Goal: Transaction & Acquisition: Purchase product/service

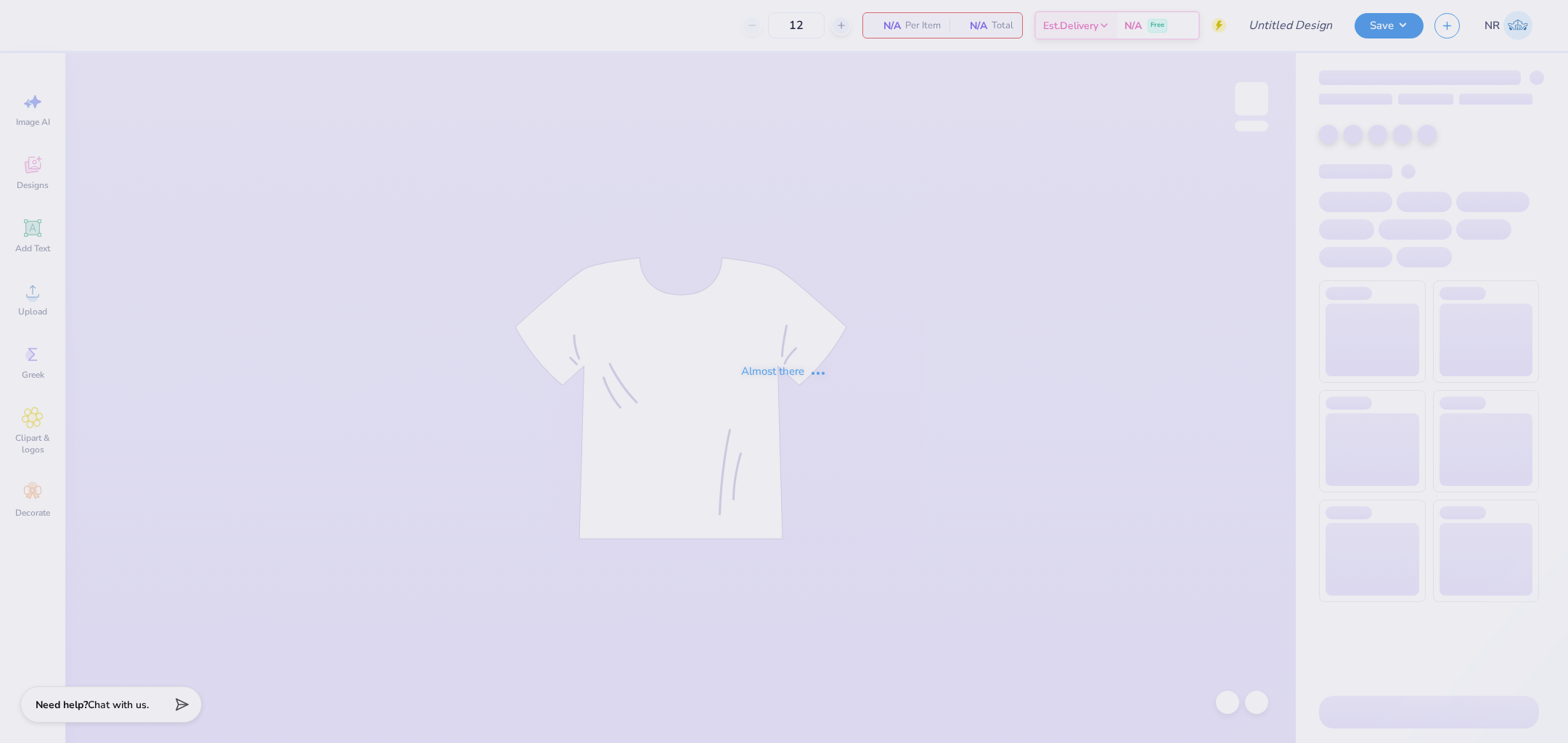
type input "50"
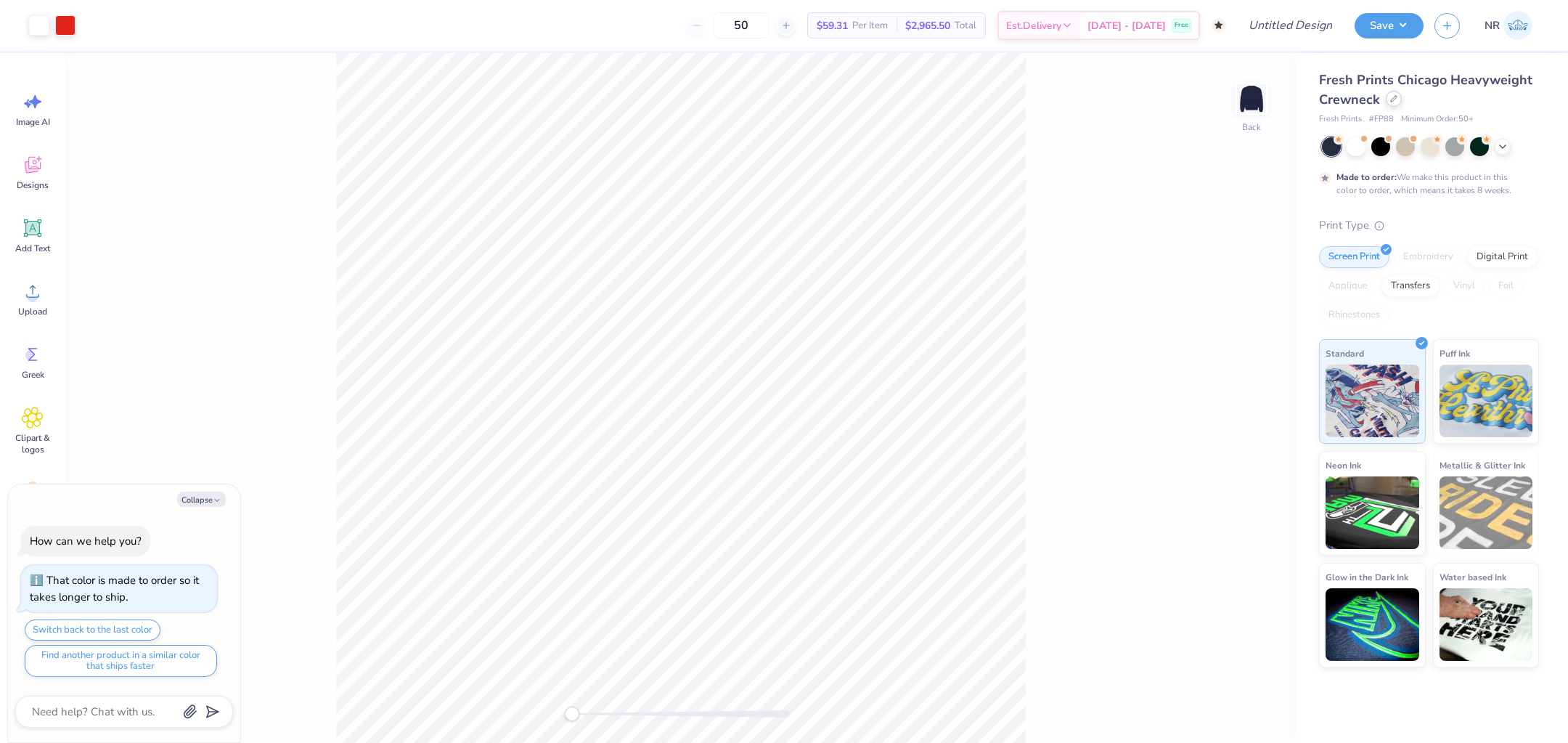
click at [1396, 101] on icon at bounding box center [1393, 98] width 7 height 7
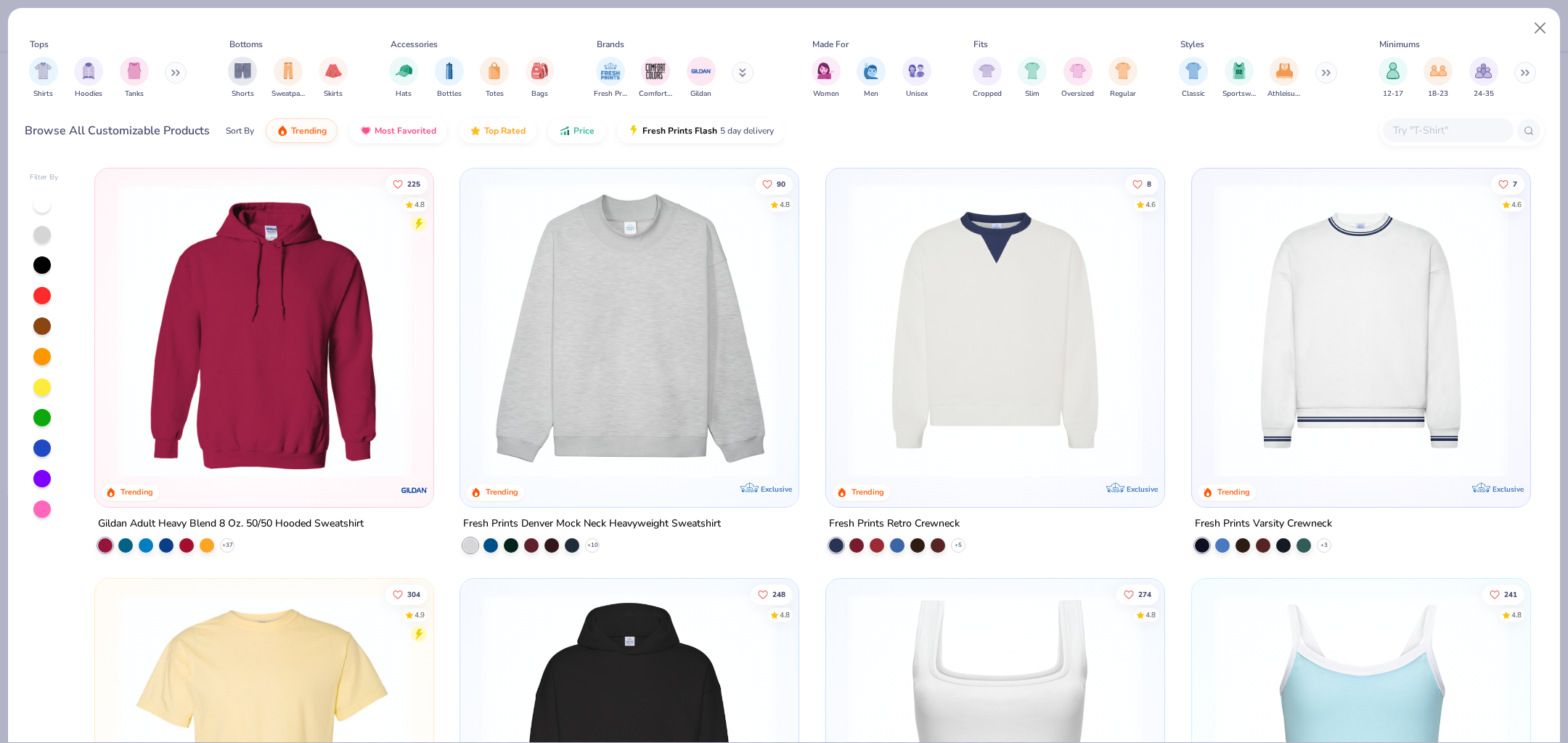
click at [142, 54] on div "Shirts Hoodies Tanks" at bounding box center [108, 78] width 167 height 54
click at [141, 68] on img "filter for Tanks" at bounding box center [134, 68] width 16 height 17
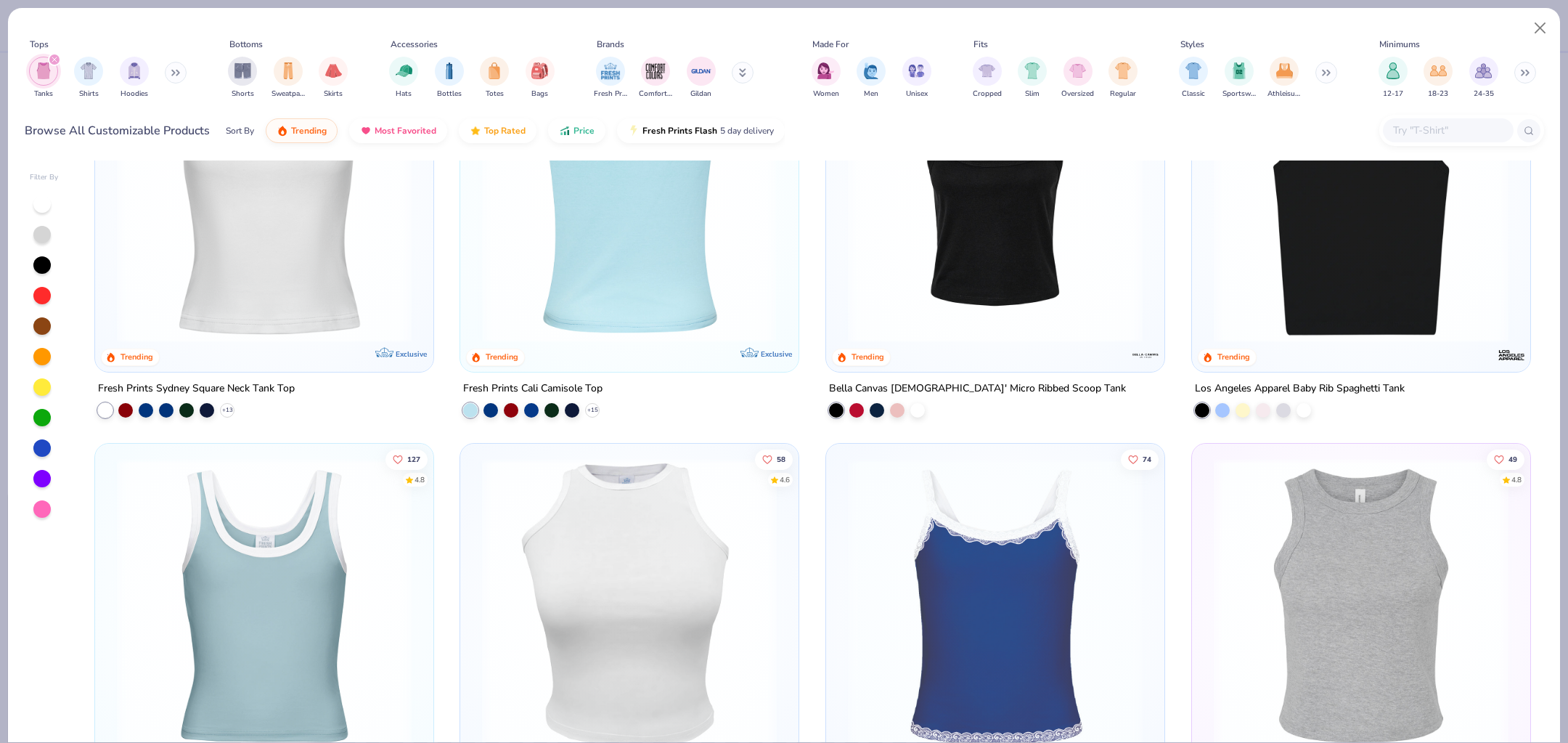
scroll to position [135, 0]
click at [612, 258] on img at bounding box center [629, 194] width 309 height 294
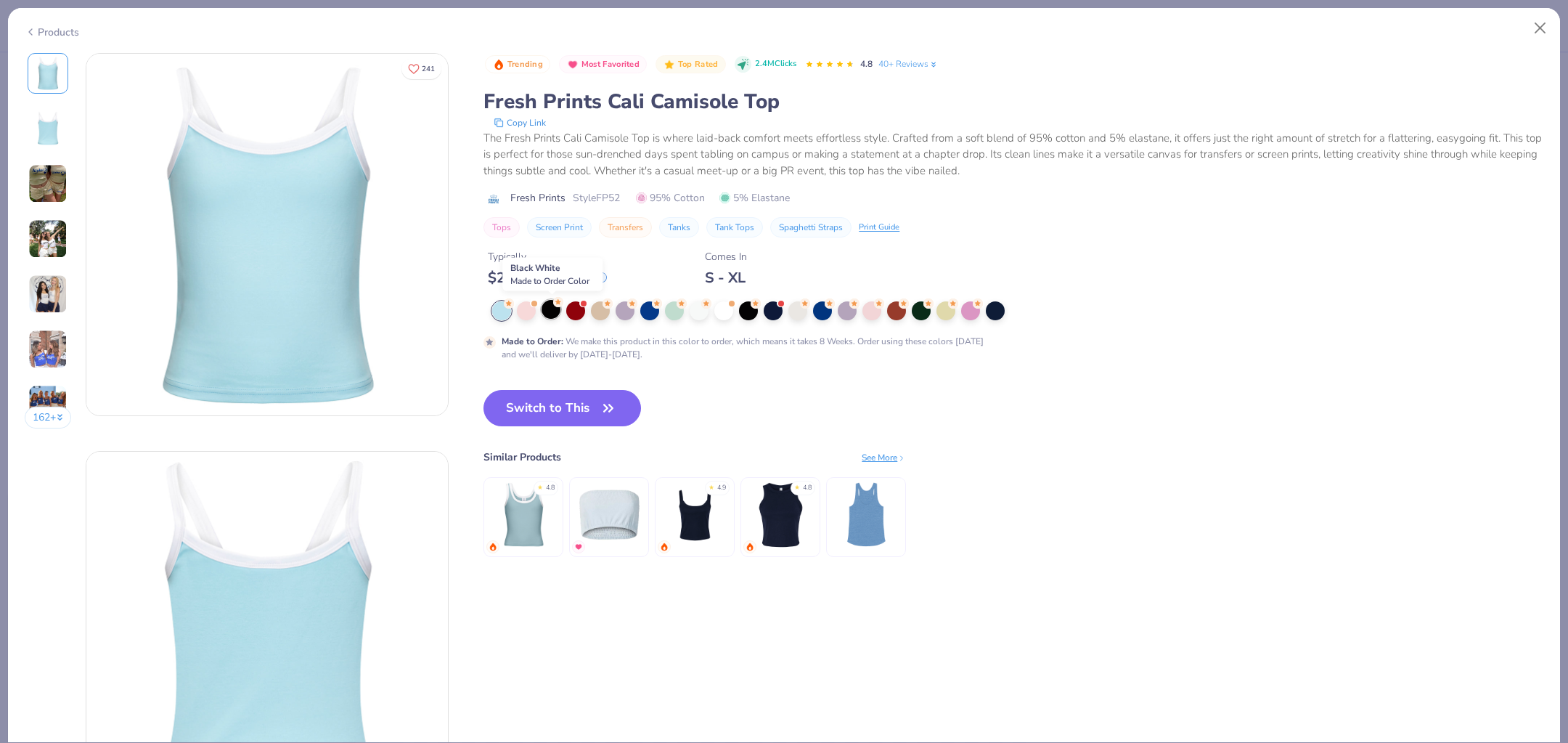
click at [557, 306] on icon at bounding box center [558, 301] width 10 height 10
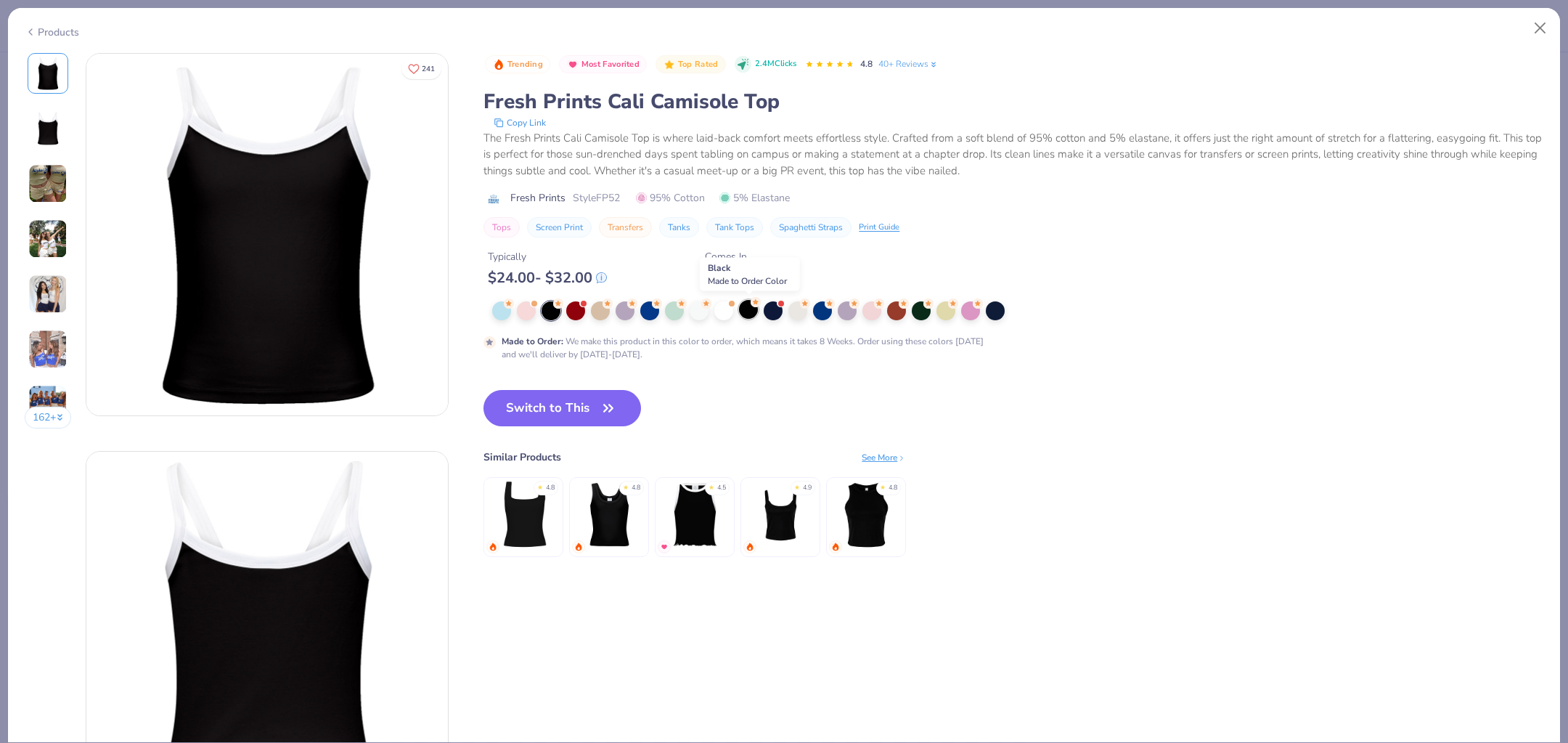
click at [753, 307] on div at bounding box center [749, 309] width 19 height 19
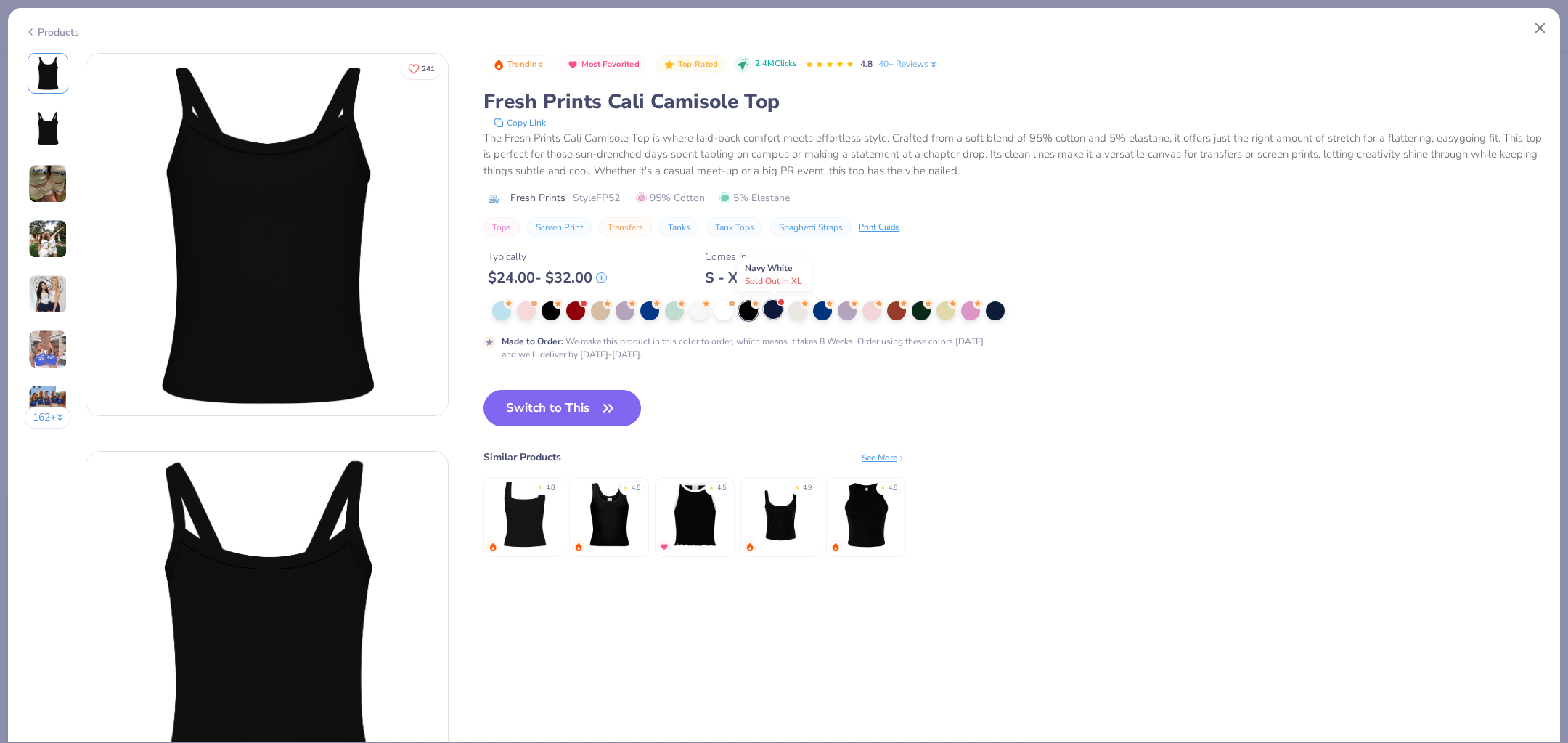
click at [781, 308] on div at bounding box center [773, 309] width 19 height 19
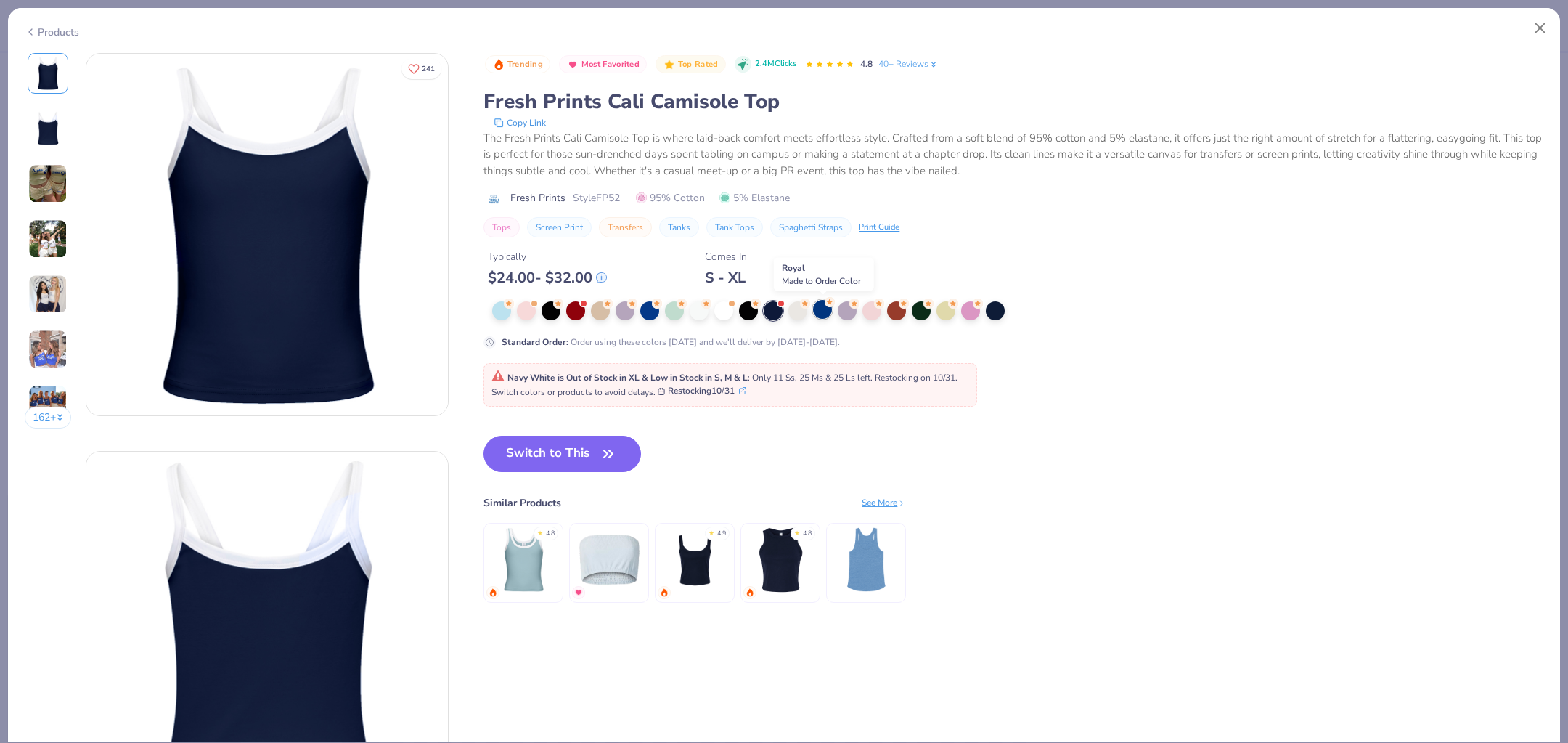
click at [825, 309] on div at bounding box center [823, 309] width 19 height 19
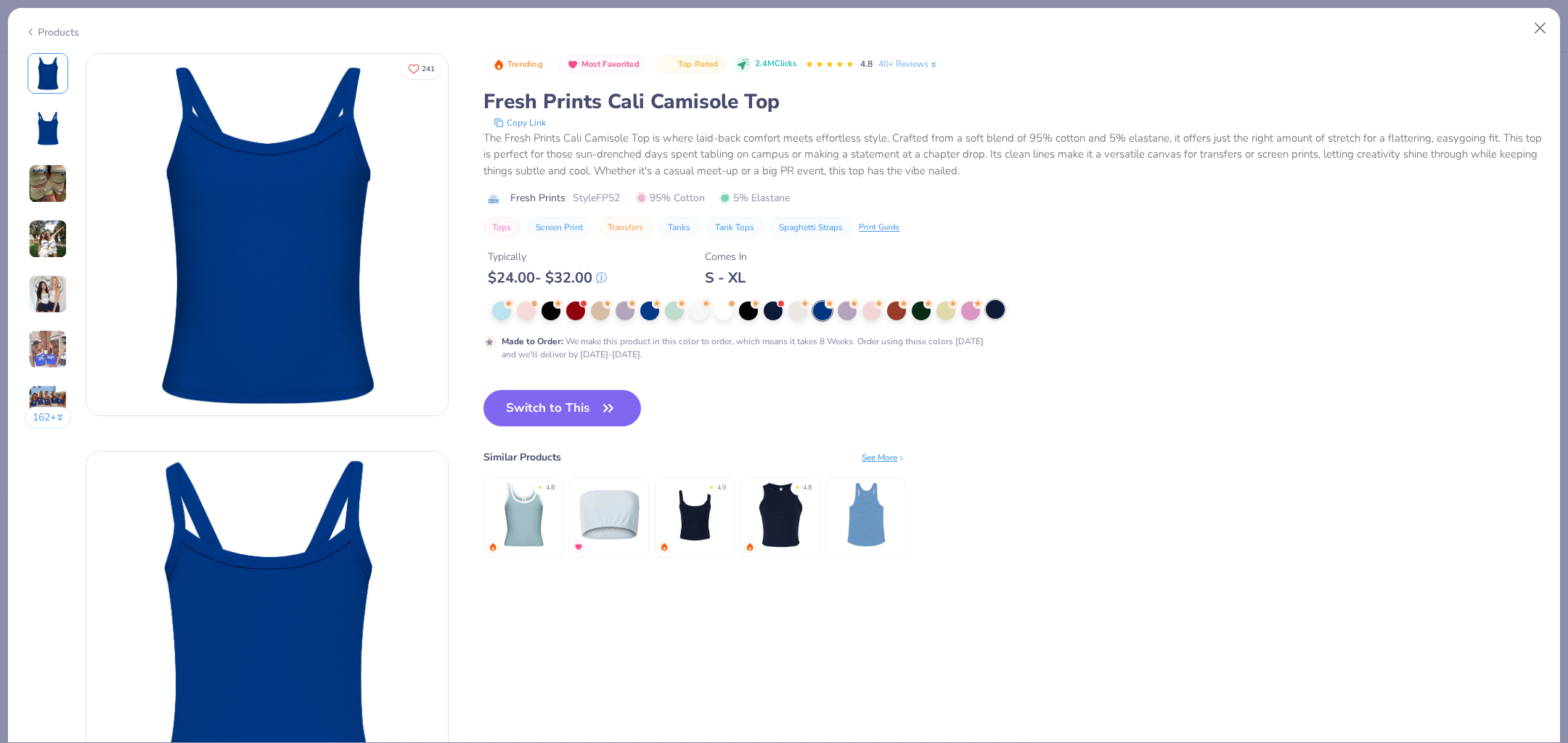
click at [998, 307] on div at bounding box center [996, 309] width 19 height 19
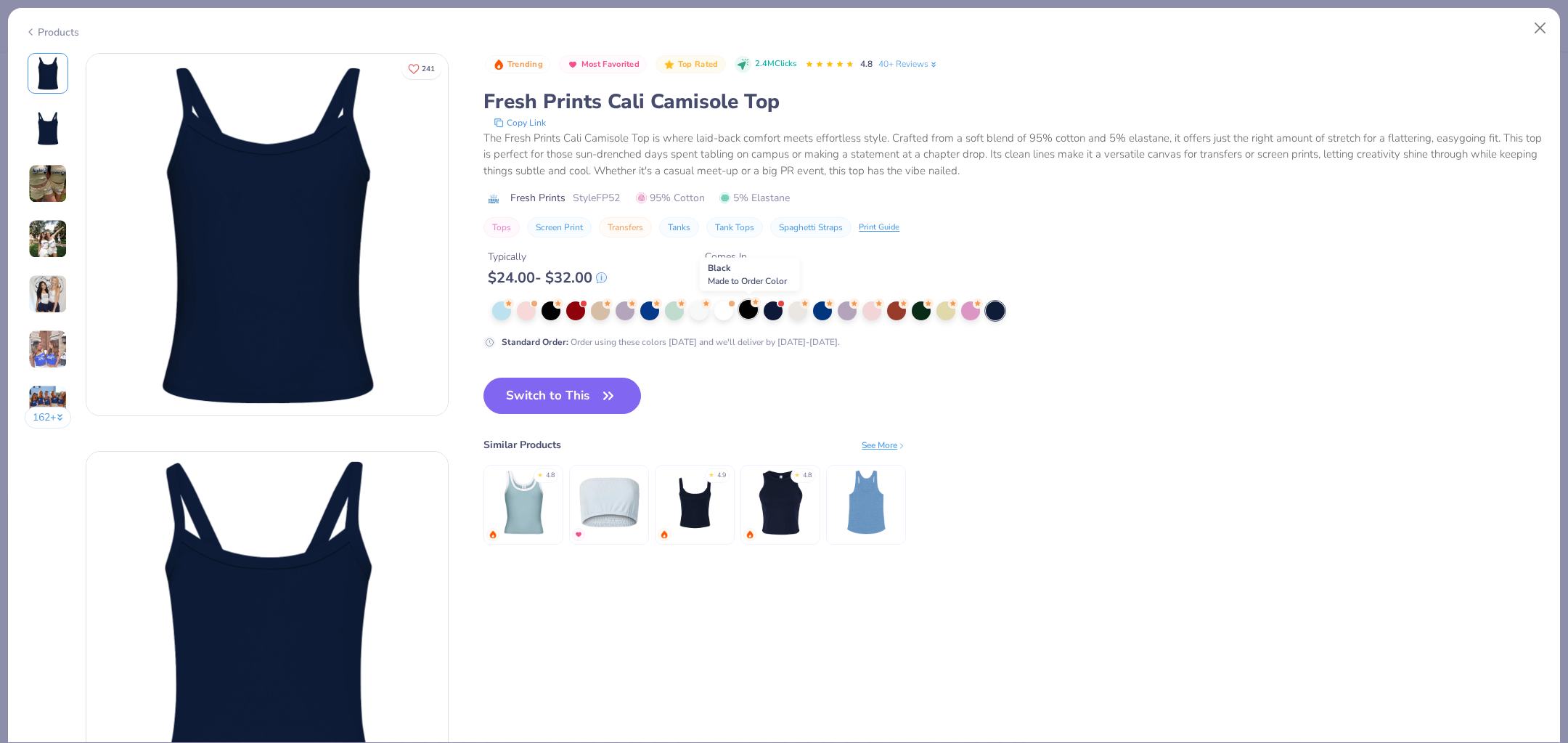
click at [750, 311] on div at bounding box center [749, 309] width 19 height 19
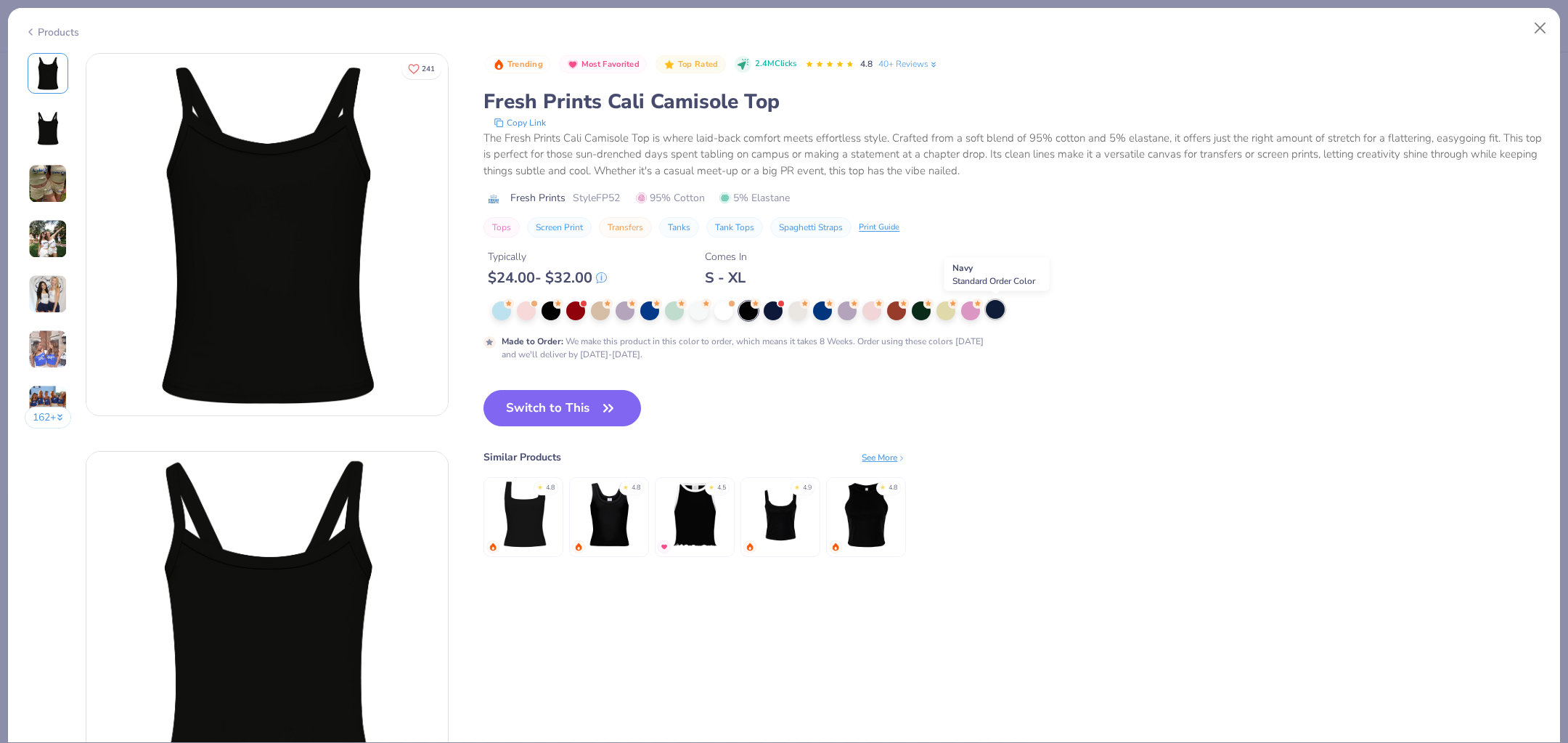
click at [997, 309] on div at bounding box center [996, 309] width 19 height 19
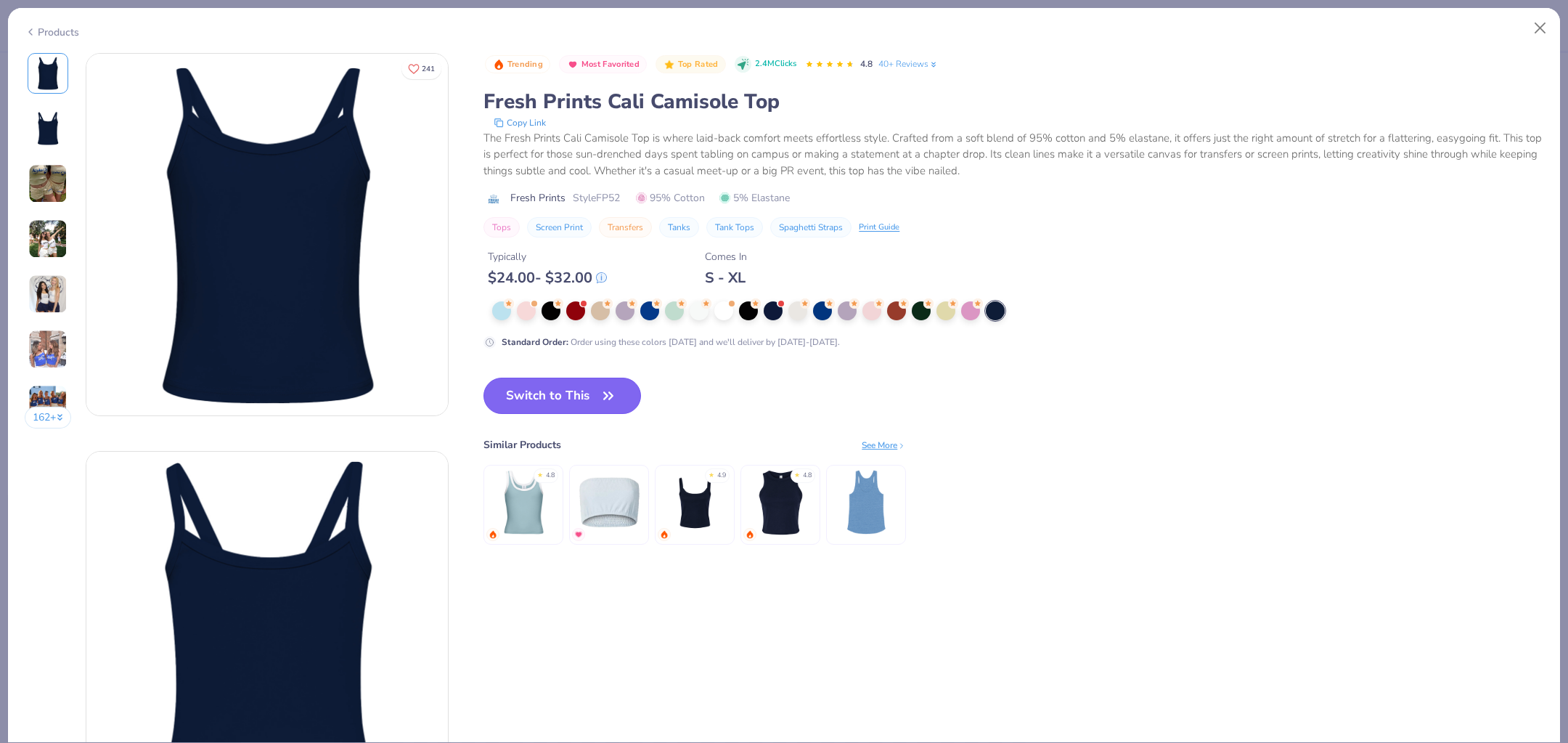
click at [595, 396] on button "Switch to This" at bounding box center [562, 396] width 157 height 36
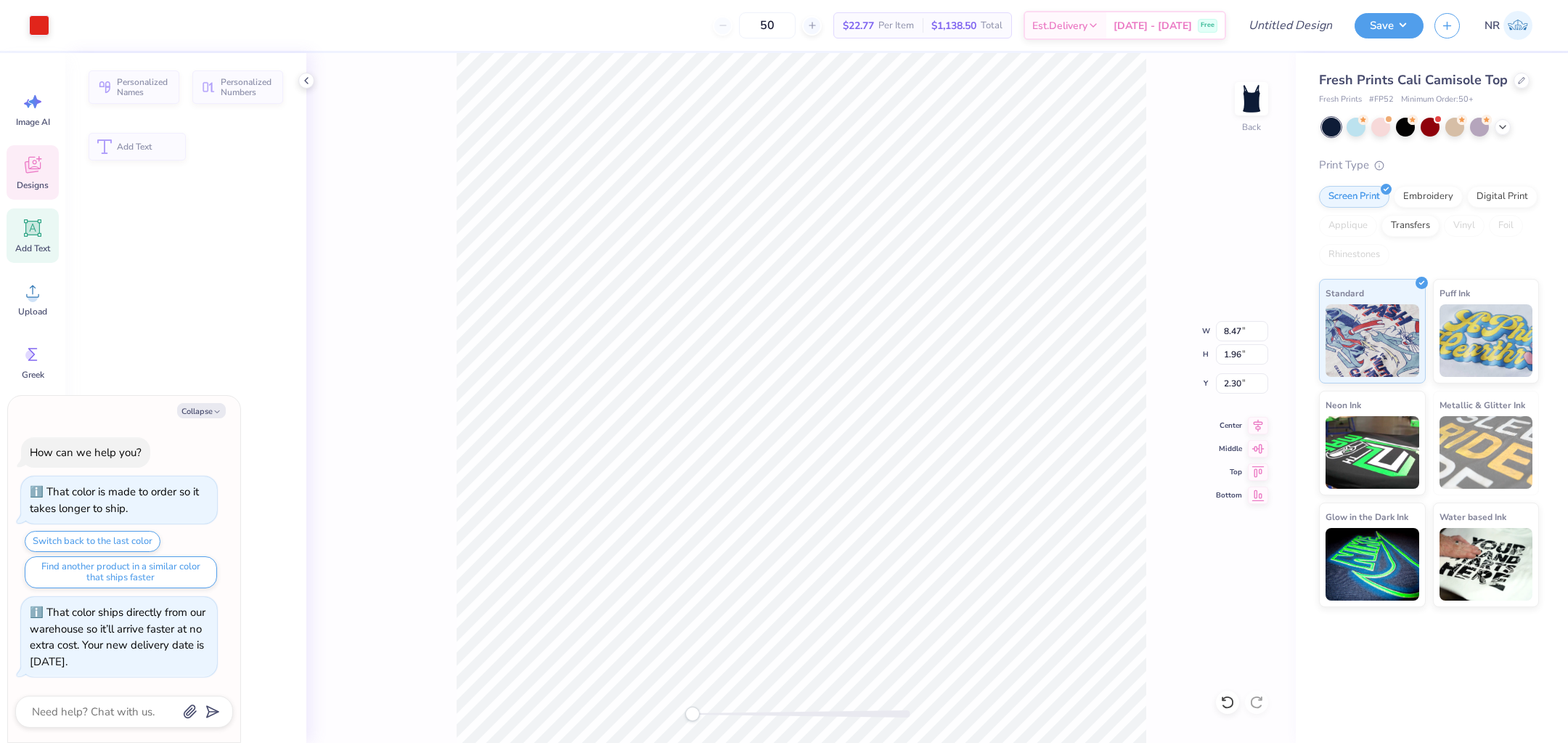
type textarea "x"
type input "8.47"
type input "1.96"
type input "2.30"
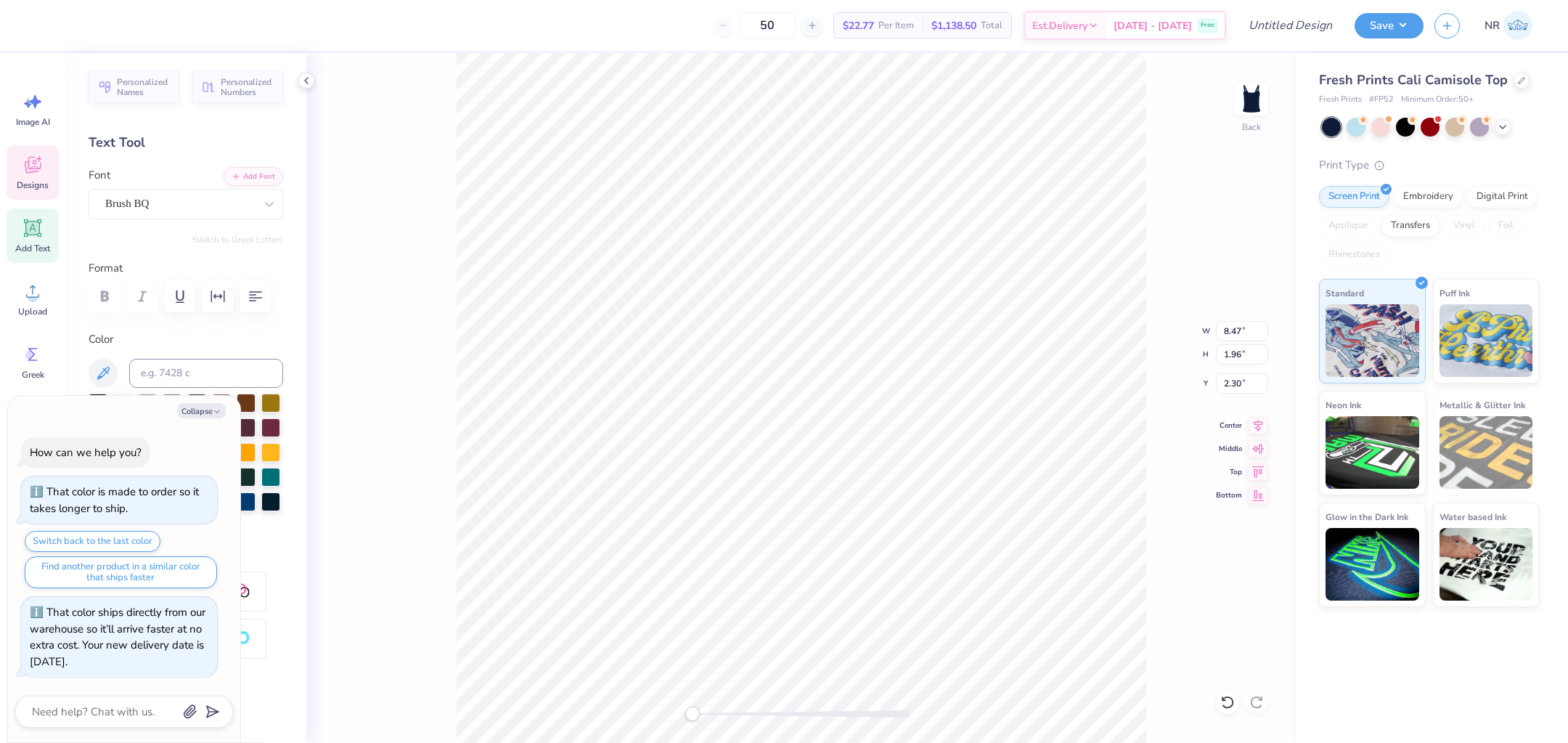
scroll to position [0, 2]
type textarea "x"
type textarea "d"
type textarea "x"
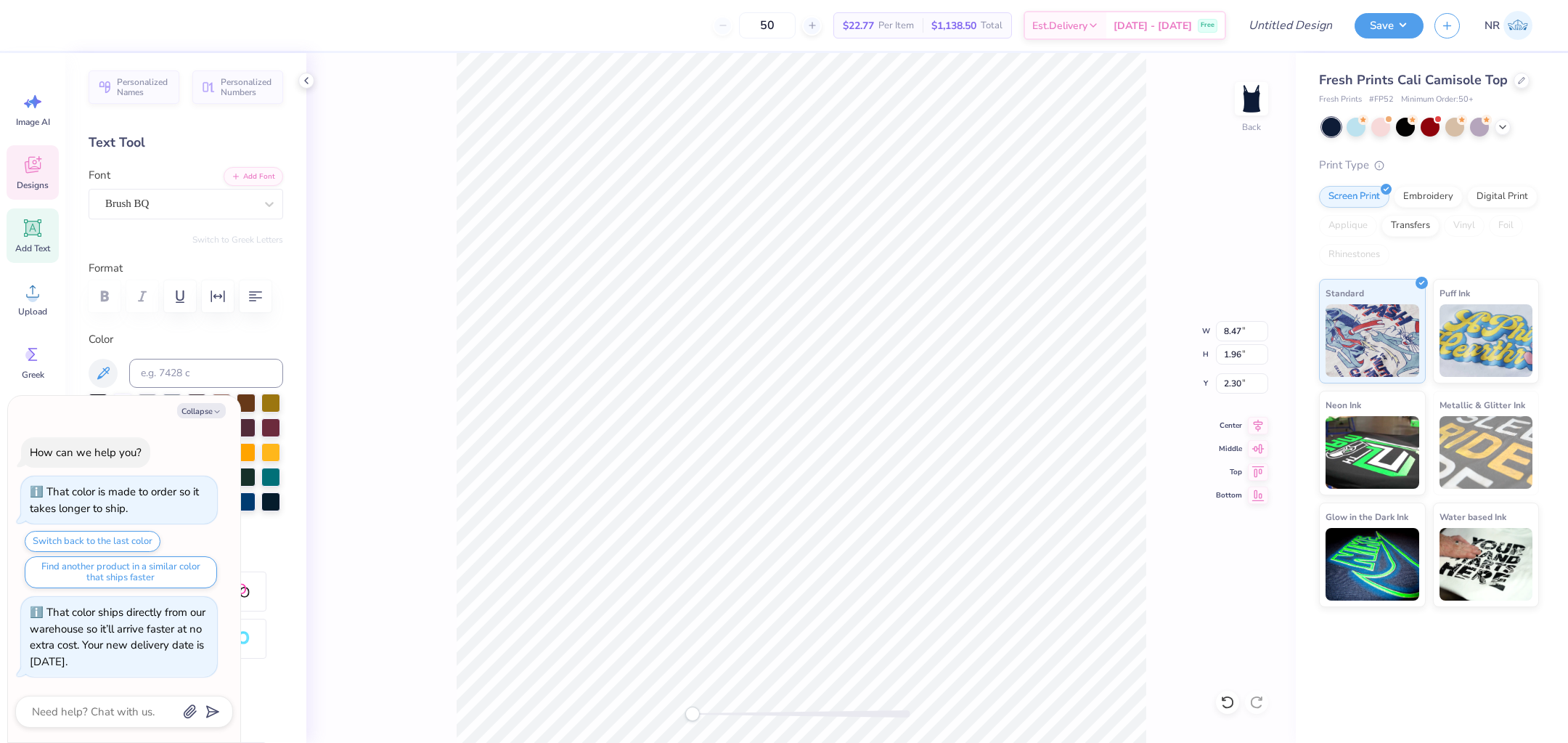
type textarea "de"
type textarea "x"
type textarea "del"
type textarea "x"
type textarea "delt"
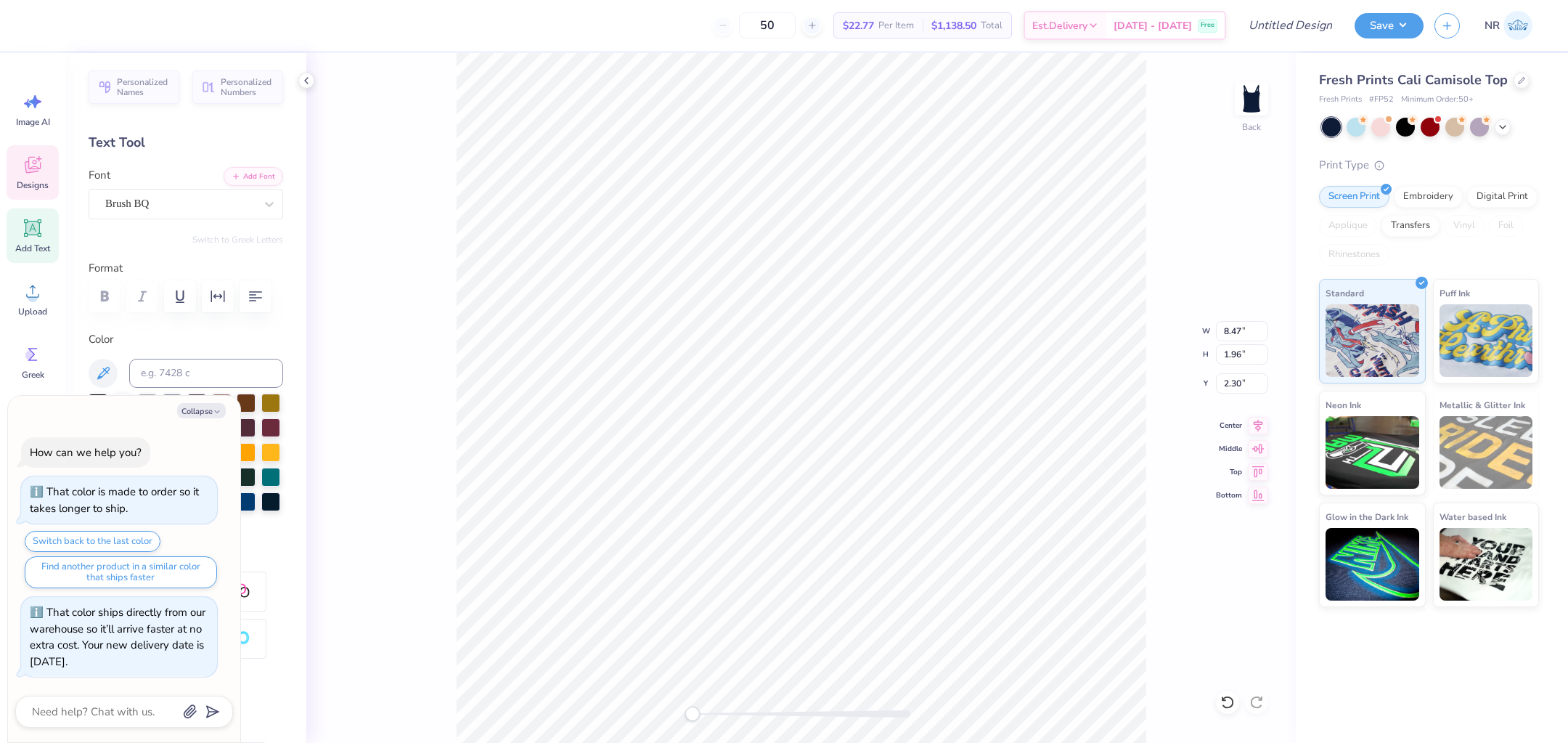
type textarea "x"
type textarea "delta"
type textarea "x"
type textarea "delta"
type textarea "x"
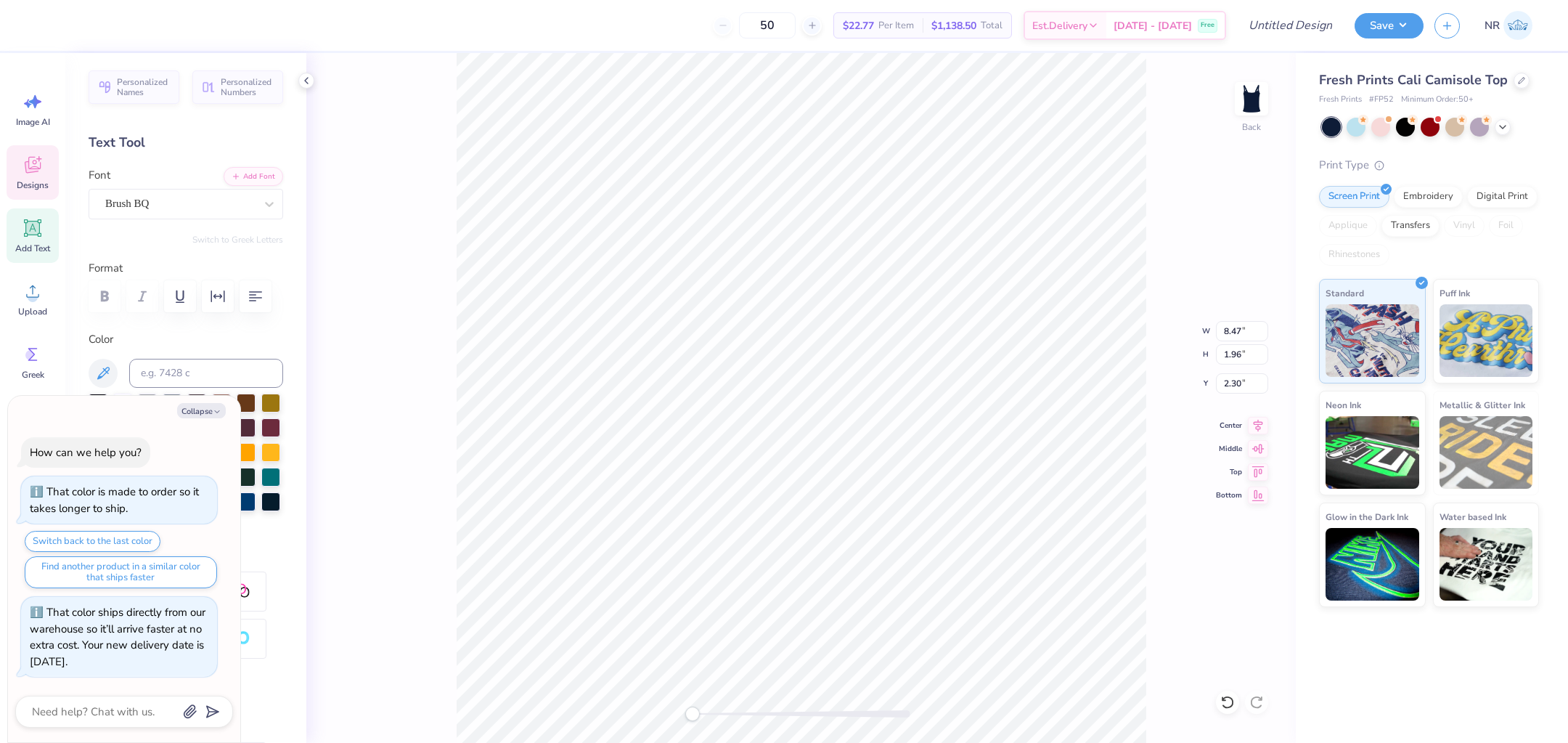
type textarea "delta z"
type textarea "x"
type textarea "delta ze"
type textarea "x"
type textarea "delta zet"
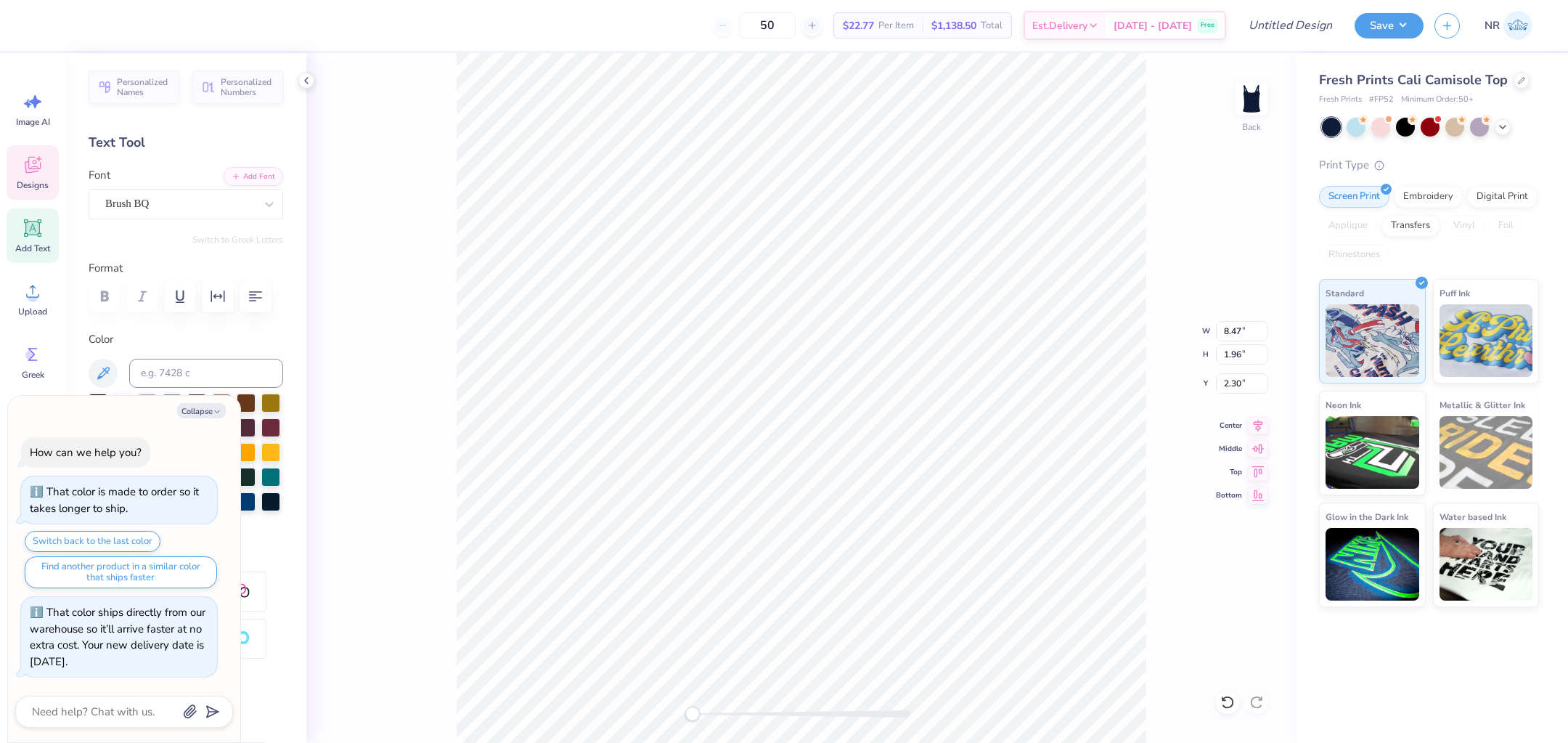
type textarea "x"
type textarea "delta zeta"
type textarea "x"
type textarea "delta zeta"
type textarea "x"
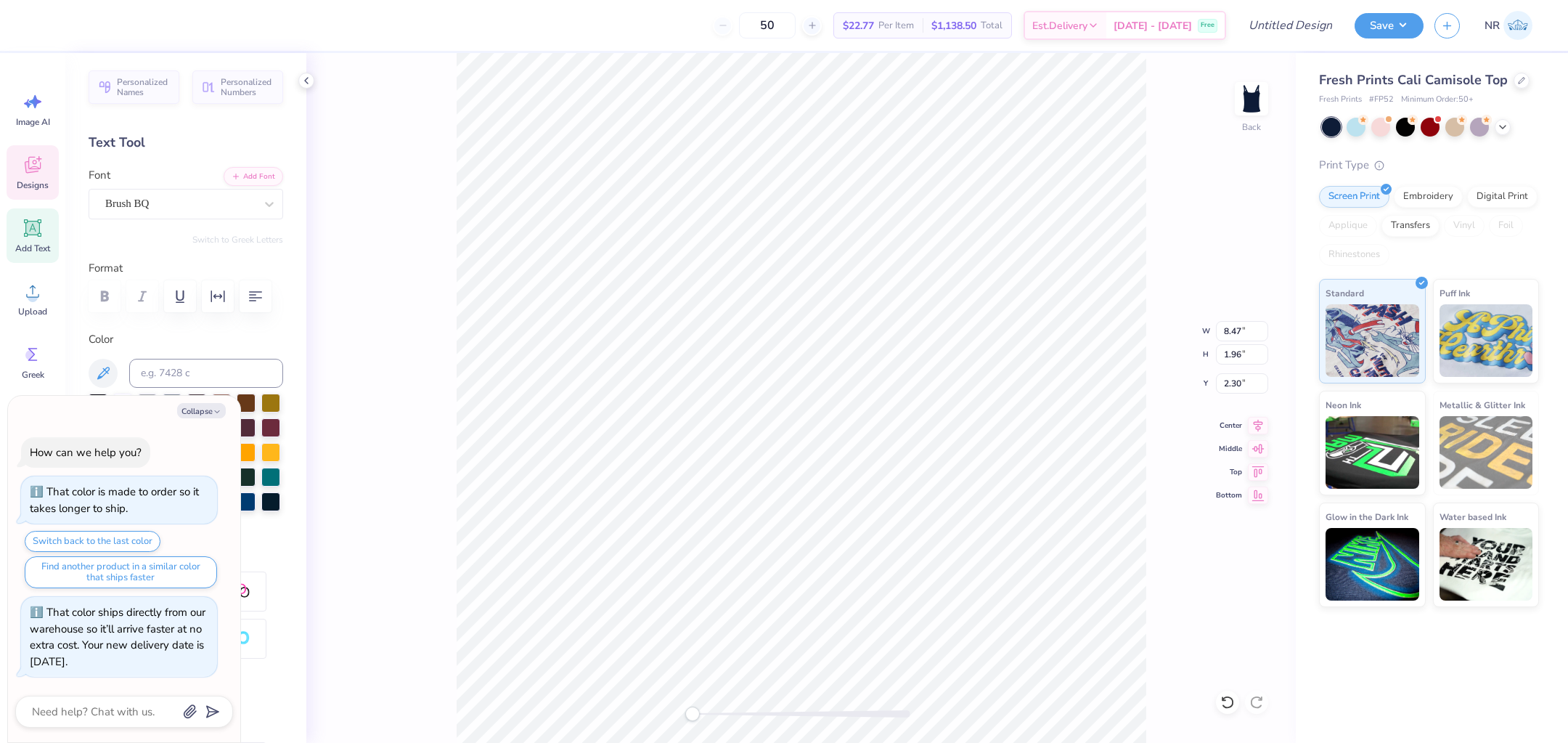
type textarea "delta zet"
type textarea "x"
type textarea "delta ze"
type textarea "x"
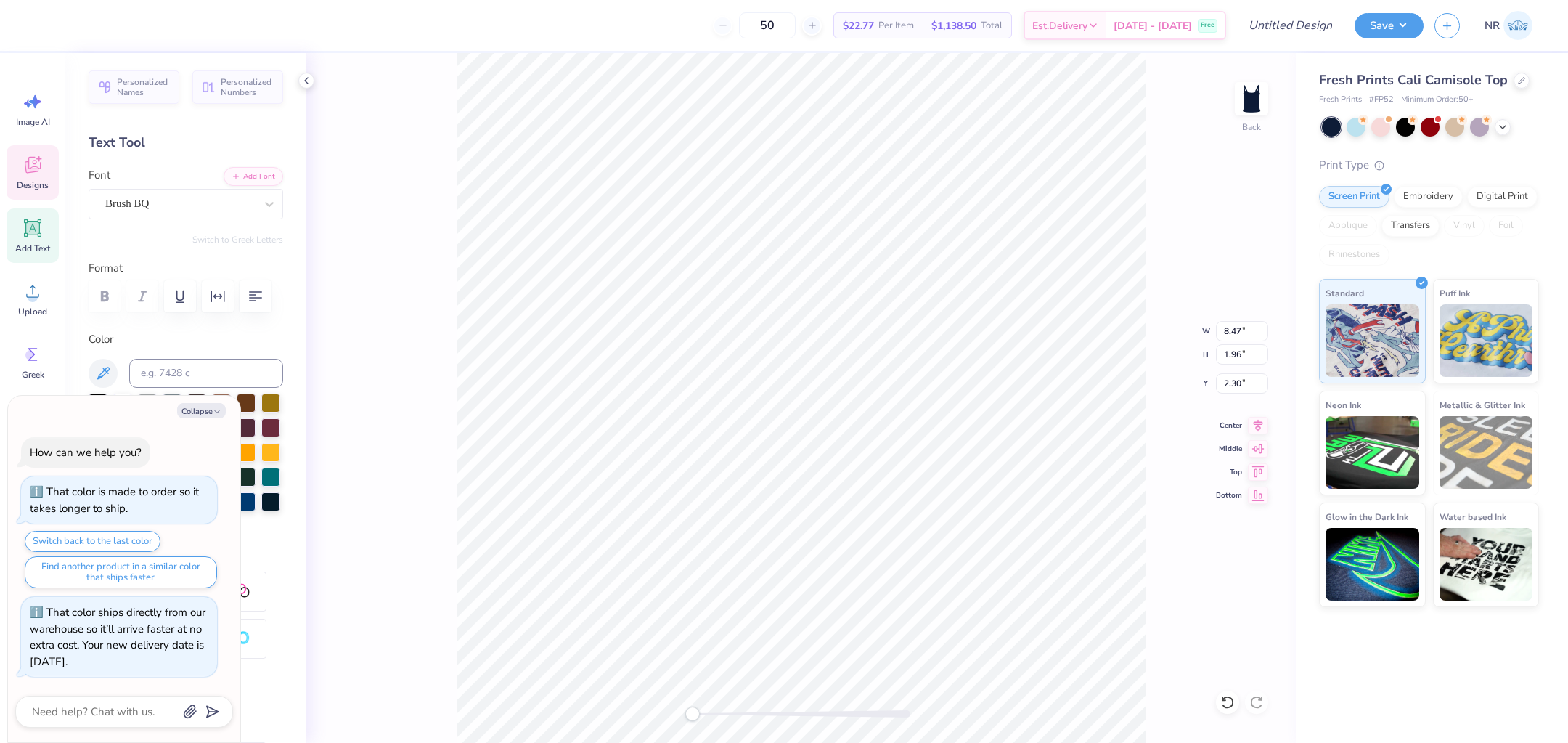
type textarea "delta z"
type textarea "x"
type textarea "delta z"
type textarea "x"
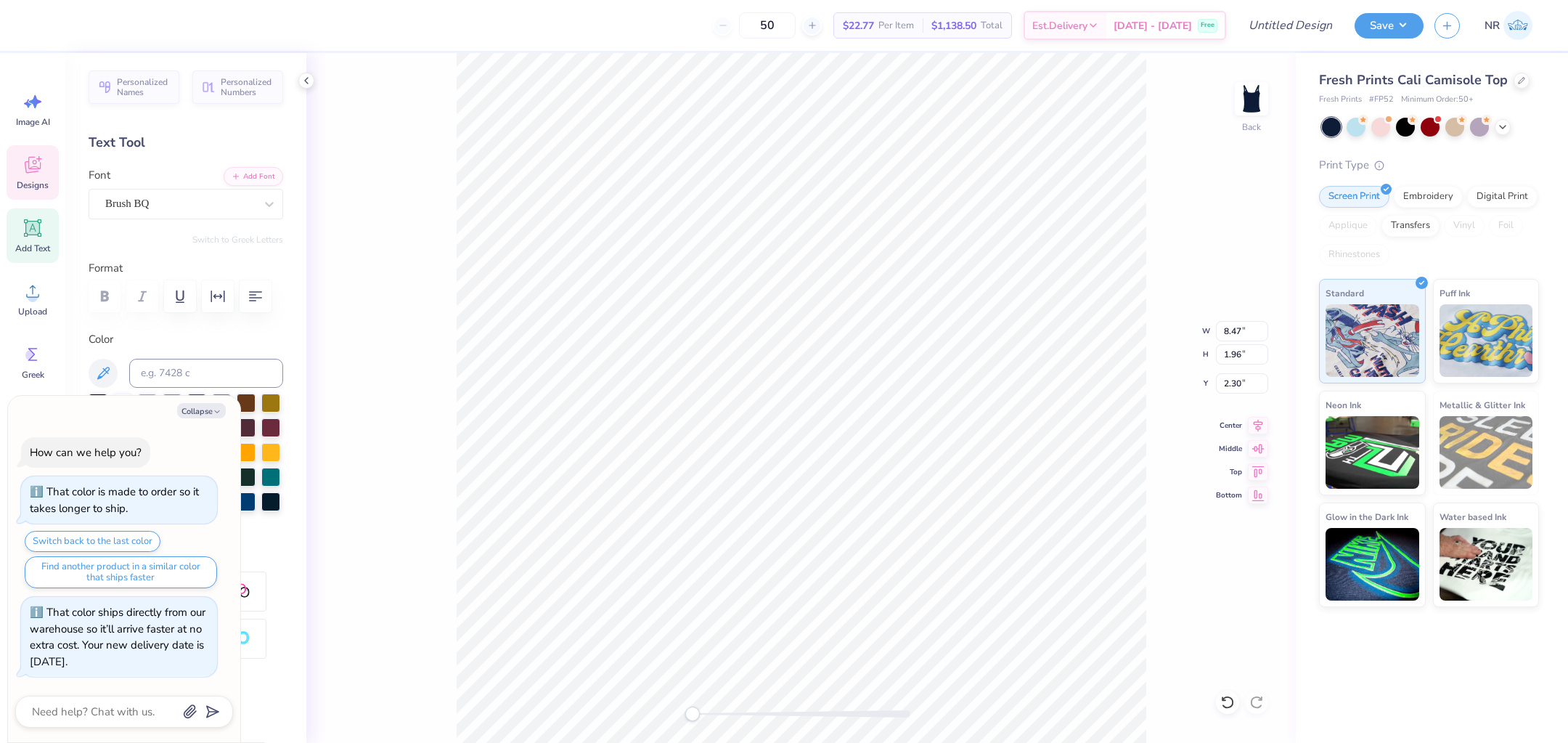
type textarea "delta ze"
type textarea "x"
type textarea "delta zet"
type textarea "x"
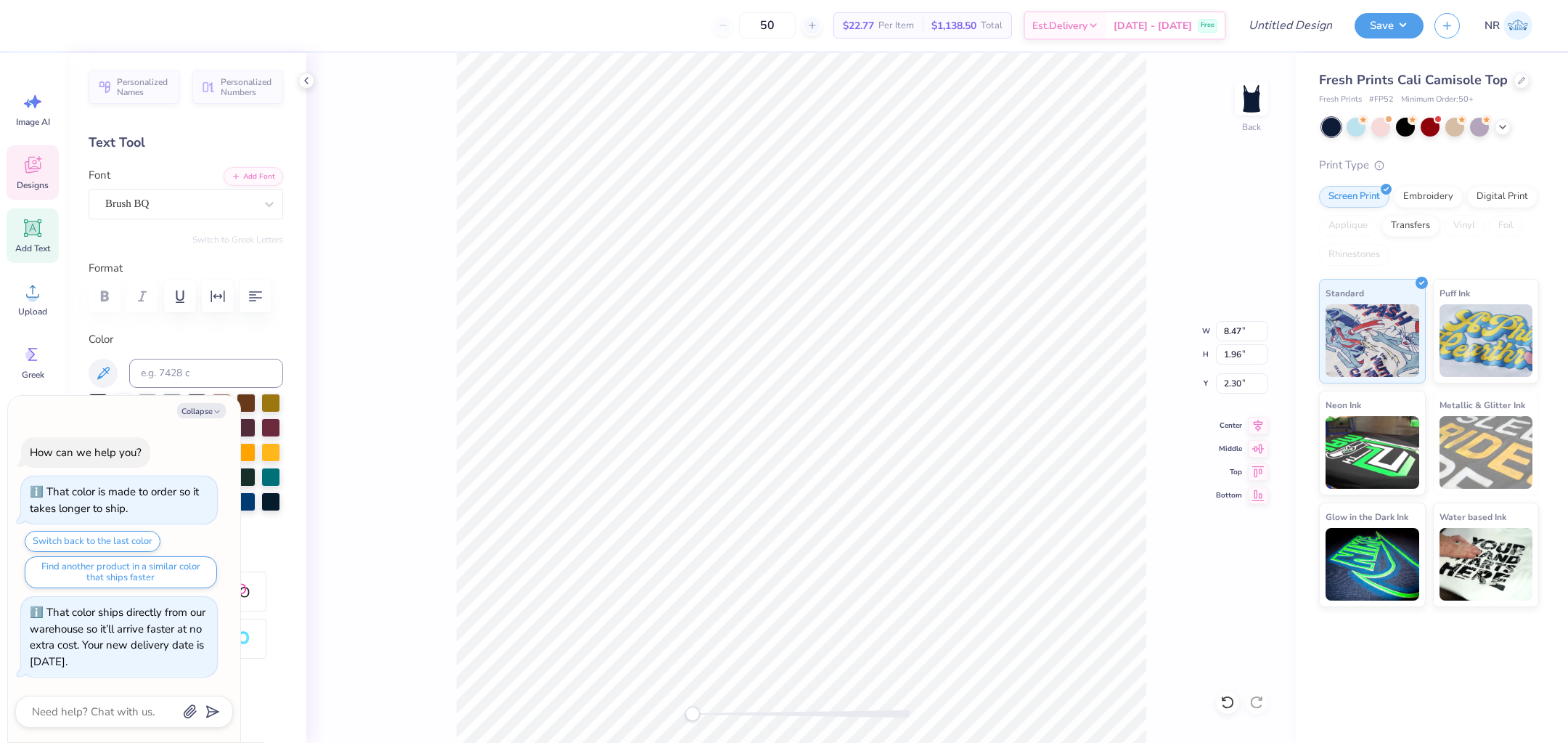
type textarea "delta zeta"
type textarea "x"
type textarea "delta zeta"
type textarea "x"
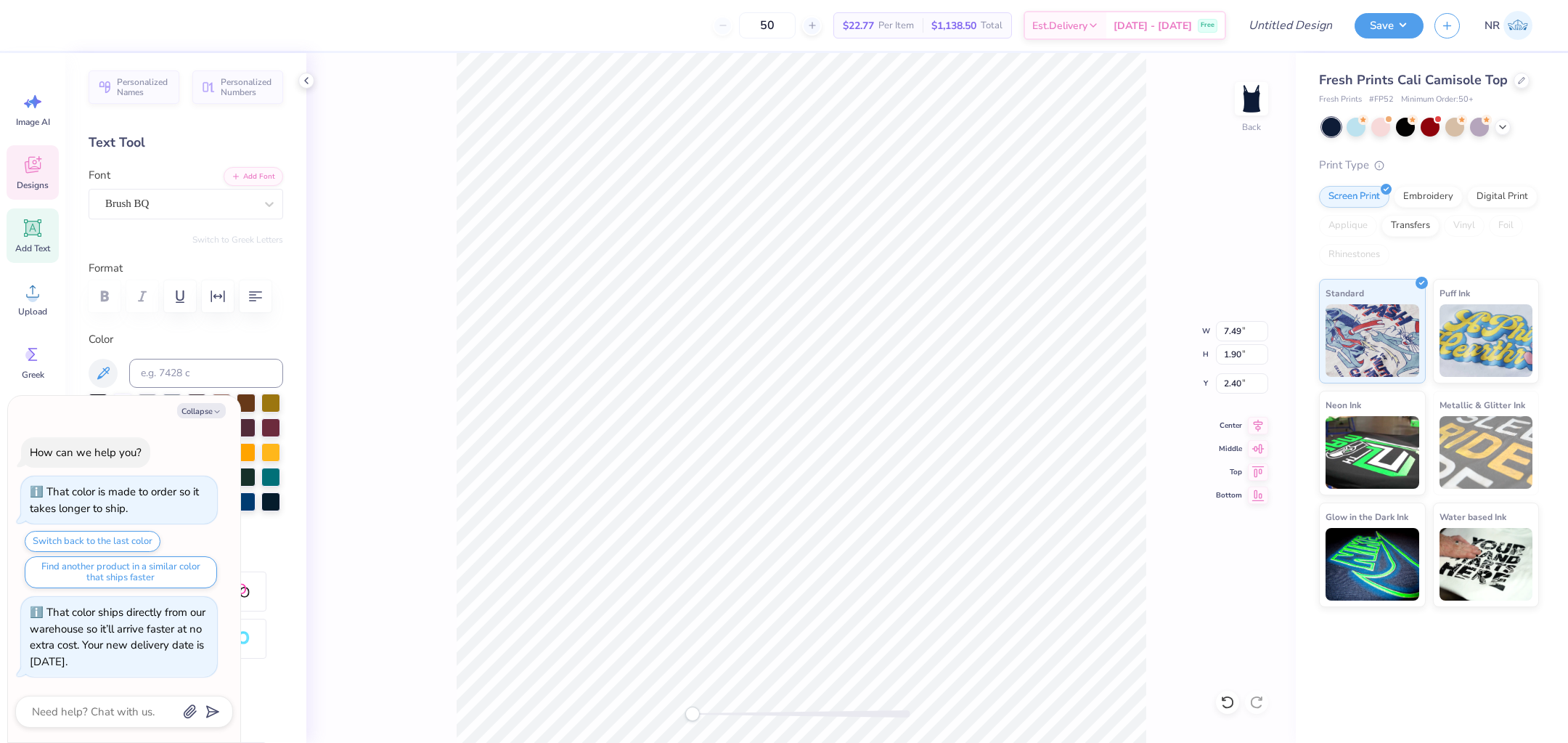
type textarea "k"
type textarea "x"
type textarea "ka"
type textarea "x"
type textarea "kap"
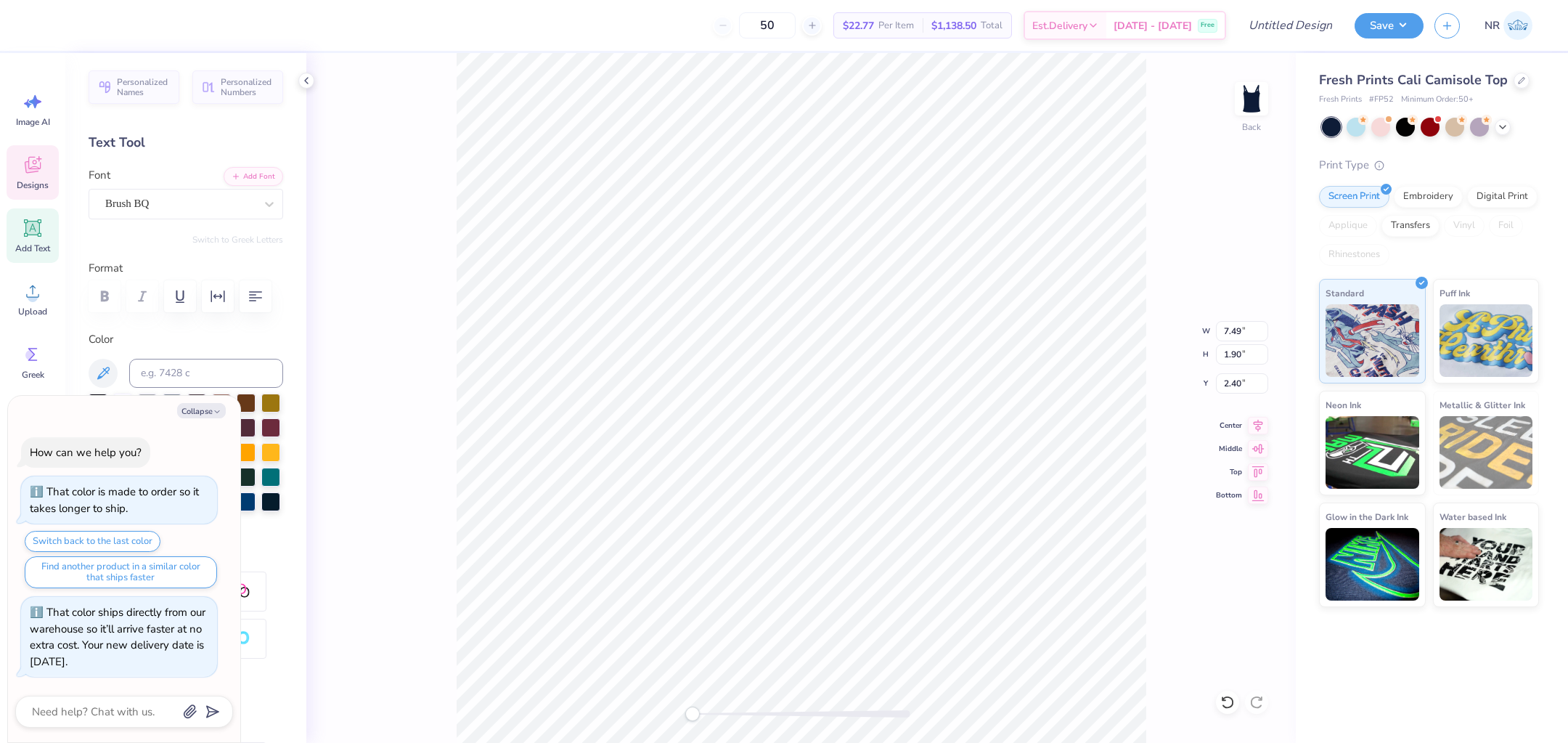
type textarea "x"
type textarea "[PERSON_NAME]"
type textarea "x"
type textarea "kappa"
type textarea "x"
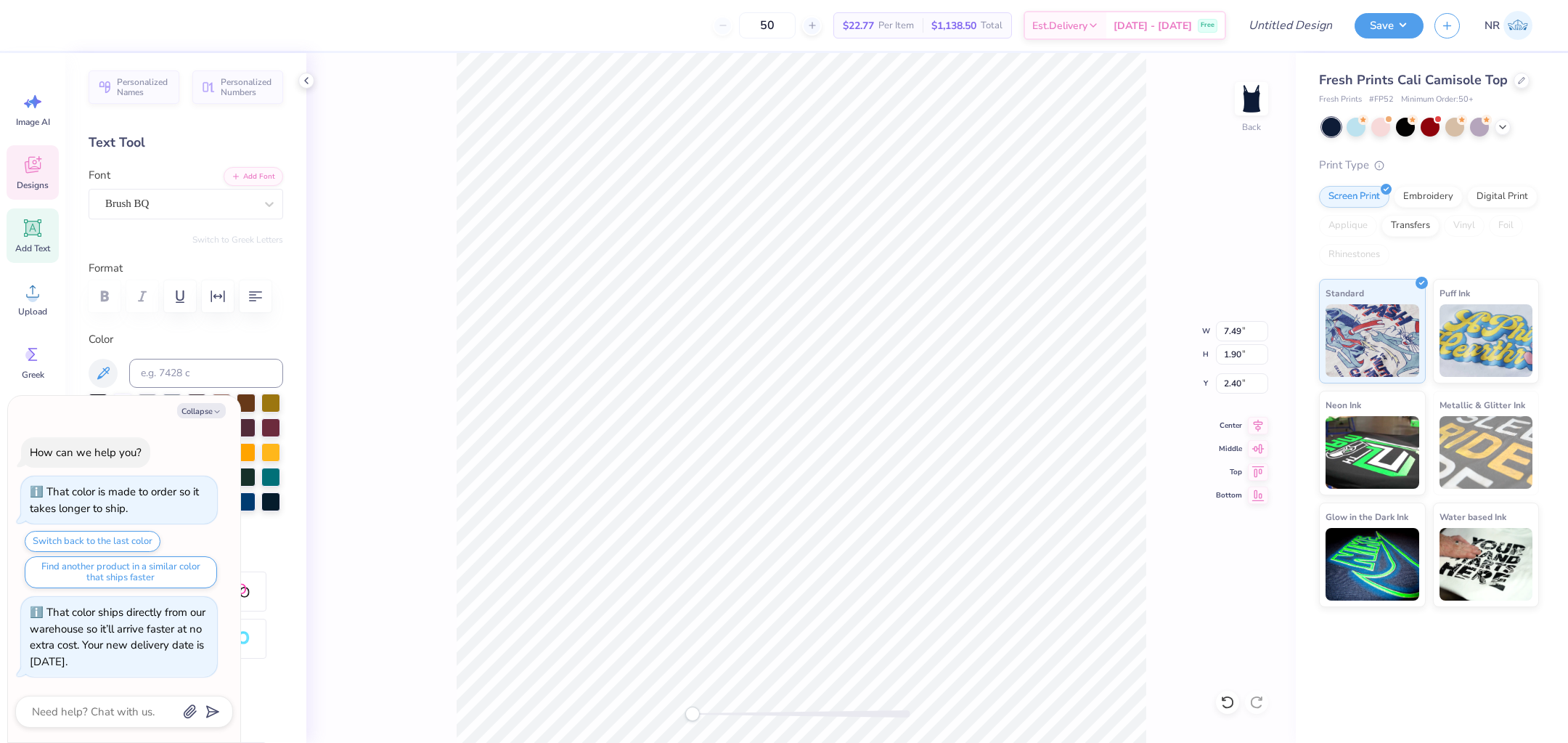
type textarea "kappa k"
type textarea "x"
type textarea "kappa"
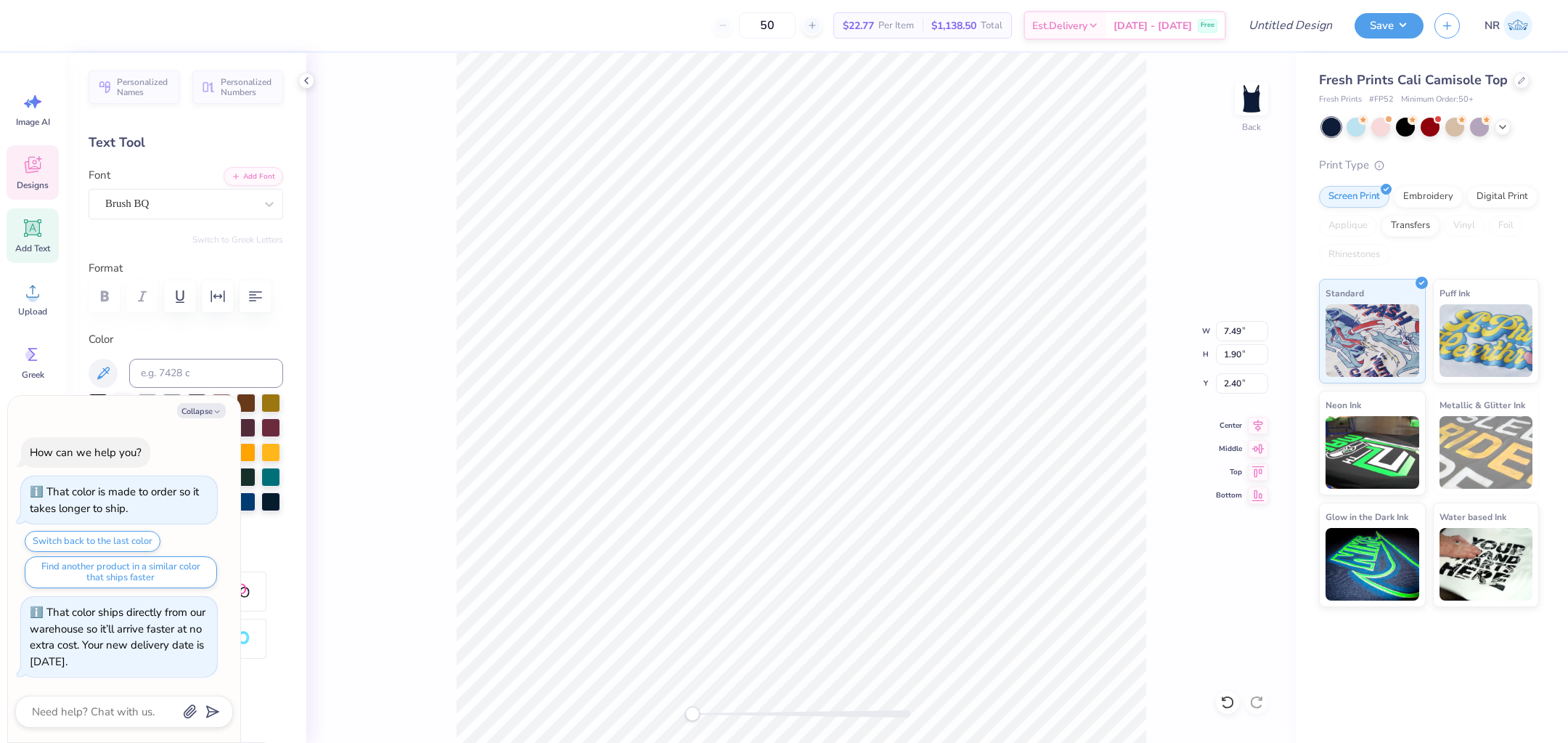
type textarea "x"
type textarea "kappa"
type textarea "x"
type textarea "kappa"
type textarea "x"
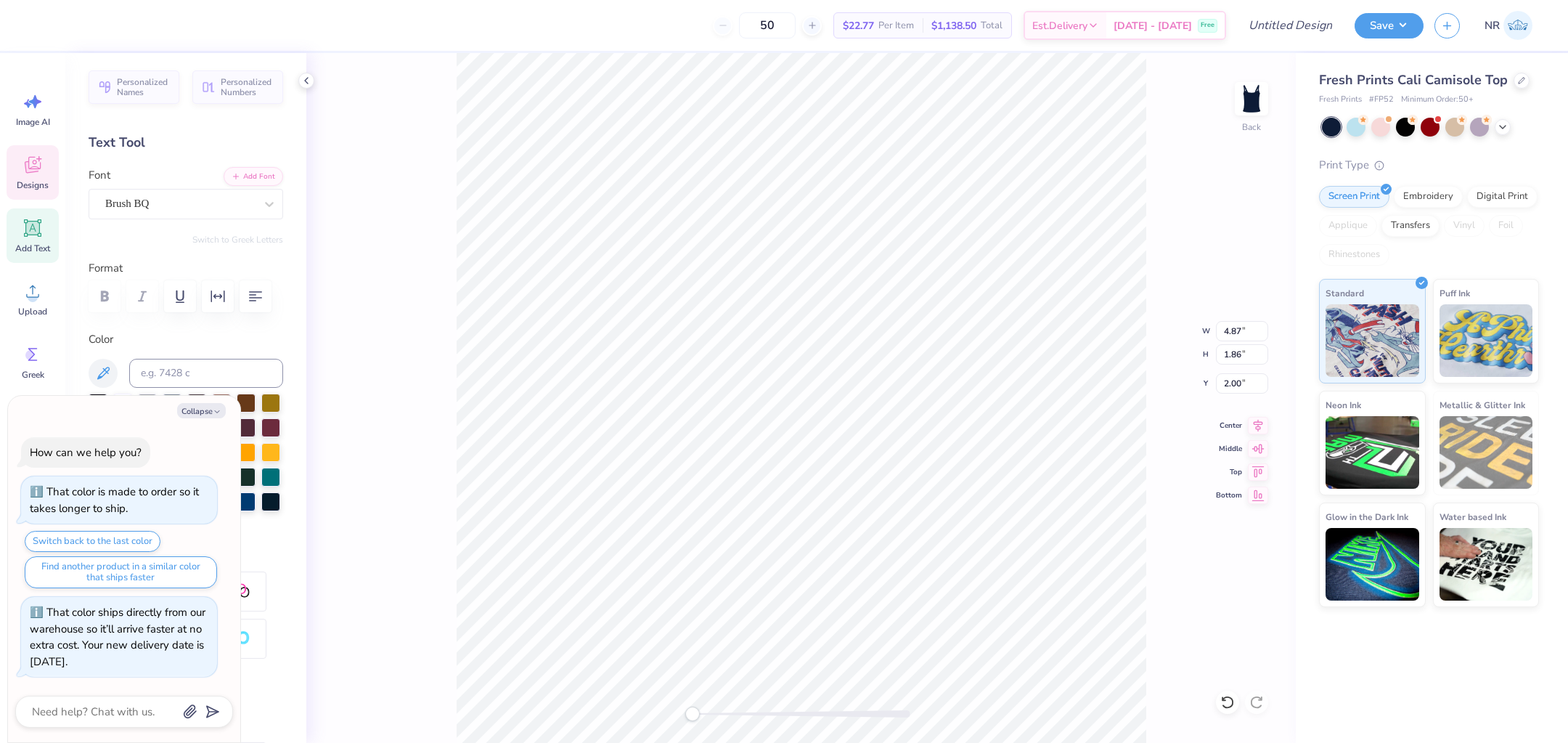
type textarea "[PERSON_NAME]"
type textarea "x"
type textarea "kap"
type textarea "x"
type textarea "ka"
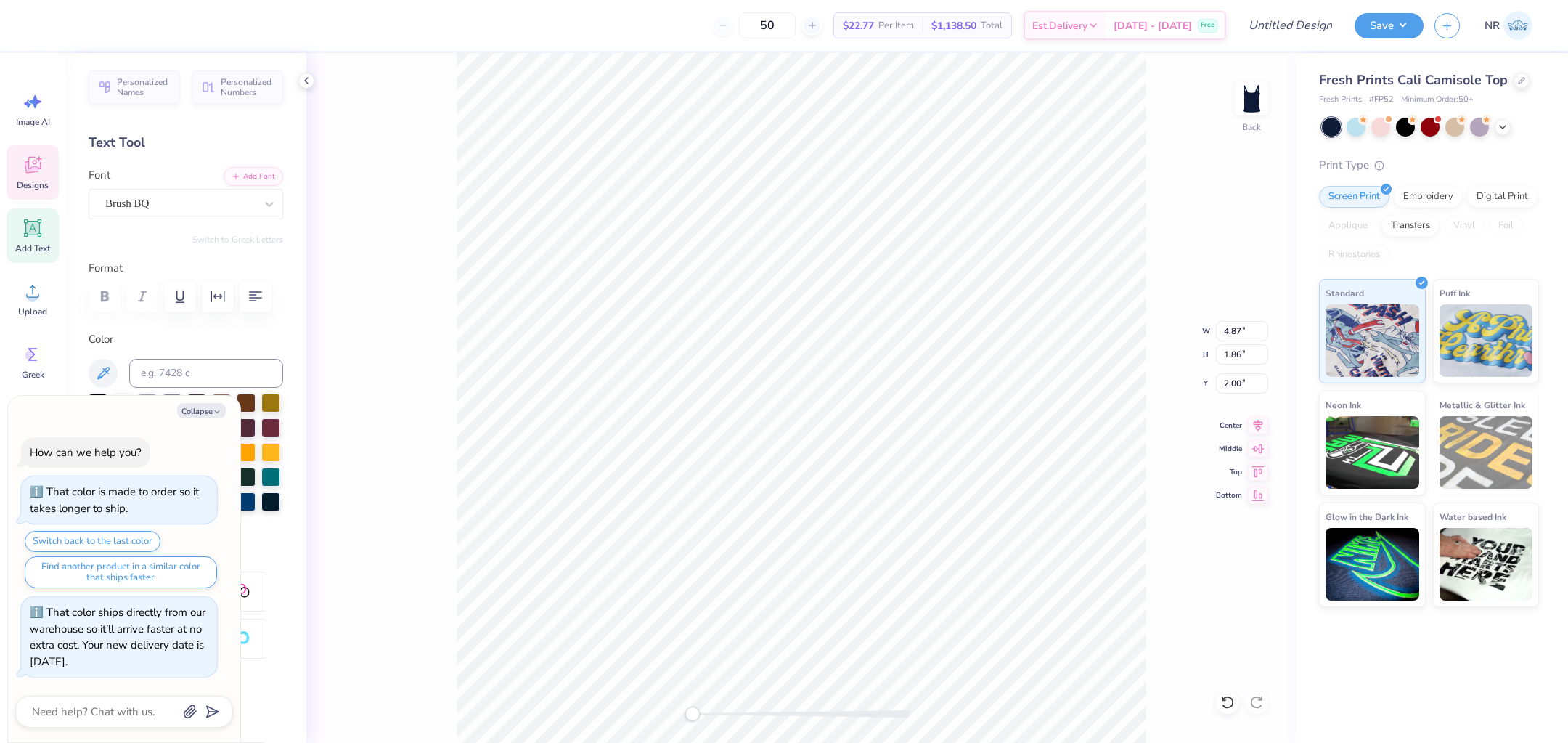
type textarea "x"
type textarea "k"
type textarea "x"
type textarea "k"
type textarea "x"
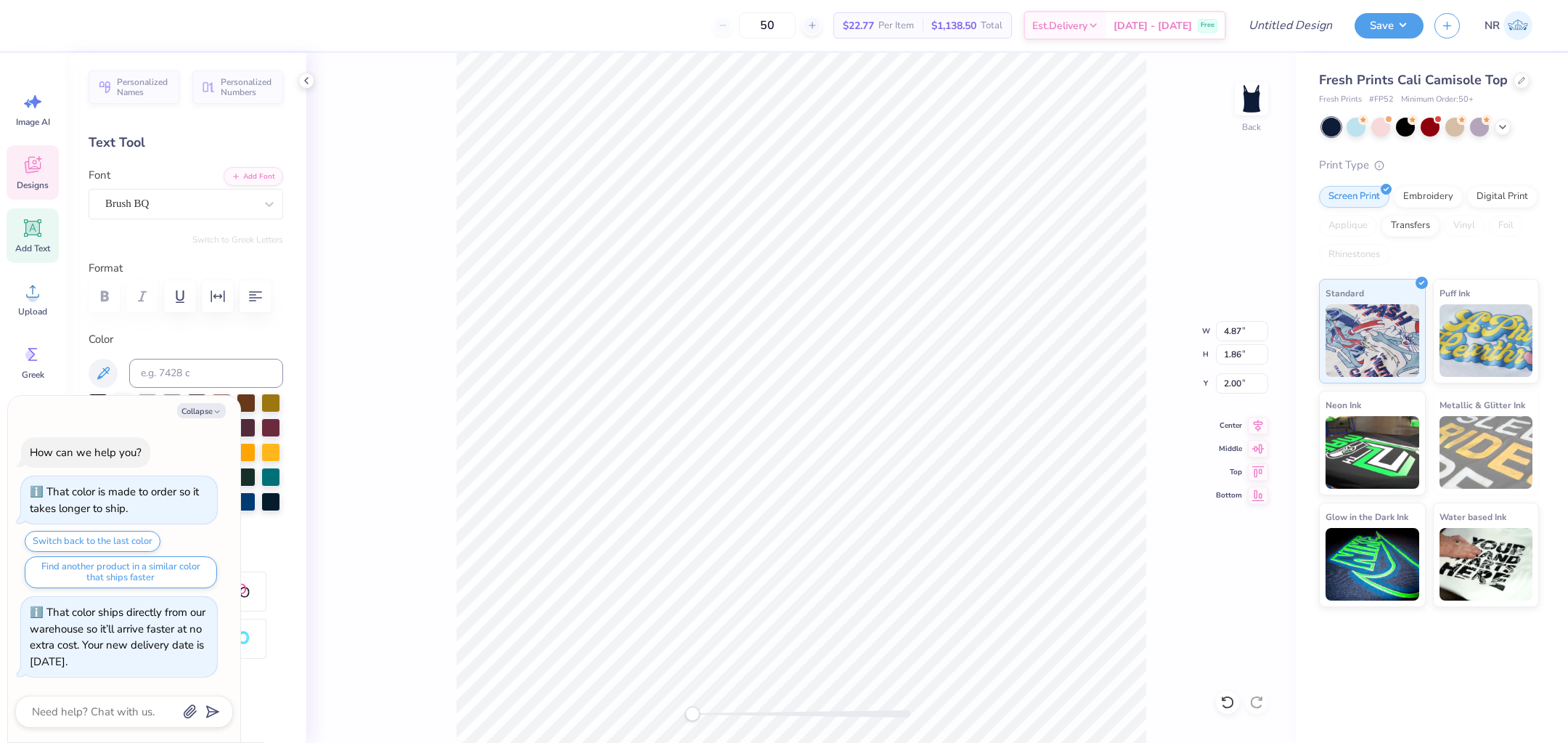
type textarea "kkg"
type textarea "x"
type textarea "kk"
type textarea "x"
type textarea "k"
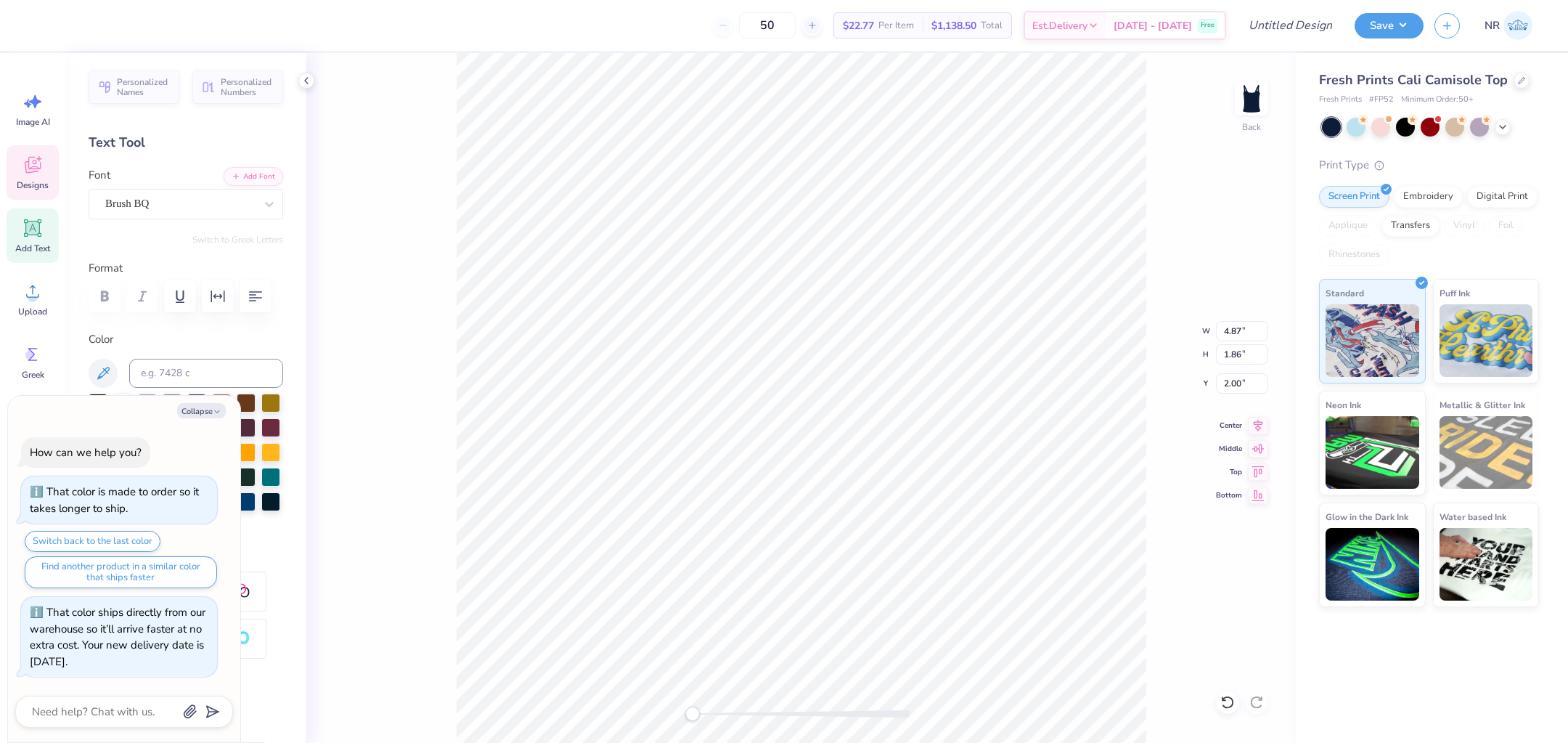
type textarea "x"
type textarea "kap"
type textarea "x"
type textarea "[PERSON_NAME]"
type textarea "x"
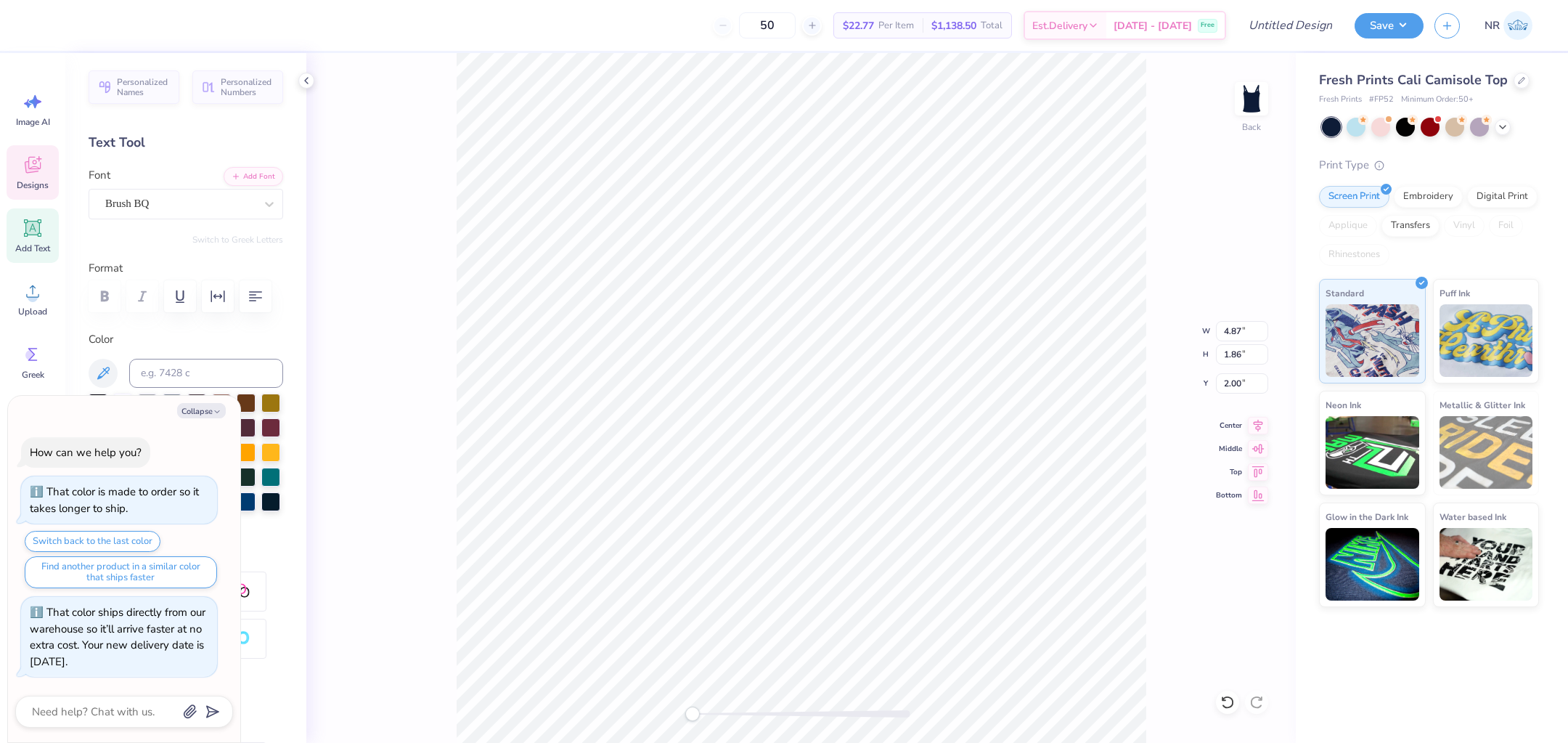
type textarea "kappa"
type textarea "x"
type textarea "kappa k"
type textarea "x"
type textarea "kappa ka"
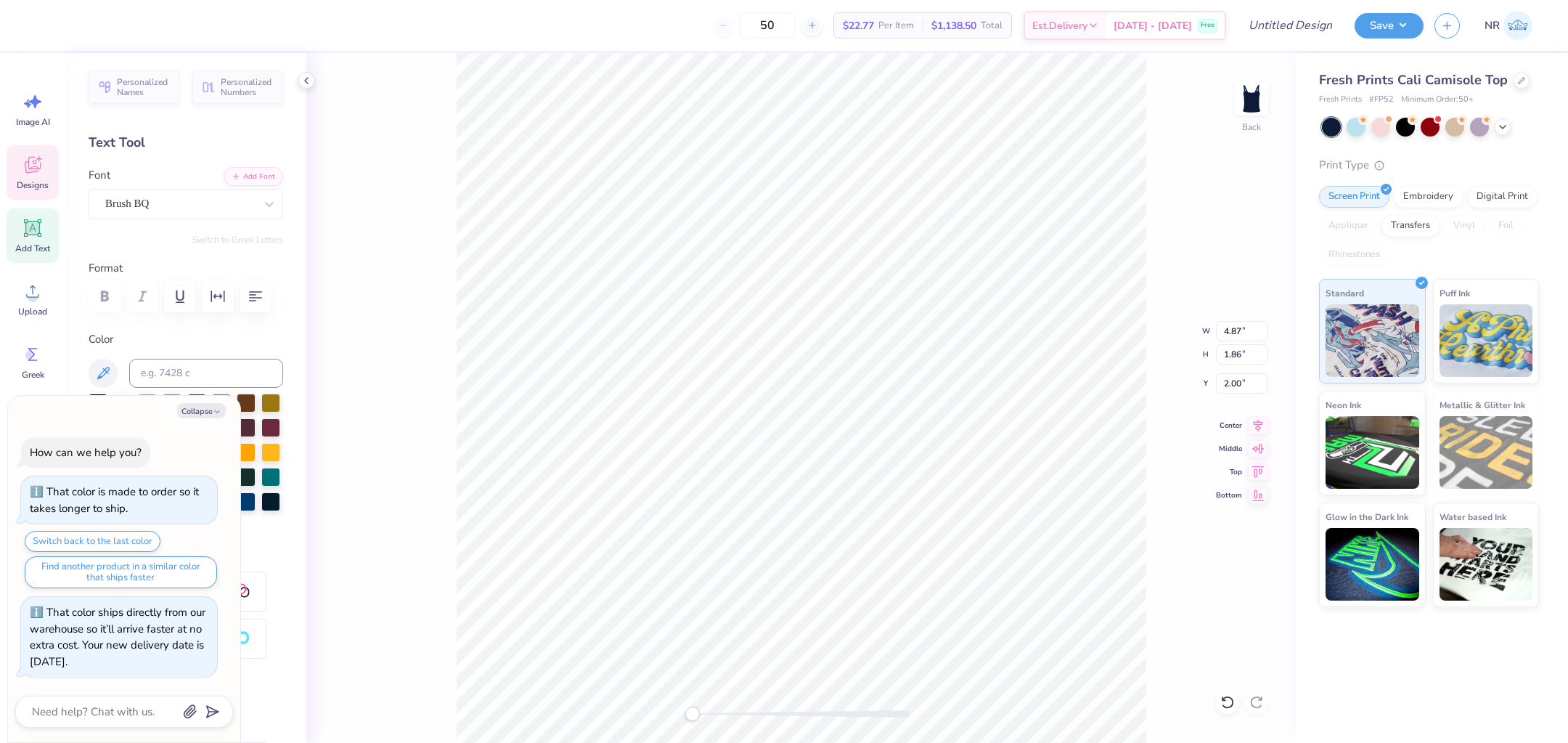
type textarea "x"
type textarea "kappa kap"
type textarea "x"
type textarea "kappa [PERSON_NAME]"
type textarea "x"
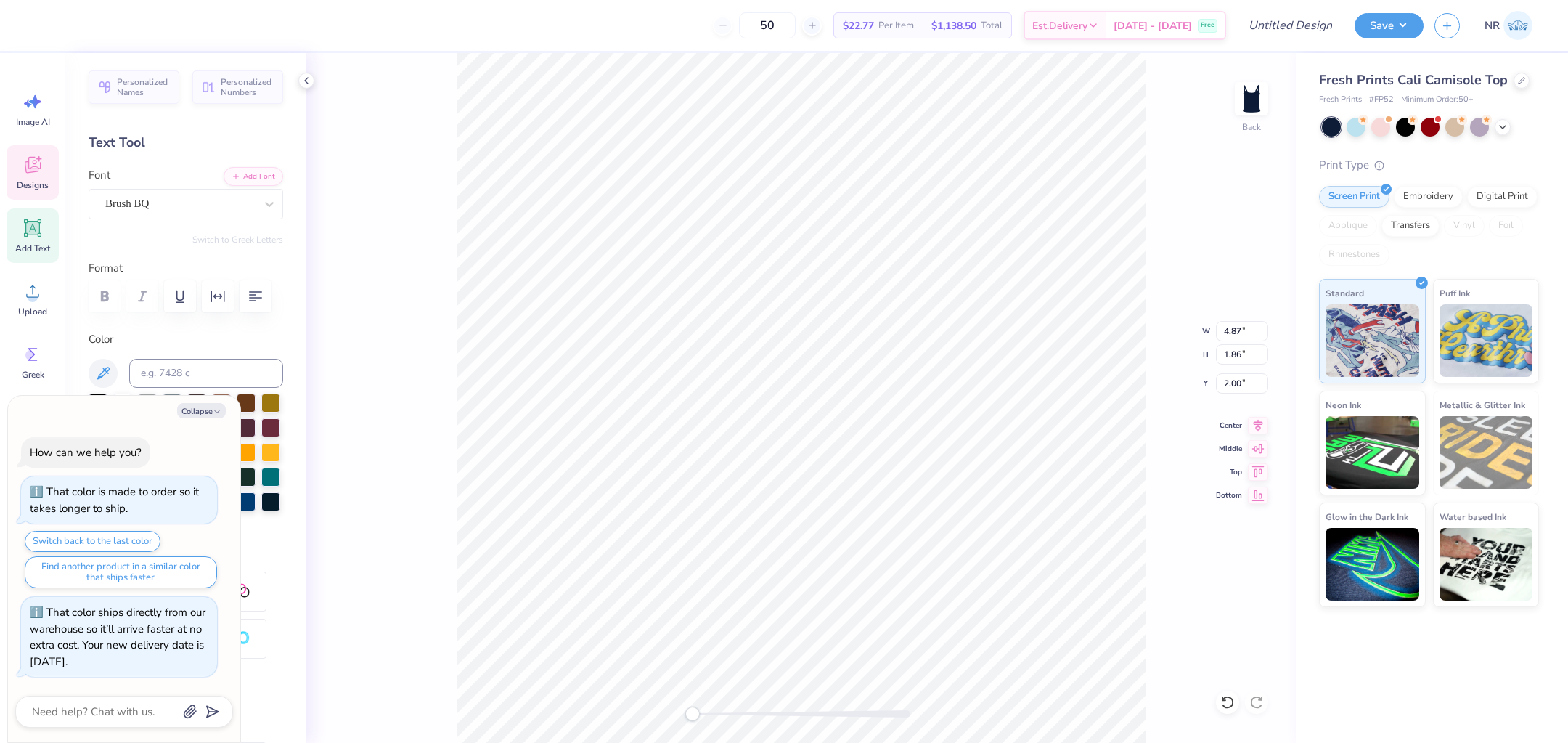
type textarea "kappa kappa"
type textarea "x"
type textarea "kappa kappa g"
type textarea "x"
type textarea "kappa kappa gam"
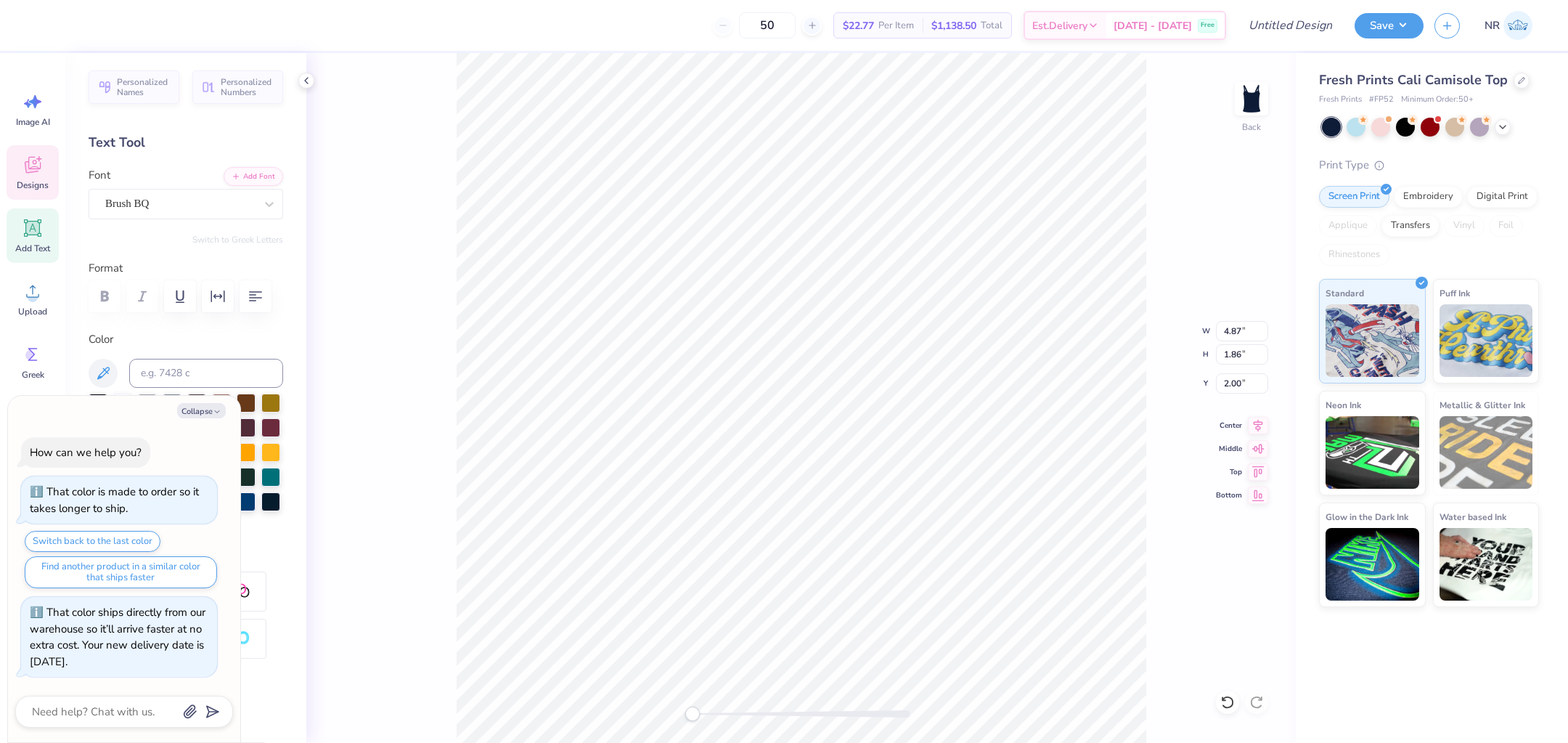
type textarea "x"
type textarea "kappa kappa [PERSON_NAME]"
type textarea "x"
type textarea "kappa kappa gamma"
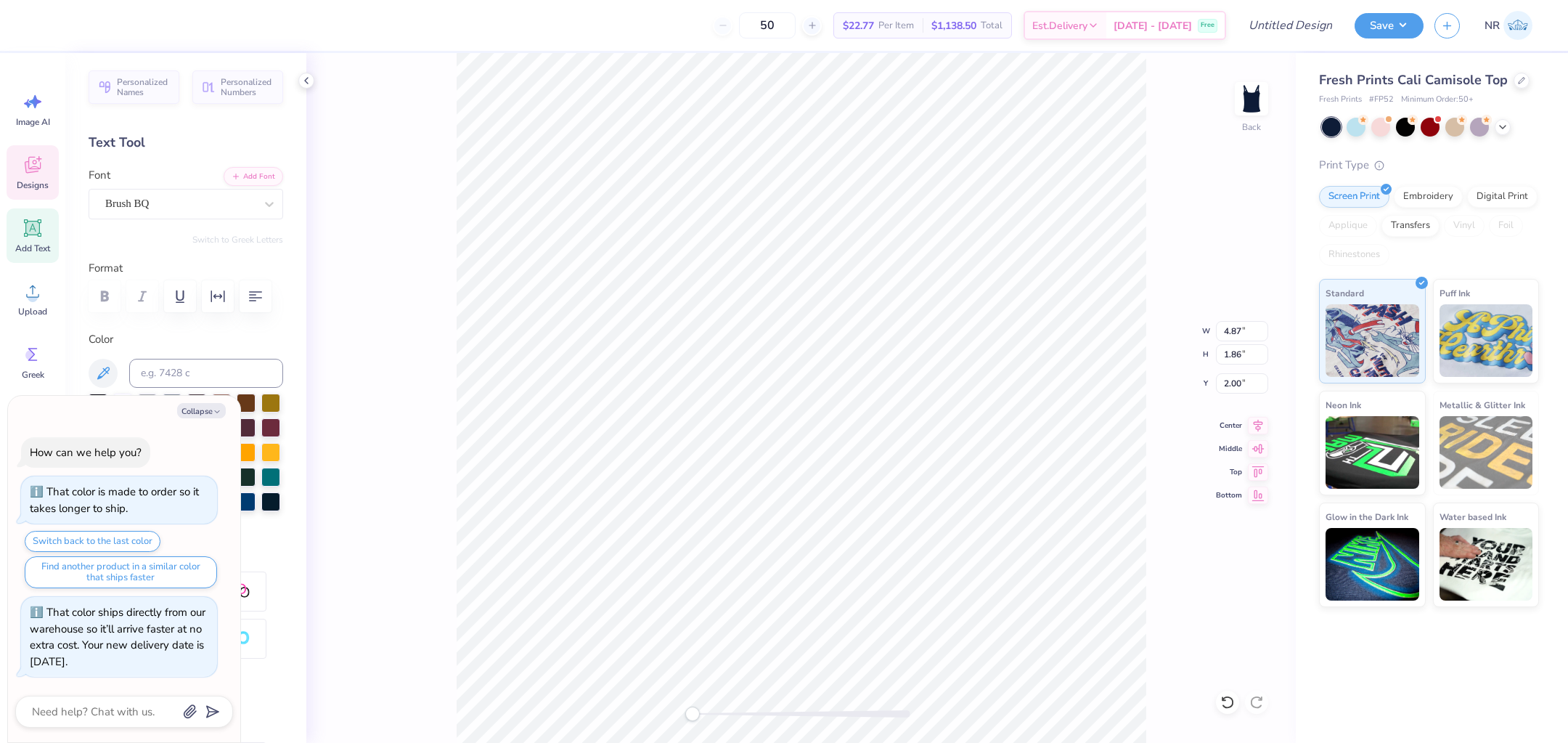
type textarea "x"
type textarea "kappa kappa gamma"
type textarea "x"
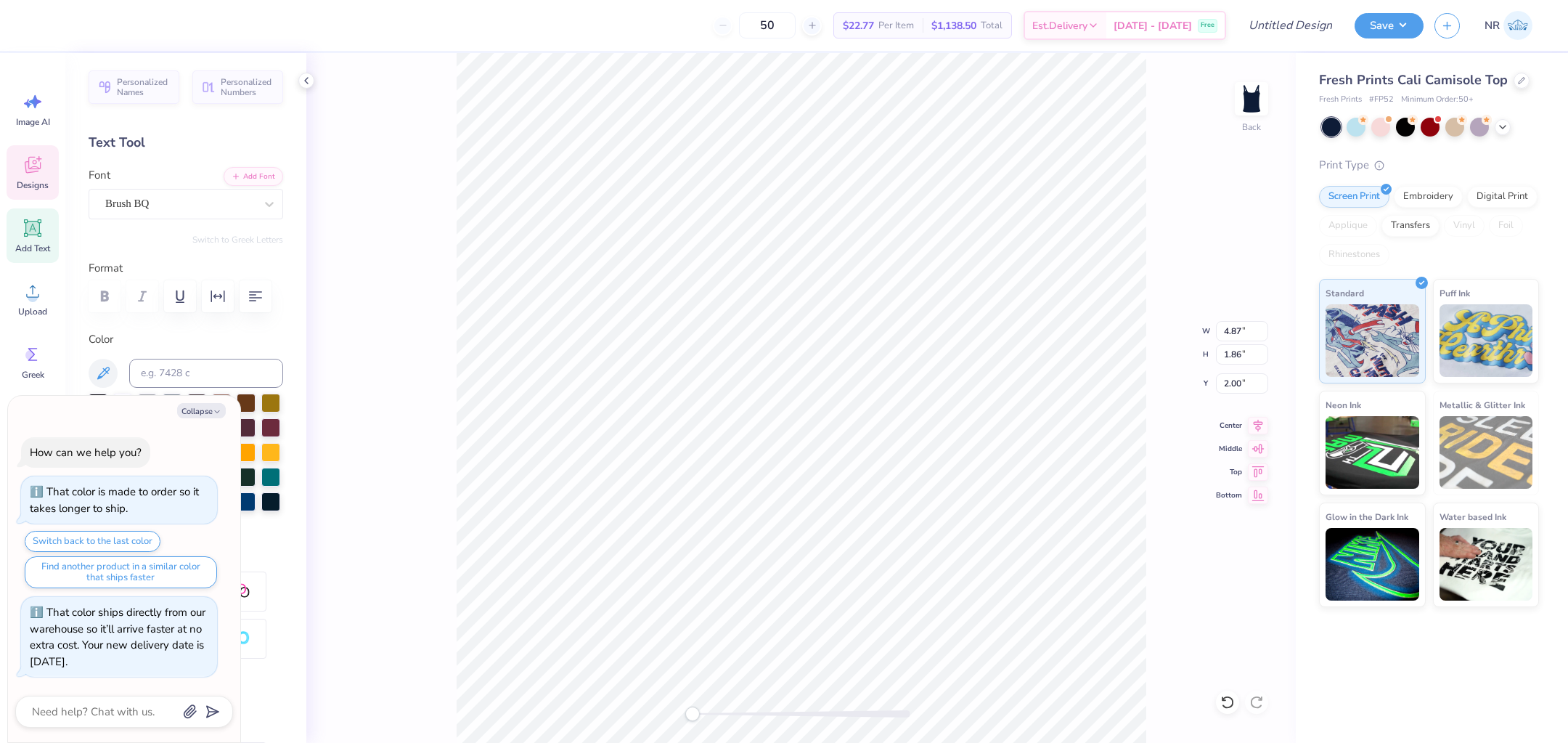
type textarea "kappa kappa gamma"
click at [1170, 221] on div "Back W 4.87 4.87 " H 1.86 1.86 " Y 2.00 2.00 " Center Middle Top Bottom" at bounding box center [801, 397] width 989 height 689
type textarea "x"
type textarea "kappa gamma"
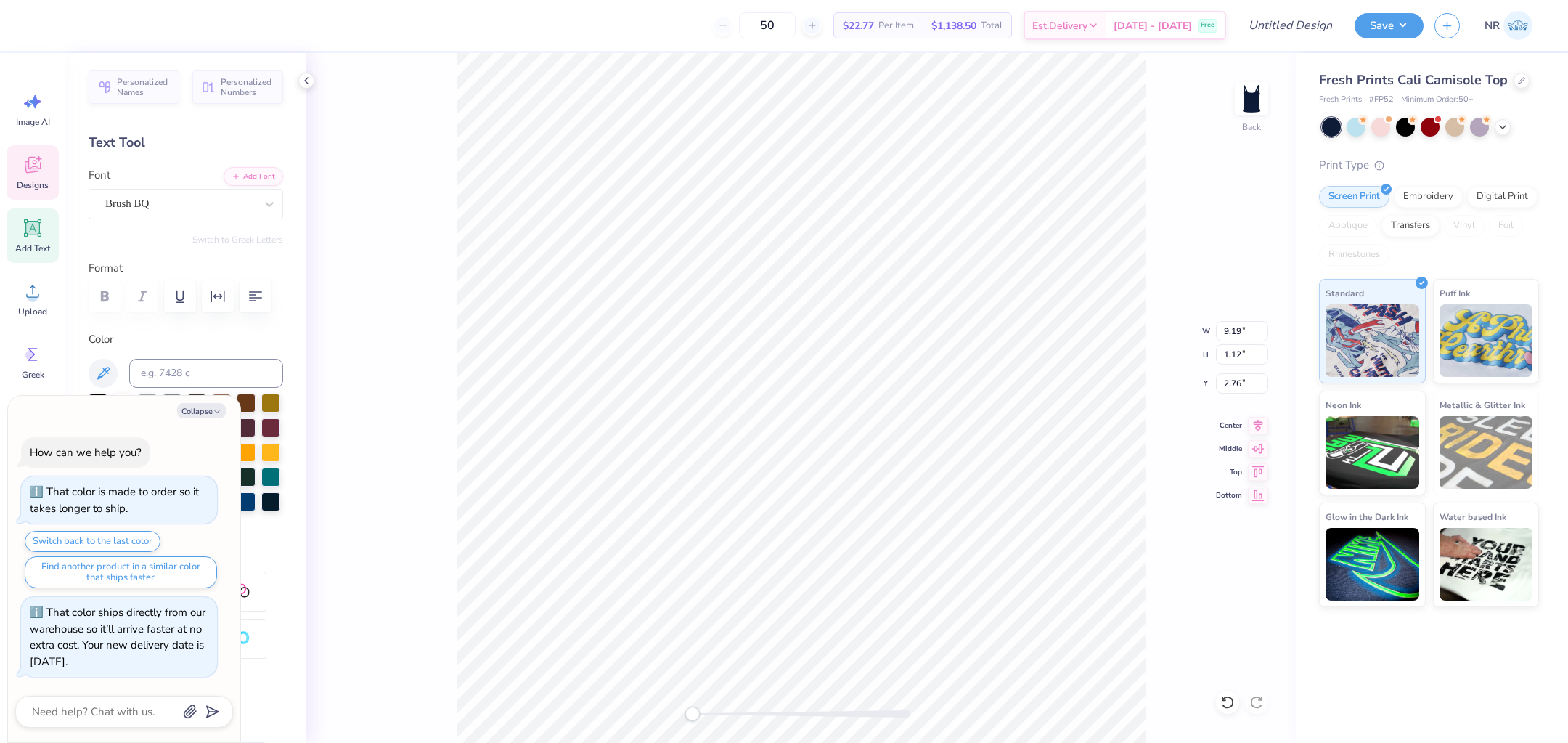
type textarea "x"
type textarea "kappa gamma"
type textarea "x"
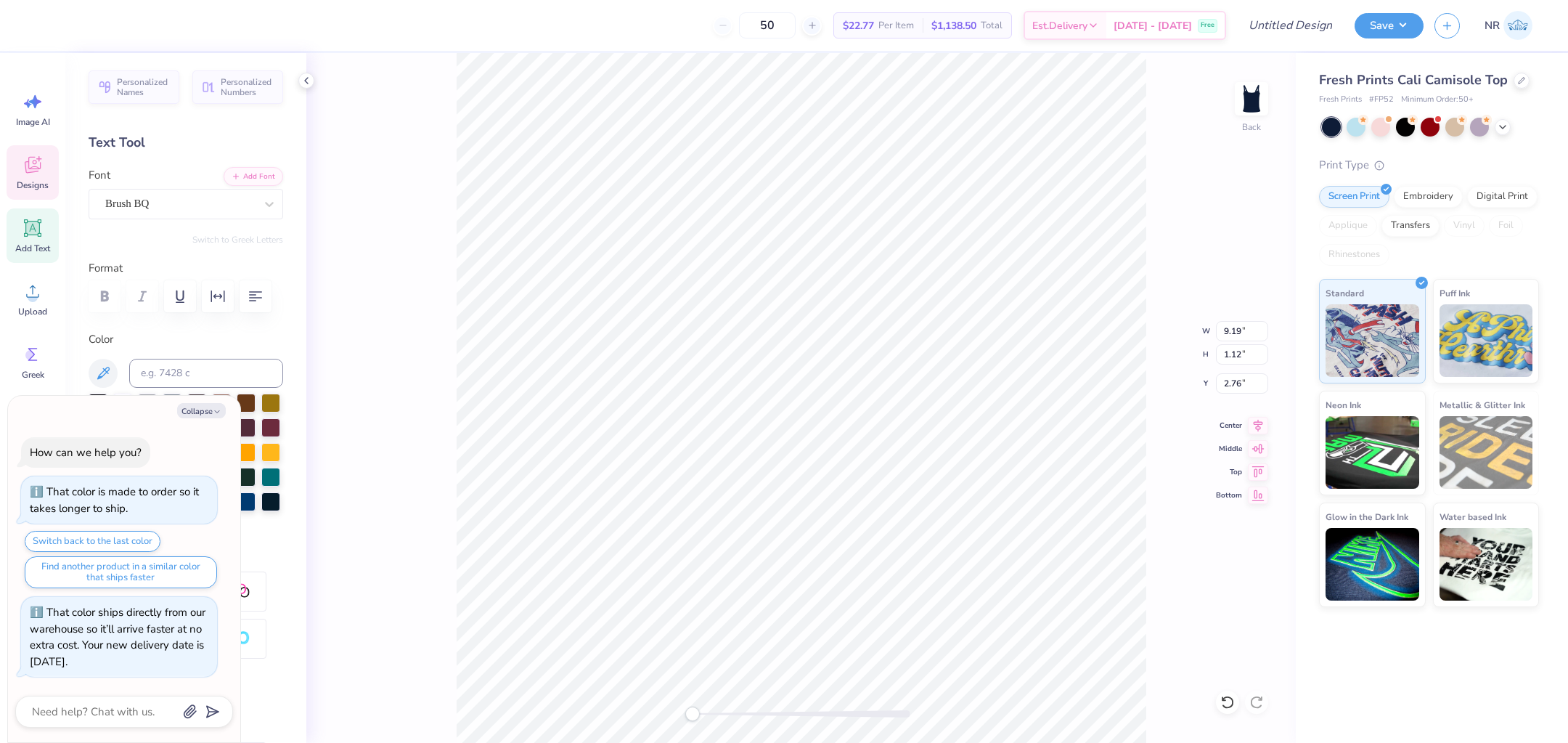
type textarea "Al"
type textarea "x"
type textarea "Alp"
type textarea "x"
type textarea "Alph"
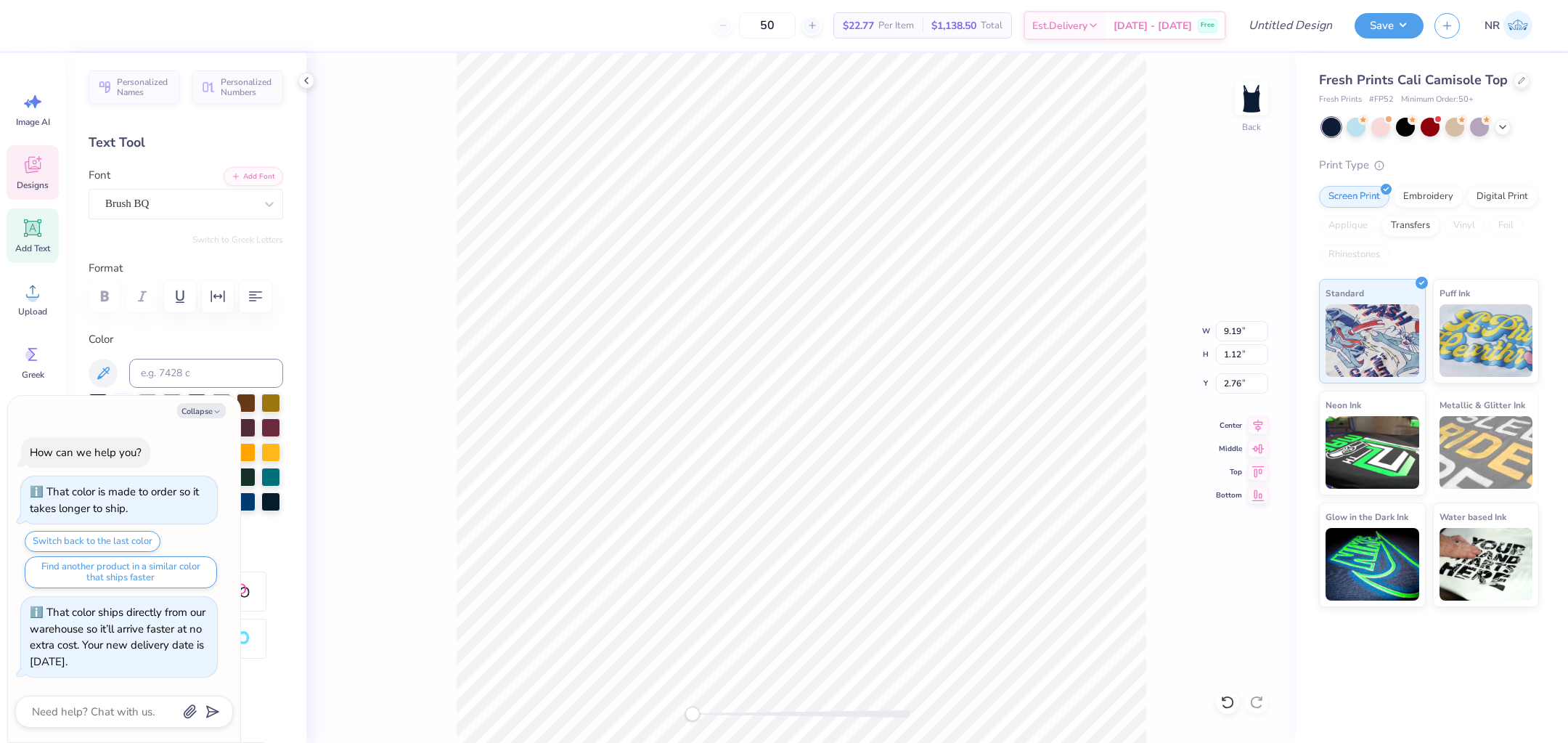
type textarea "x"
type textarea "Alpha"
type textarea "x"
type textarea "Alpha"
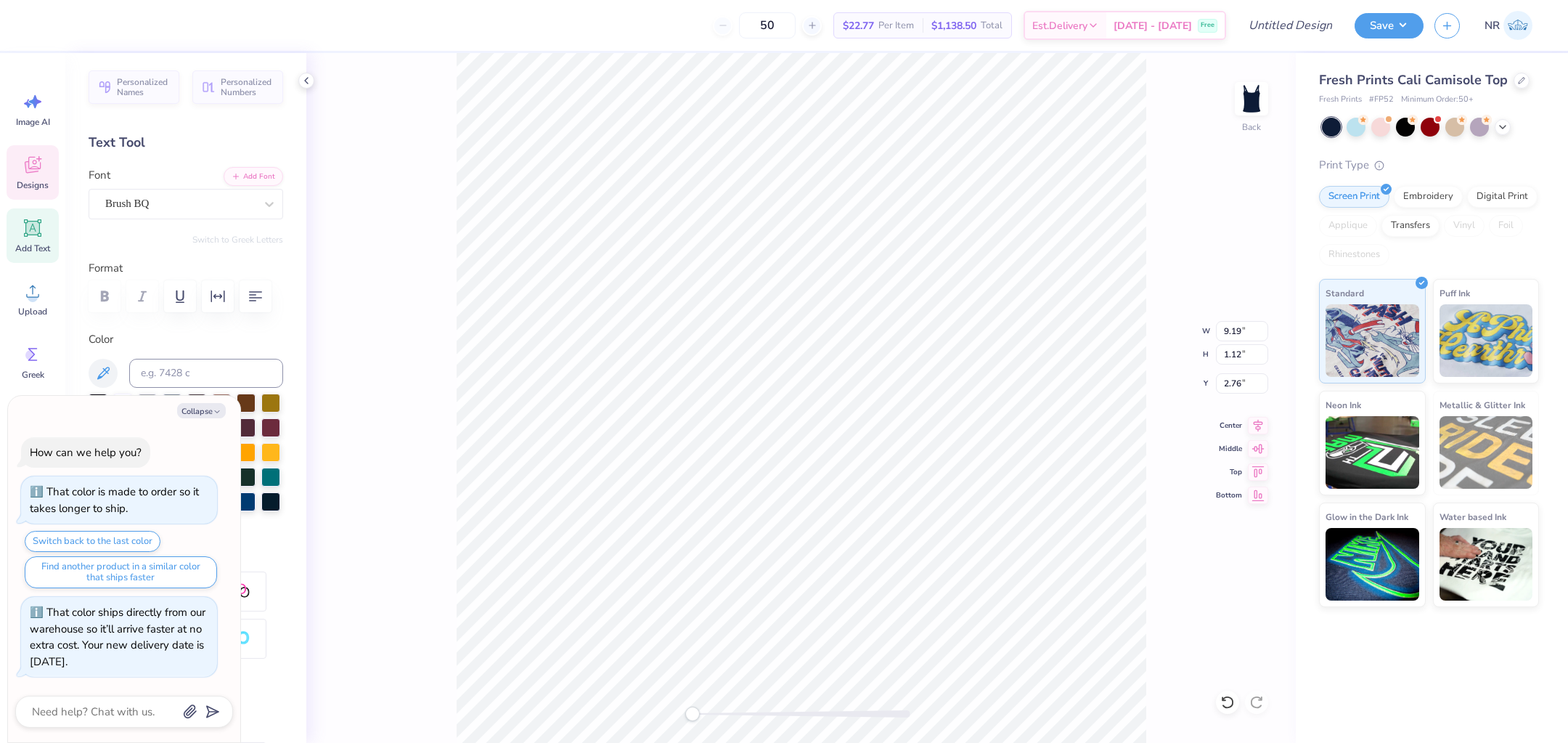
type textarea "x"
type textarea "Alpha P"
type textarea "x"
type textarea "Alpha Ph"
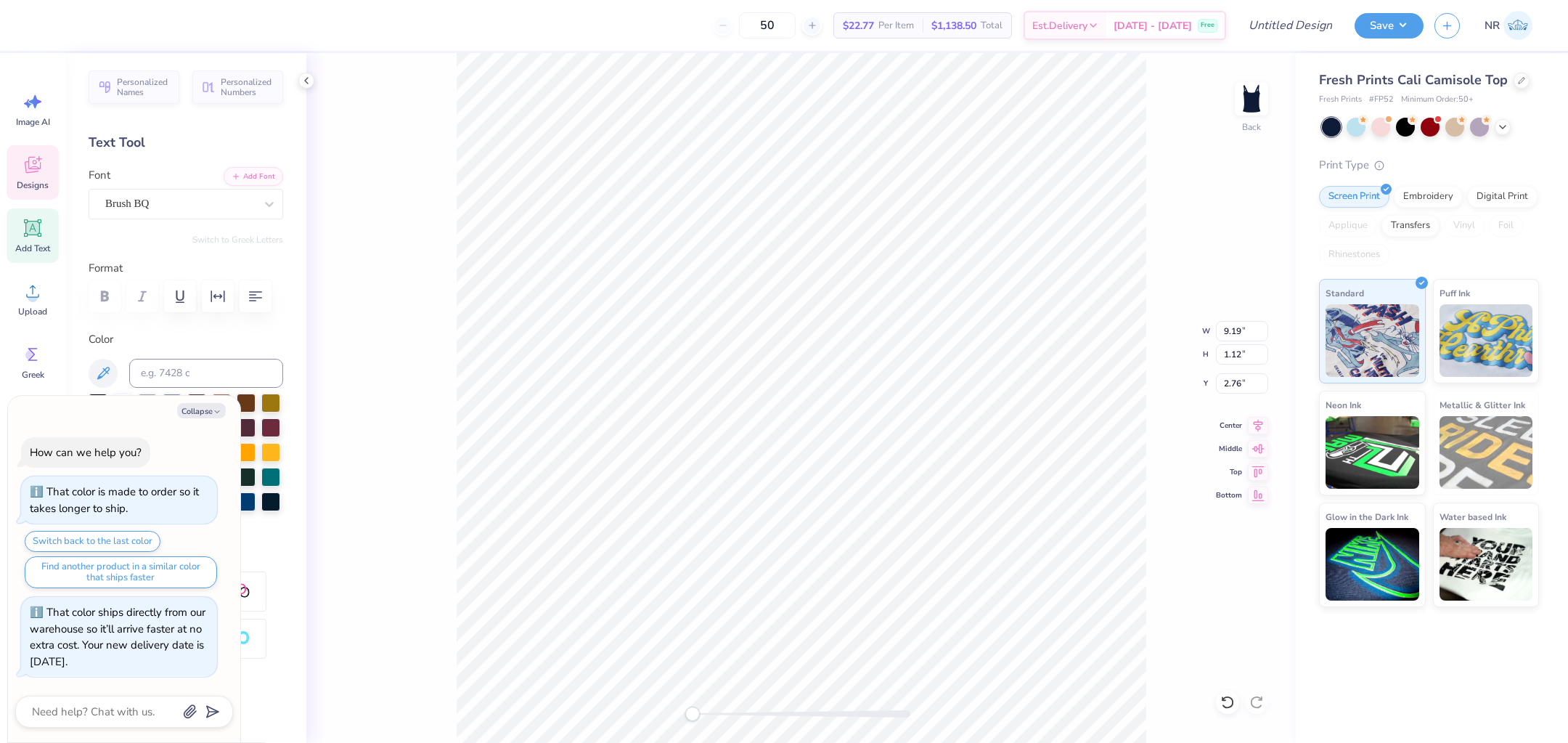
type textarea "x"
type textarea "Alpha Phi"
type textarea "x"
type textarea "Alpha Phi"
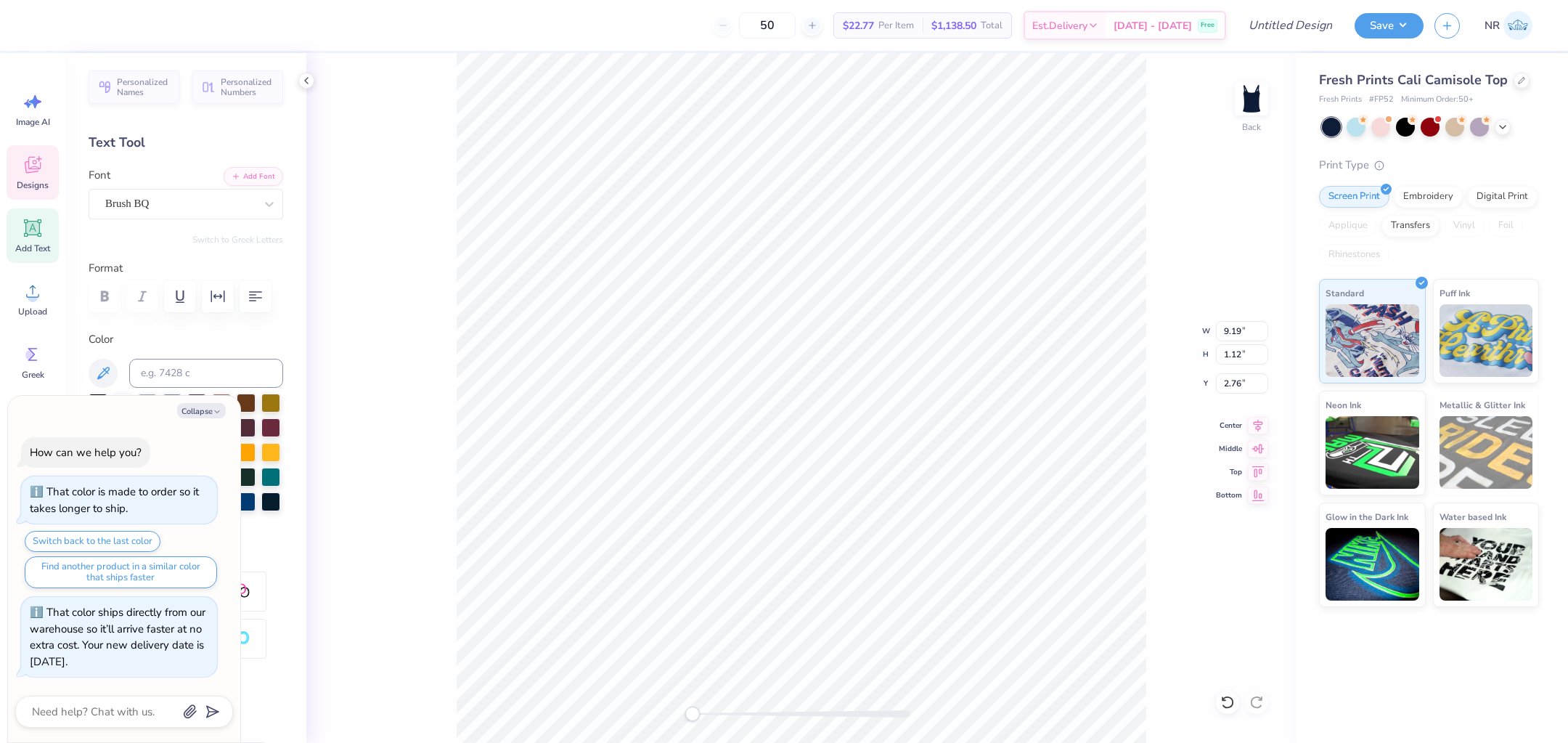
type textarea "x"
type textarea "Alpha Ph"
type textarea "x"
type textarea "Alpha P"
type textarea "x"
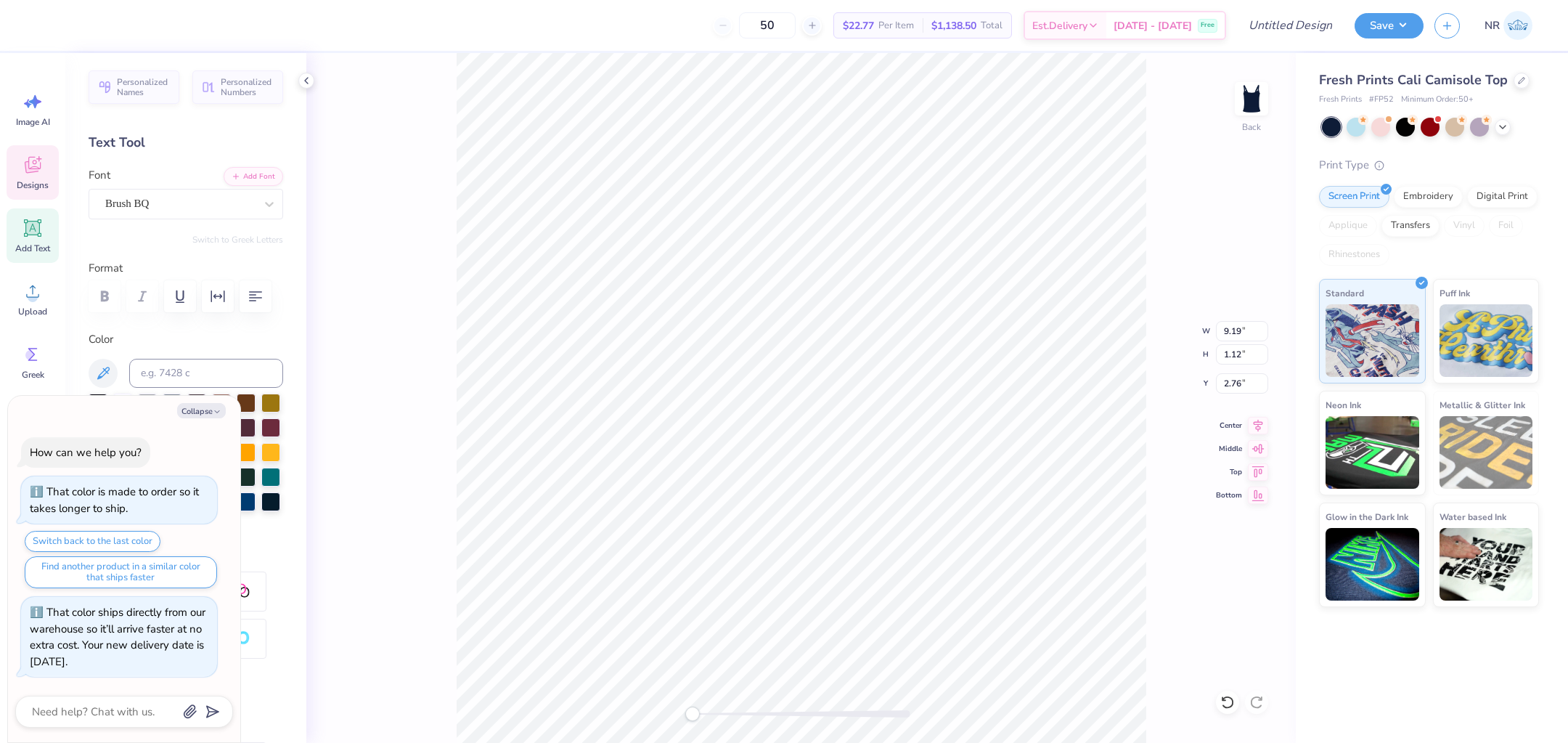
scroll to position [0, 1]
type textarea "Alpha"
type textarea "x"
type textarea "Alpha"
type textarea "x"
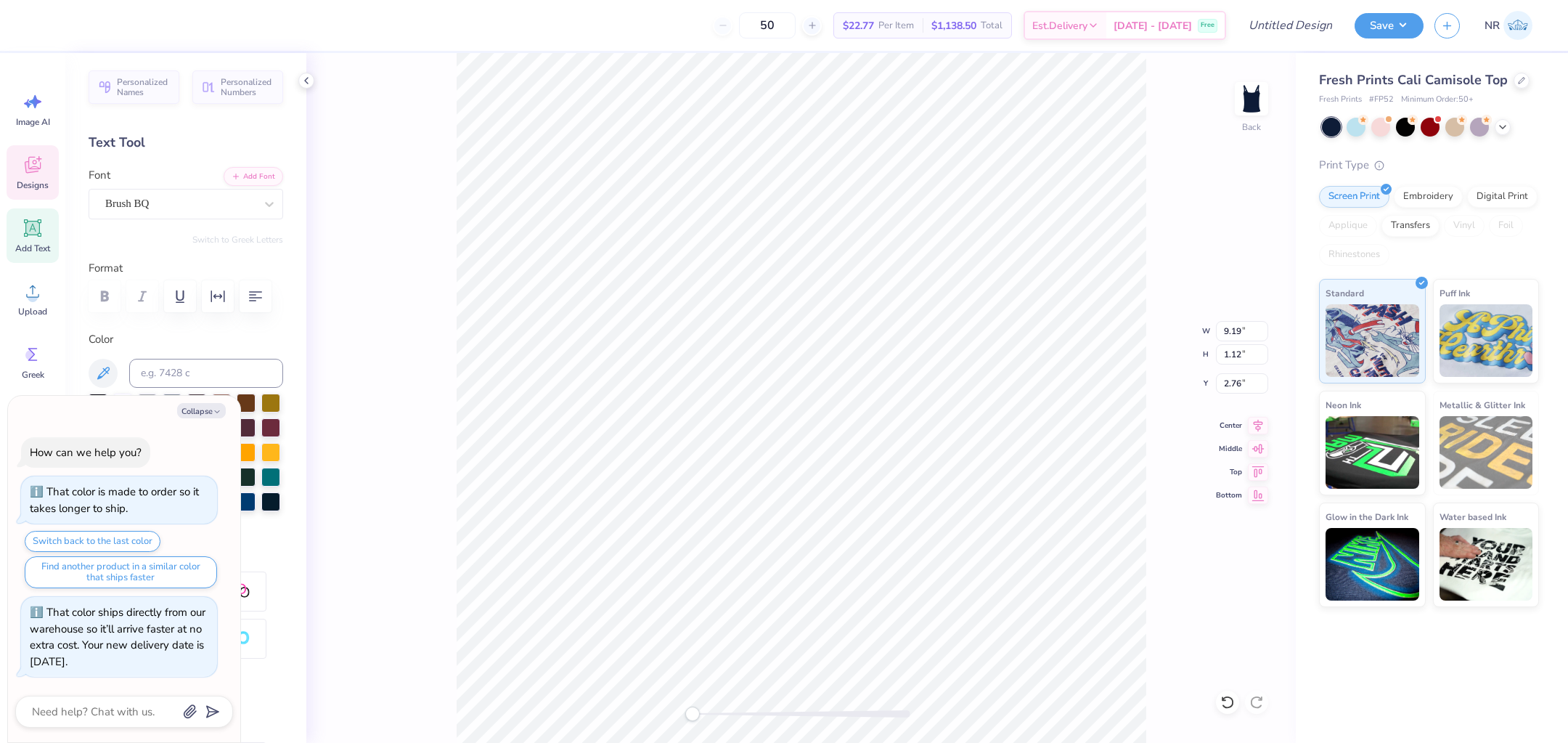
type textarea "Alph"
type textarea "x"
type textarea "Al"
type textarea "x"
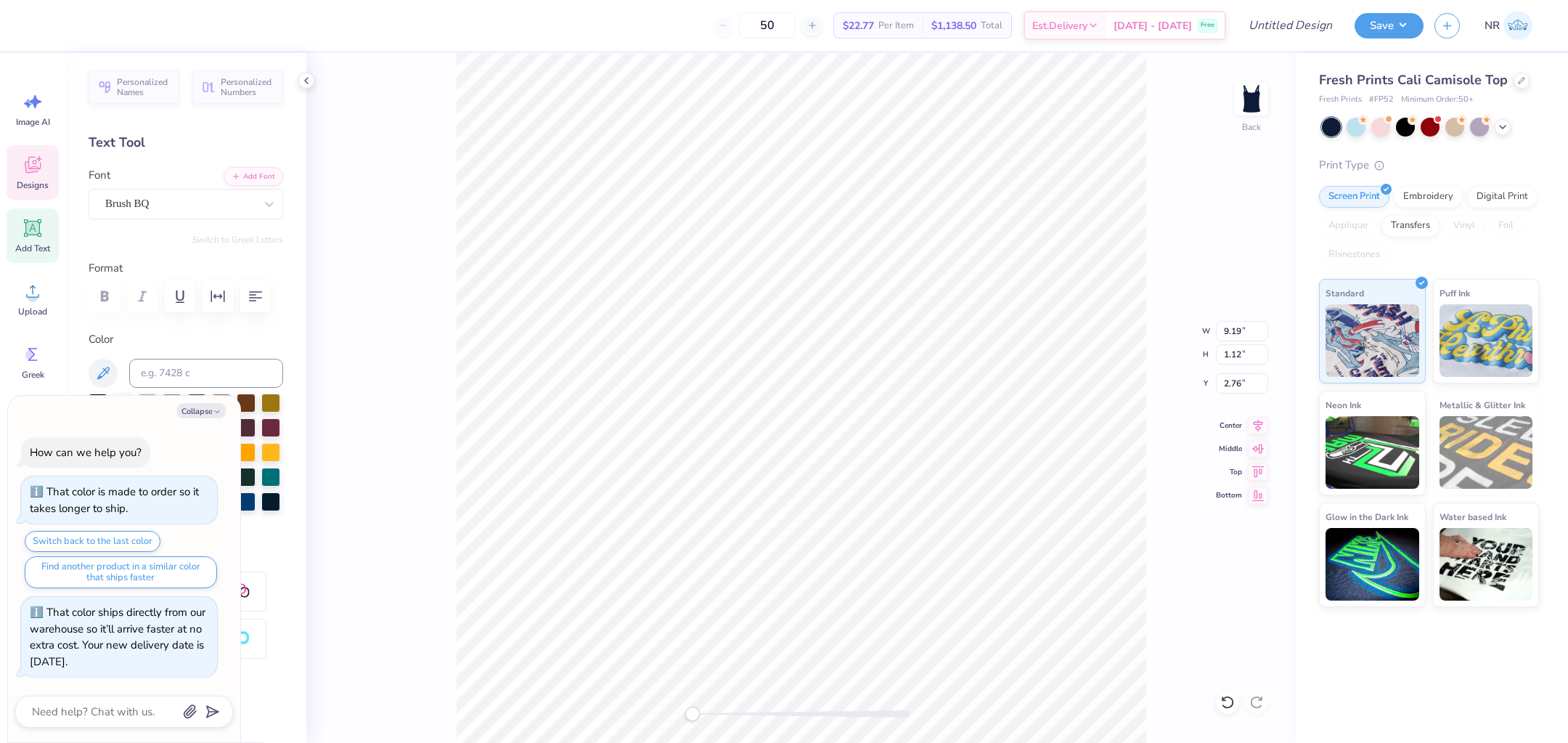
type textarea "A"
type textarea "x"
type textarea "a"
type textarea "x"
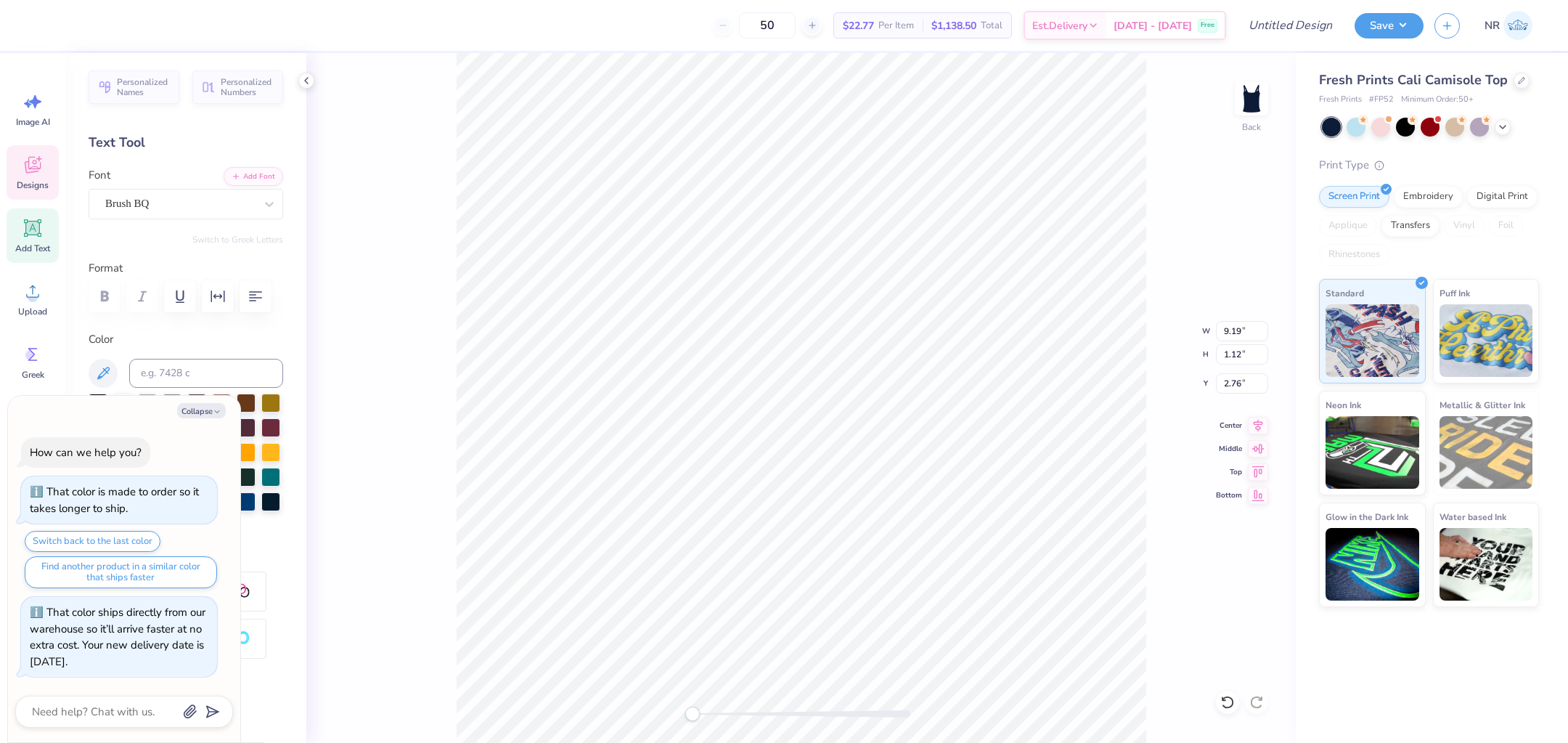
type textarea "al"
type textarea "x"
type textarea "alp"
type textarea "x"
type textarea "alph"
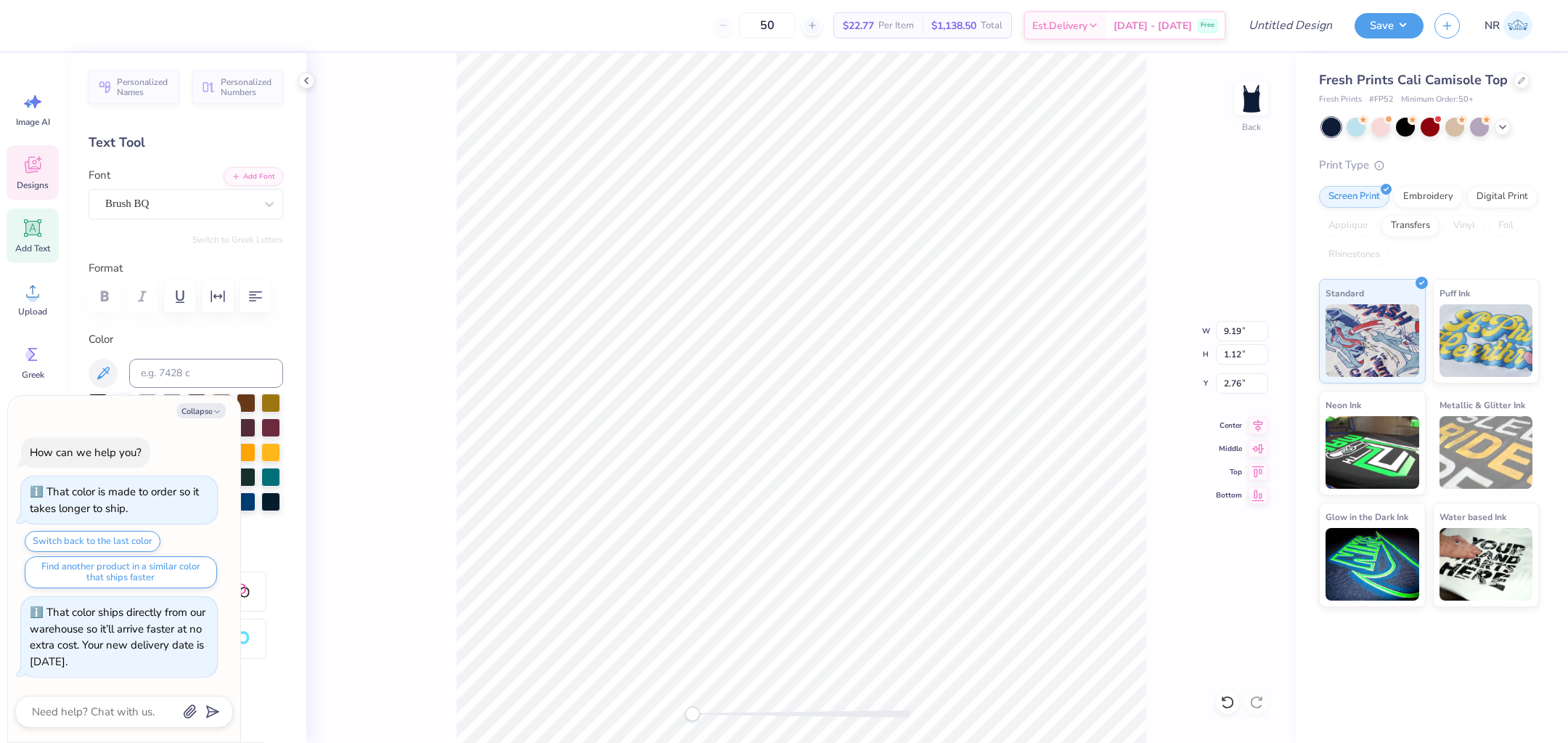
type textarea "x"
type textarea "alpha"
type textarea "x"
type textarea "alpha"
type textarea "x"
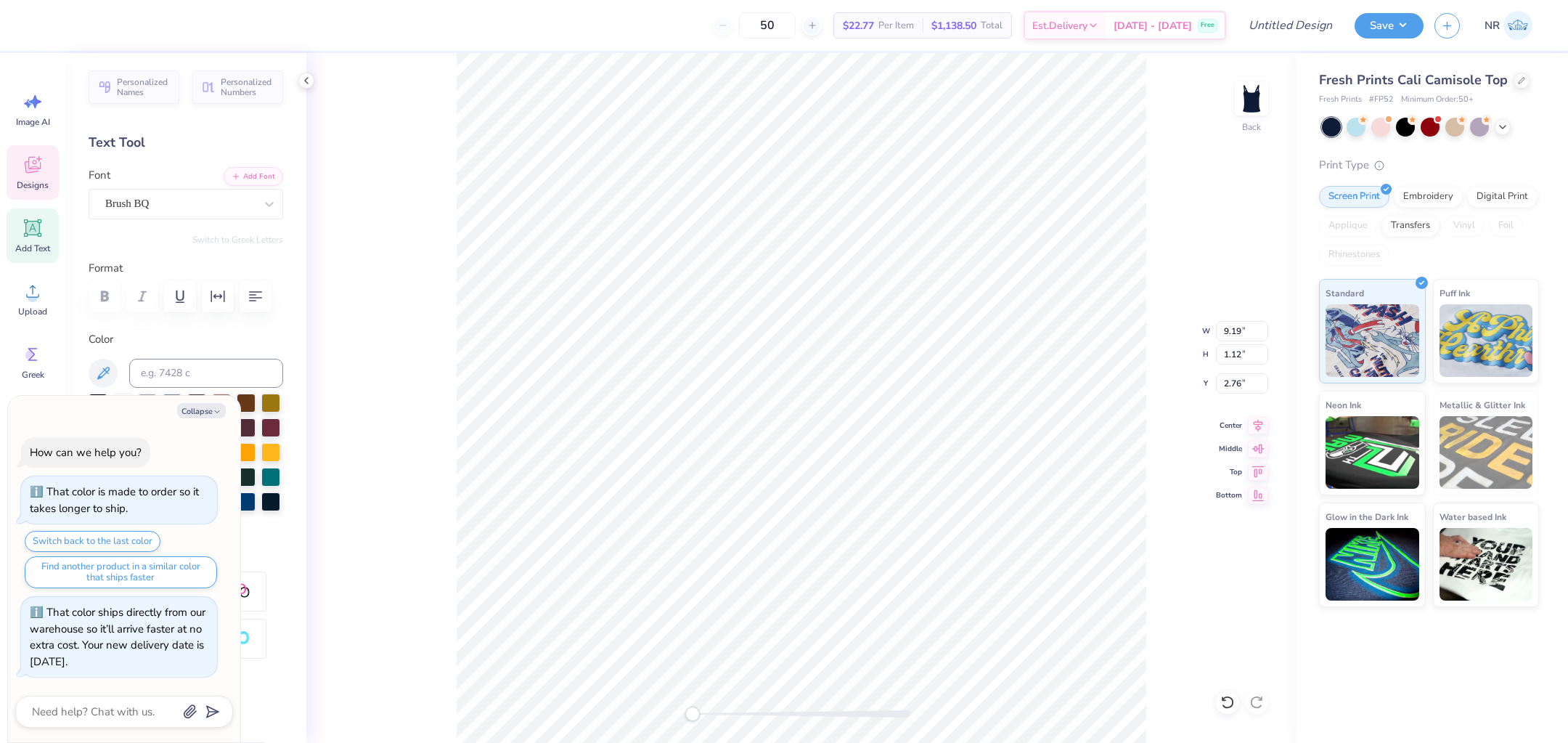
type textarea "alpha p"
type textarea "x"
type textarea "alpha ph"
type textarea "x"
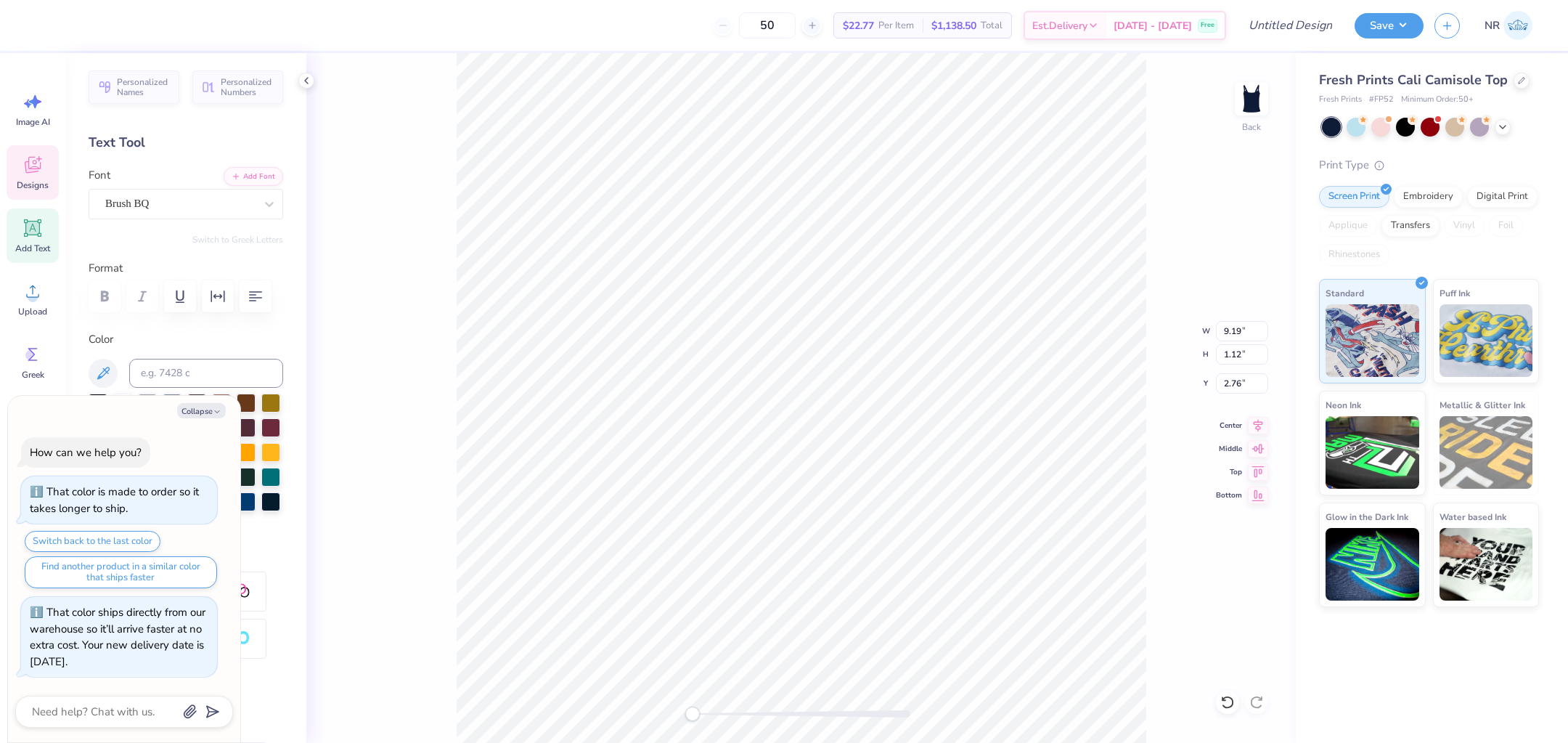
type textarea "alpha phi"
type textarea "x"
type textarea "alpha phi"
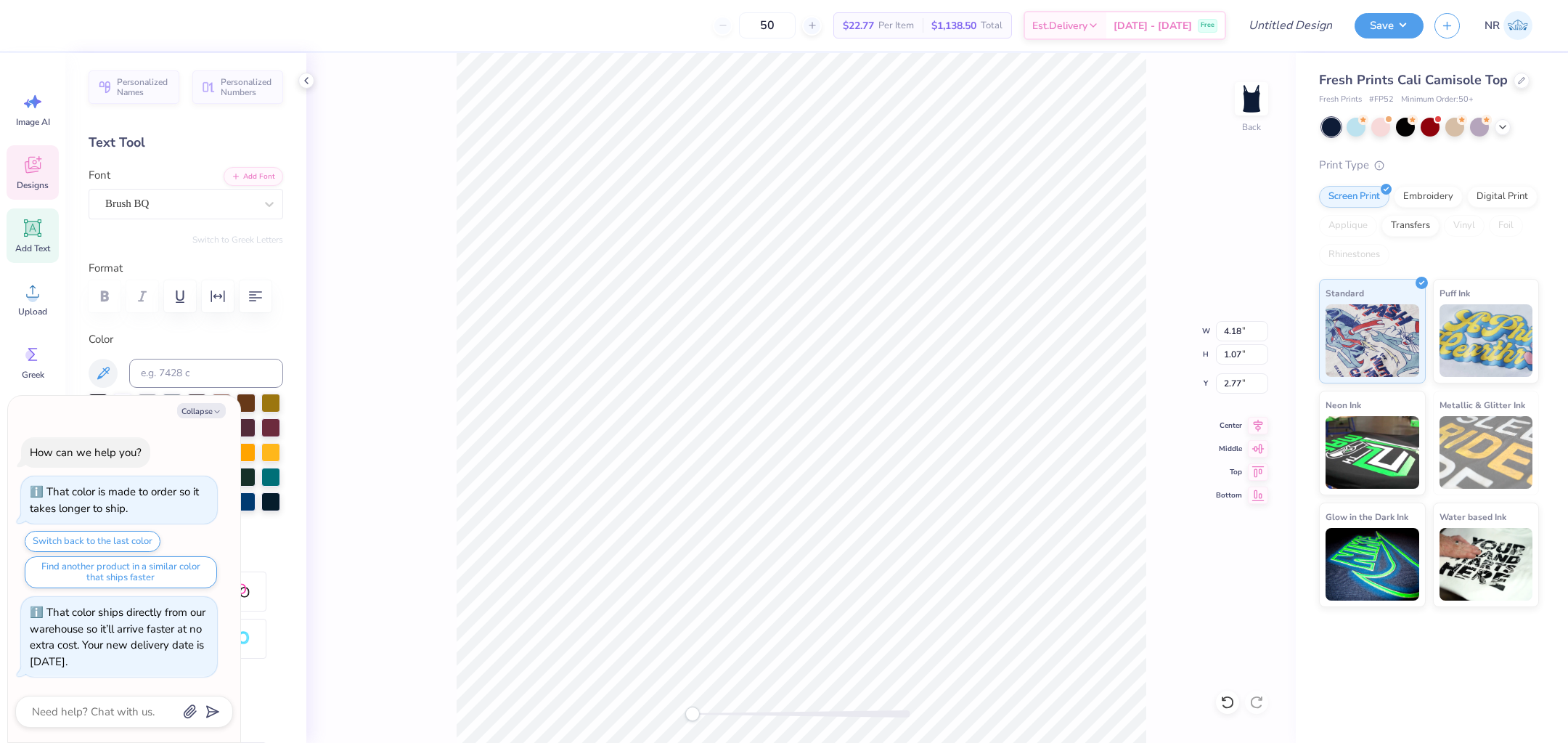
type textarea "x"
type input "5.64"
type input "1.45"
type input "2.35"
click at [1174, 257] on div "Back W 5.64 5.64 " H 1.45 1.45 " Y 2.35 2.35 " Center Middle Top Bottom" at bounding box center [801, 397] width 989 height 689
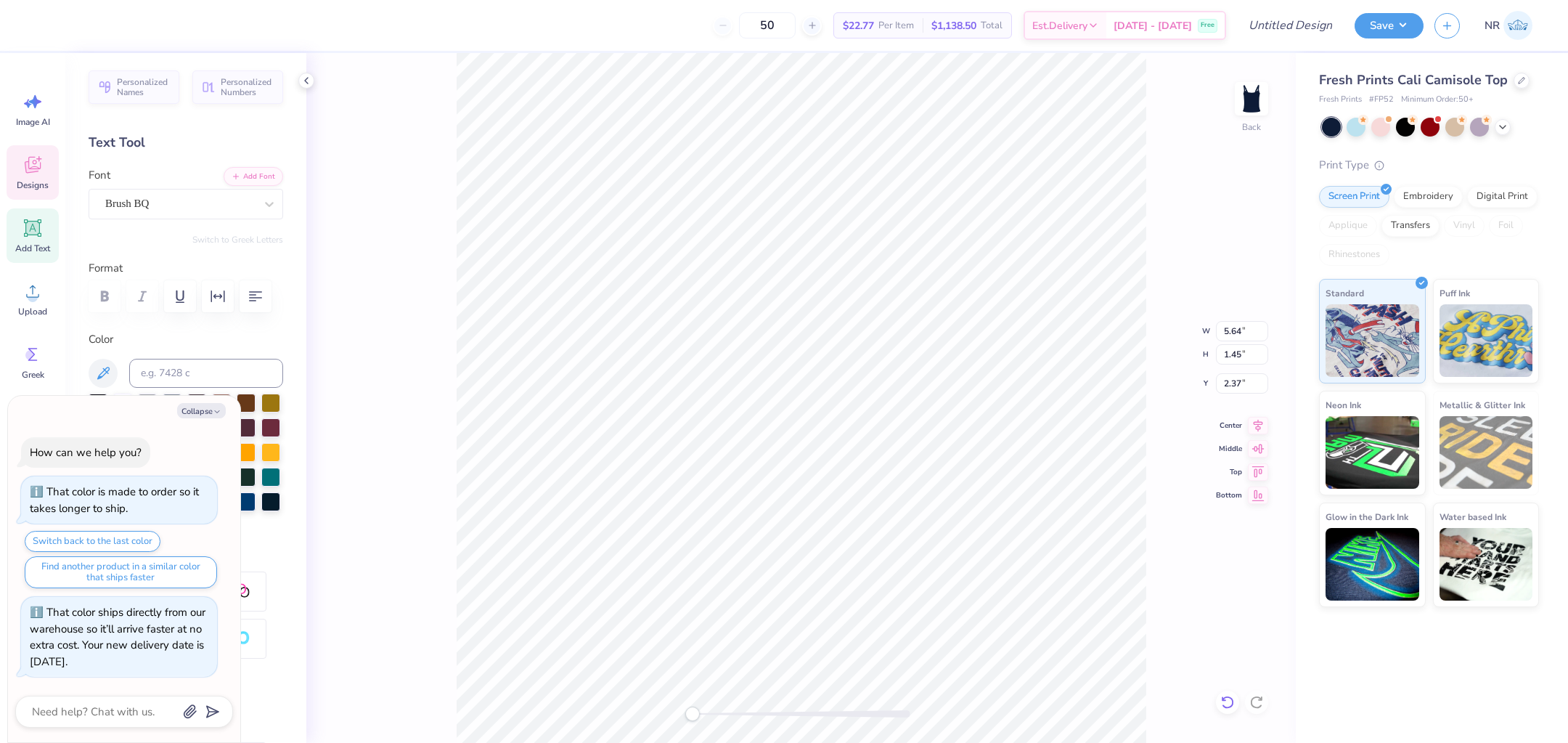
click at [1230, 700] on icon at bounding box center [1228, 702] width 14 height 14
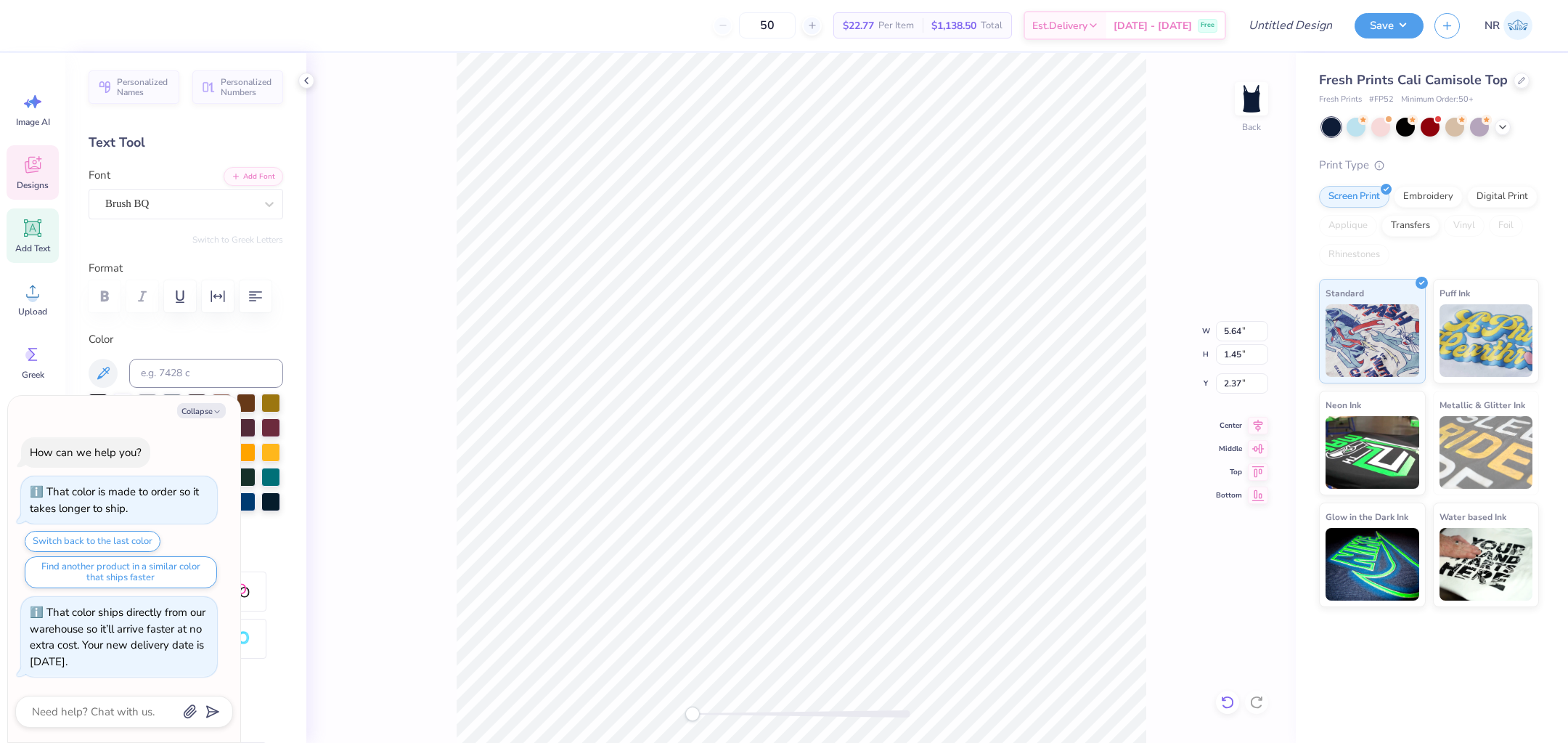
click at [1230, 700] on icon at bounding box center [1228, 702] width 14 height 14
click at [1226, 701] on icon at bounding box center [1228, 702] width 14 height 14
click at [1226, 700] on icon at bounding box center [1228, 702] width 14 height 14
click at [1229, 697] on div "Back W 5.64 5.64 " H 1.45 1.45 " Y 2.37 2.37 " Center Middle Top Bottom" at bounding box center [801, 397] width 989 height 689
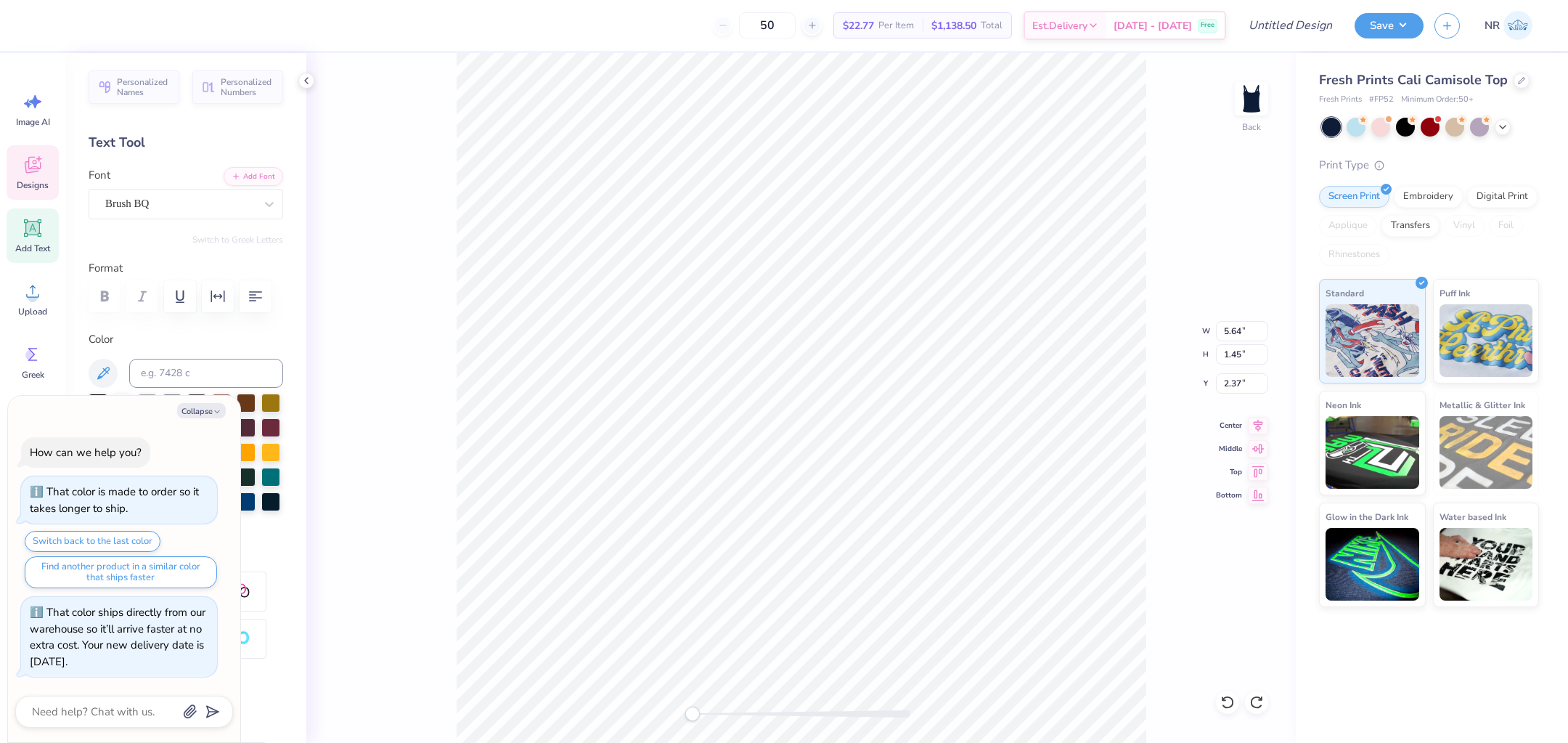
click at [1229, 697] on div "Back W 5.64 5.64 " H 1.45 1.45 " Y 2.37 2.37 " Center Middle Top Bottom" at bounding box center [801, 397] width 989 height 689
type textarea "x"
type input "7.49"
type input "1.90"
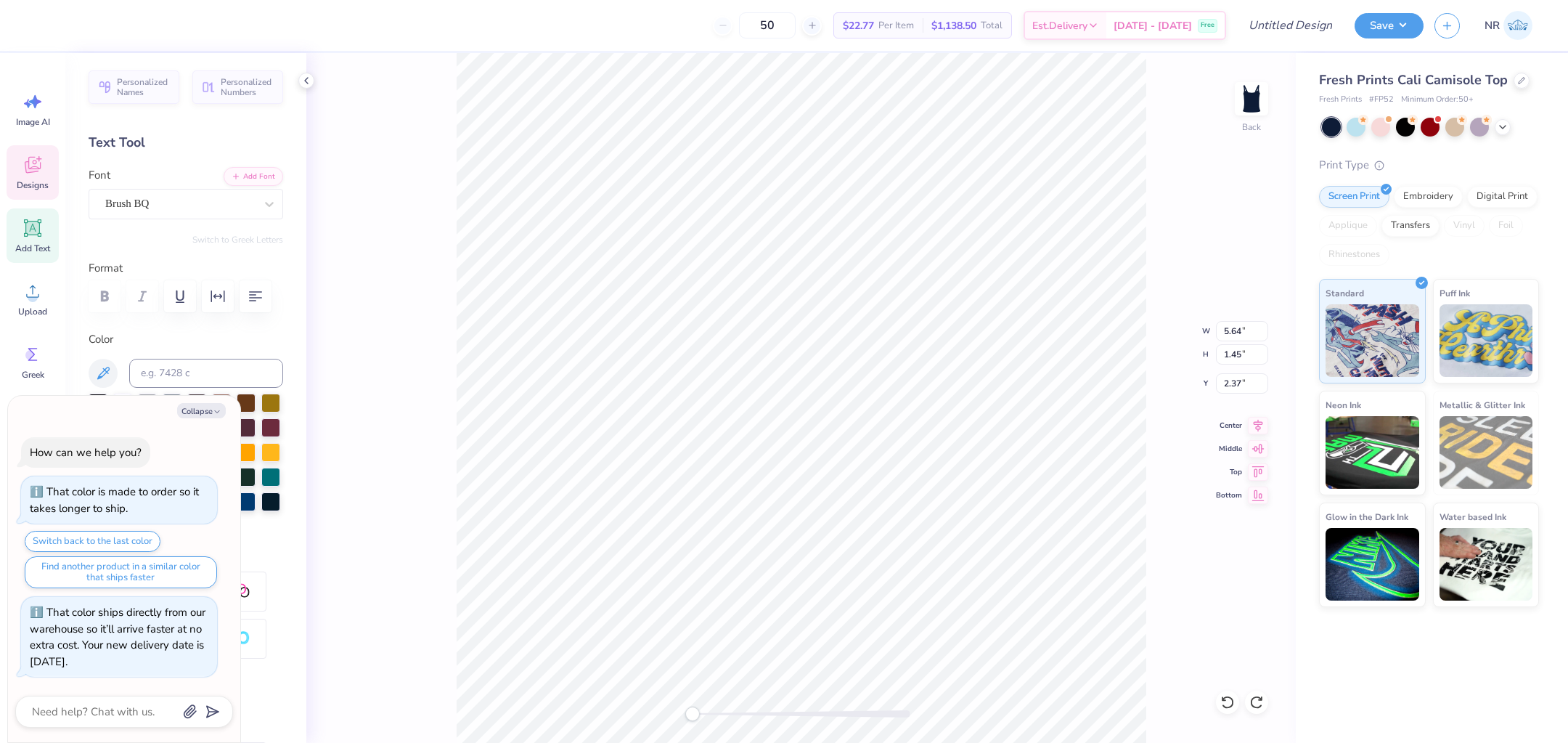
type input "2.40"
click at [1229, 697] on div "Back W 7.49 H 1.90 Y 2.40 Center Middle Top Bottom" at bounding box center [801, 397] width 989 height 689
type textarea "x"
type input "8.47"
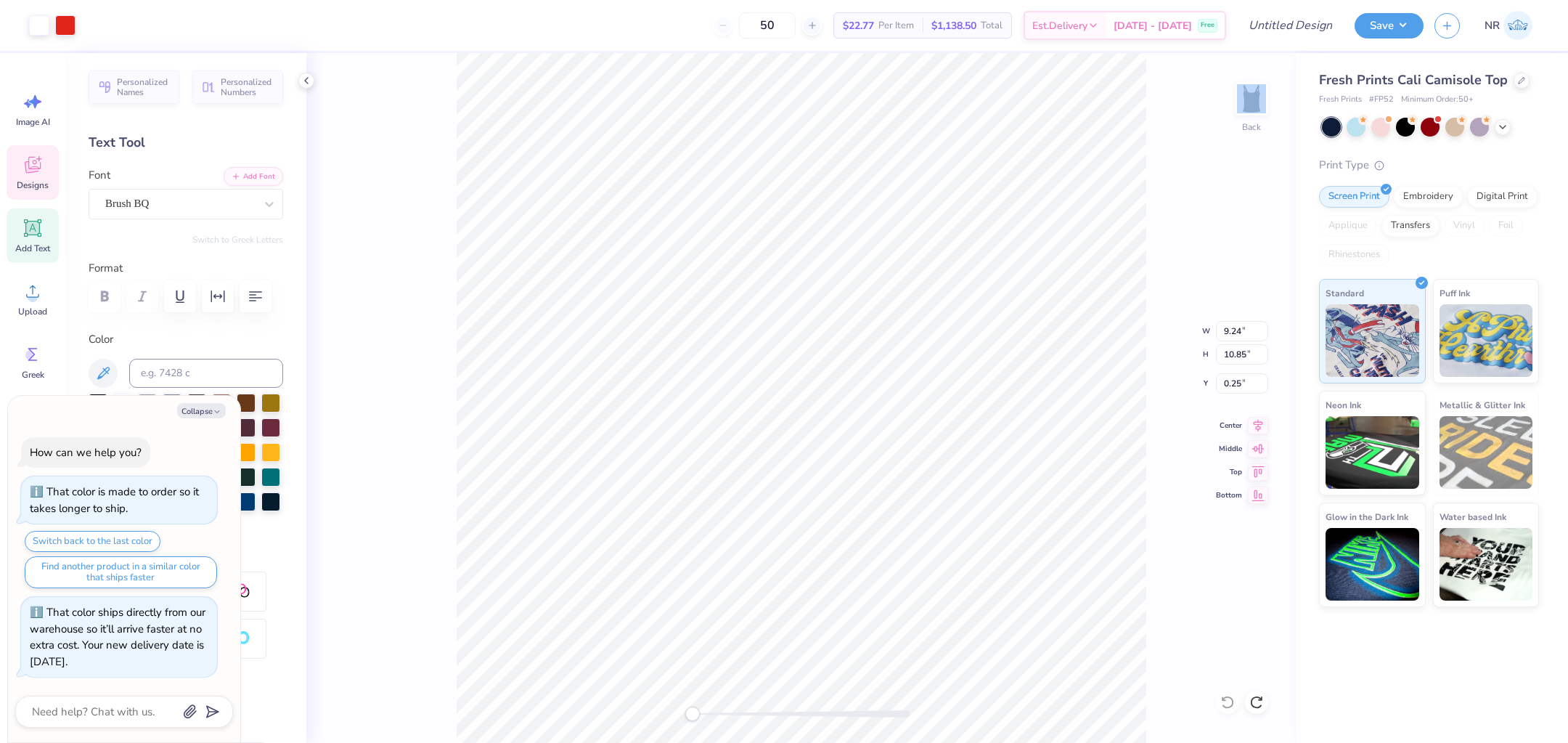
type input "1.96"
type input "2.30"
type textarea "x"
type textarea "p"
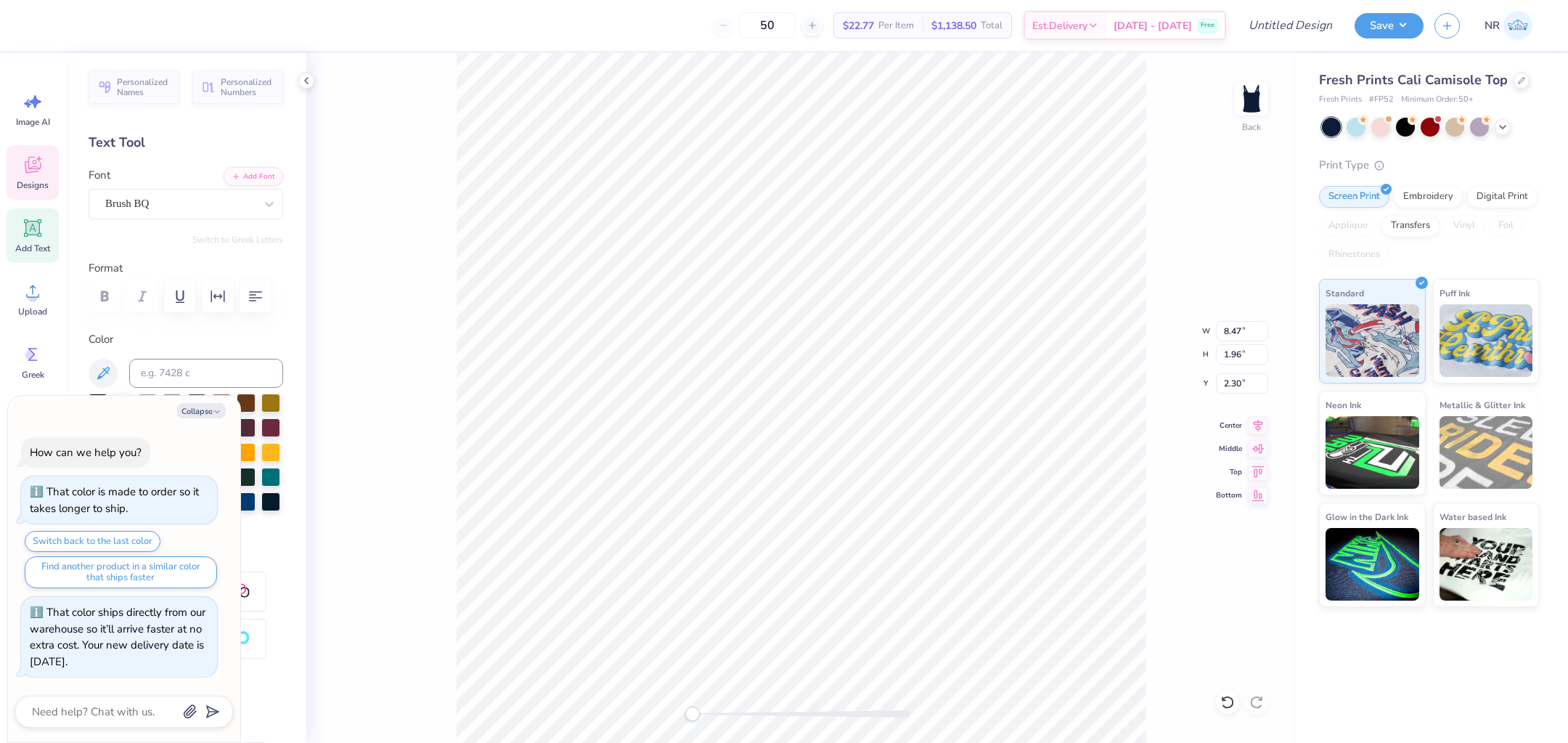
type textarea "x"
type textarea "ph"
type textarea "x"
type textarea "phi"
type textarea "x"
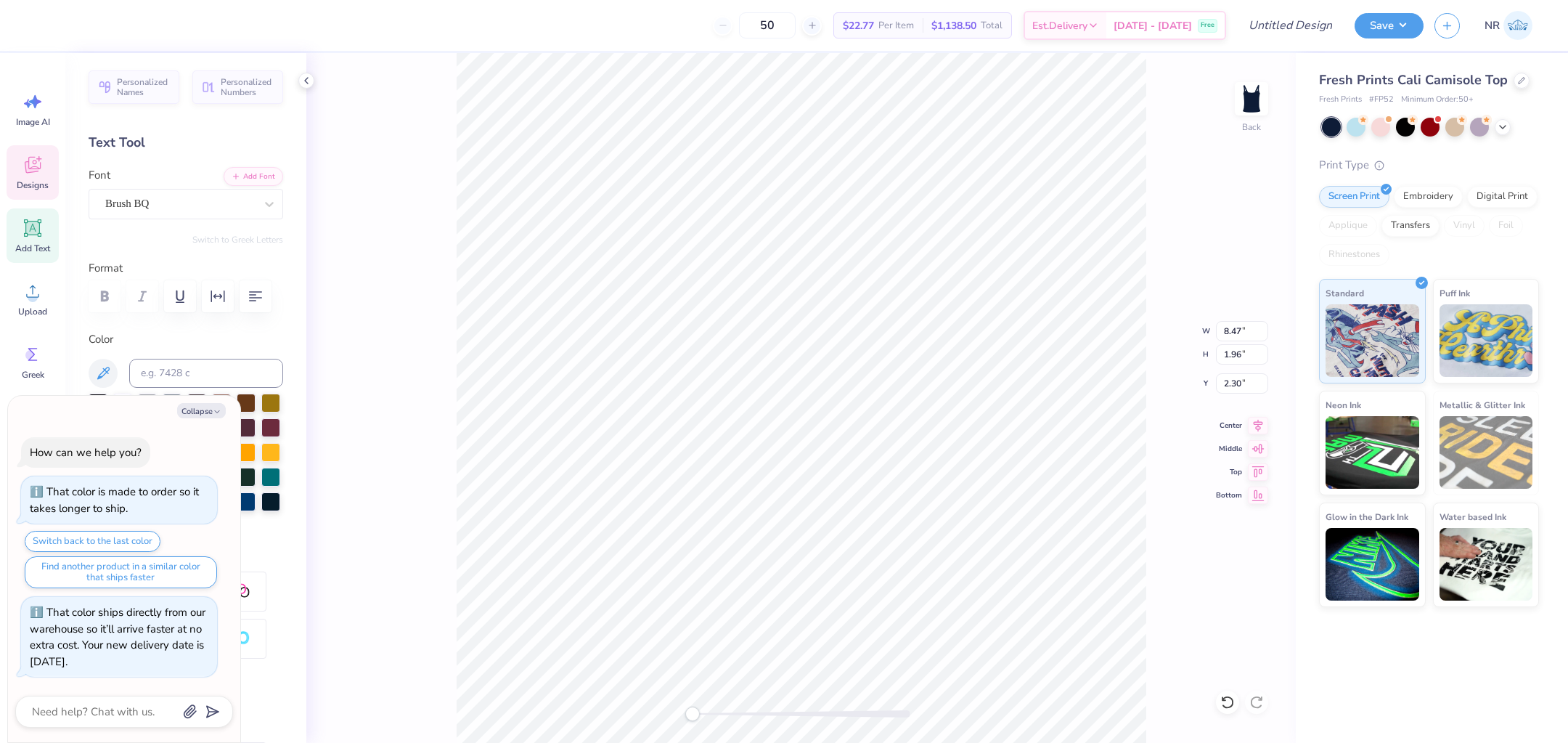
type textarea "phi m"
type textarea "x"
type textarea "phi mu"
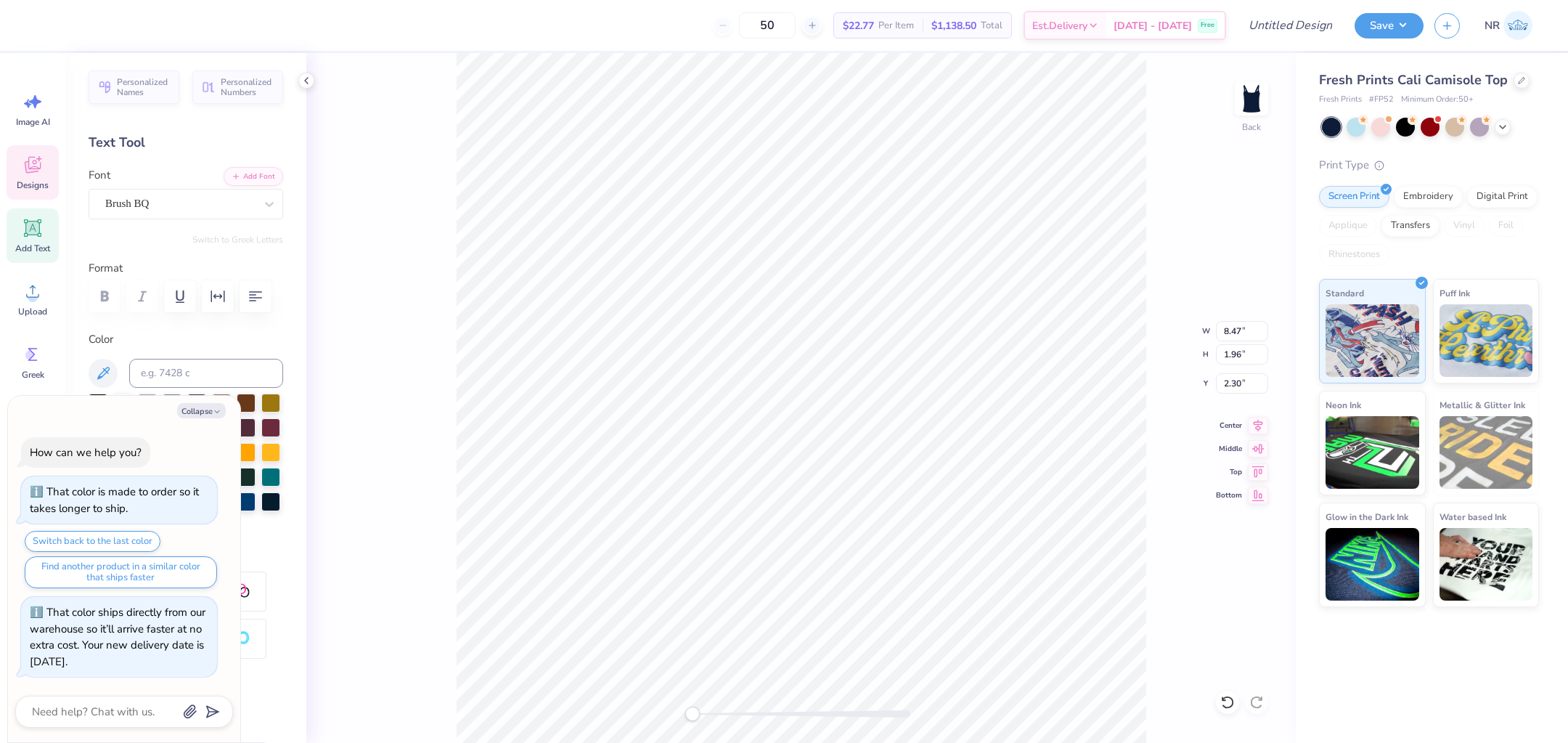
type textarea "x"
type textarea "phi mu"
type textarea "x"
type textarea "phi mu"
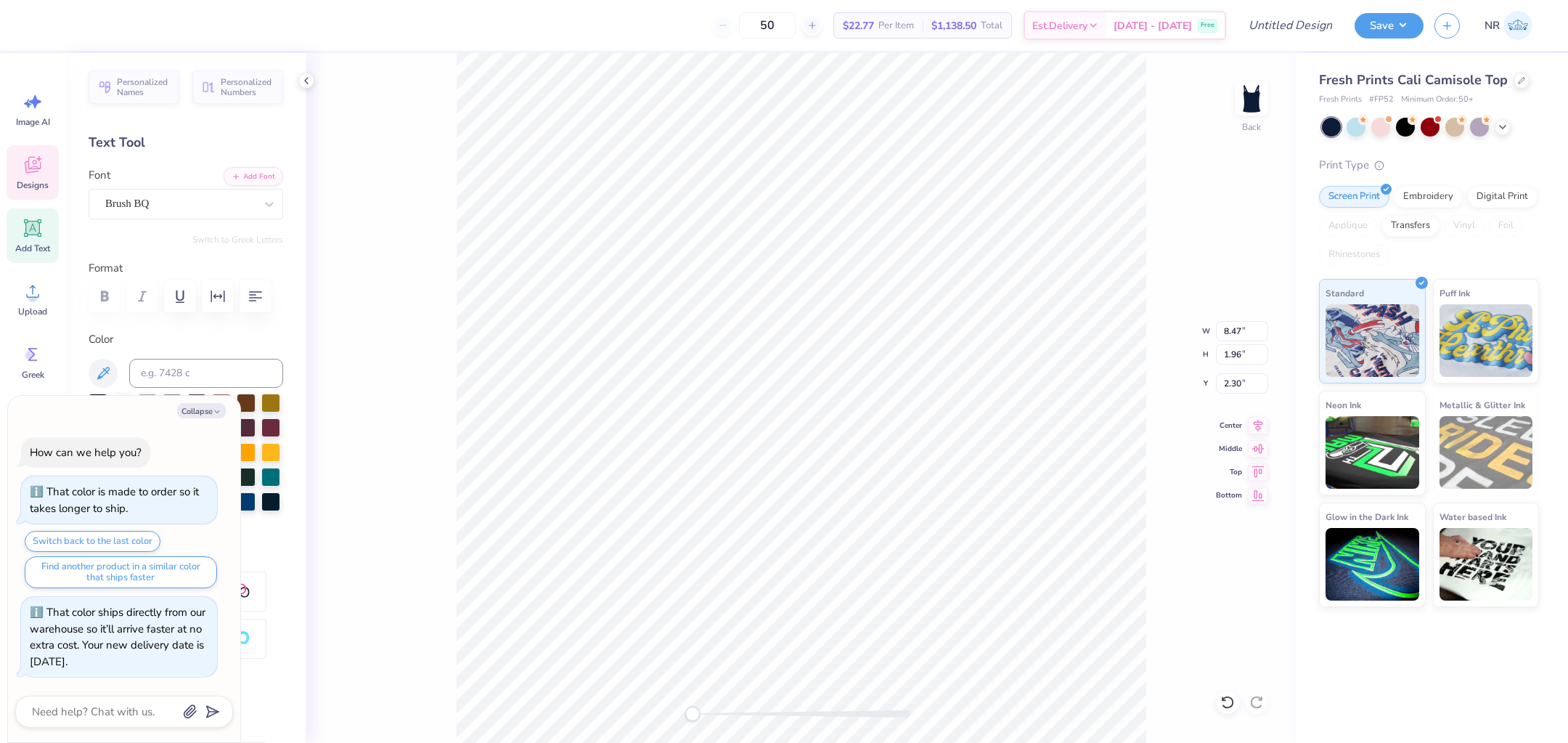
scroll to position [0, 1]
type textarea "x"
type textarea "a"
type textarea "x"
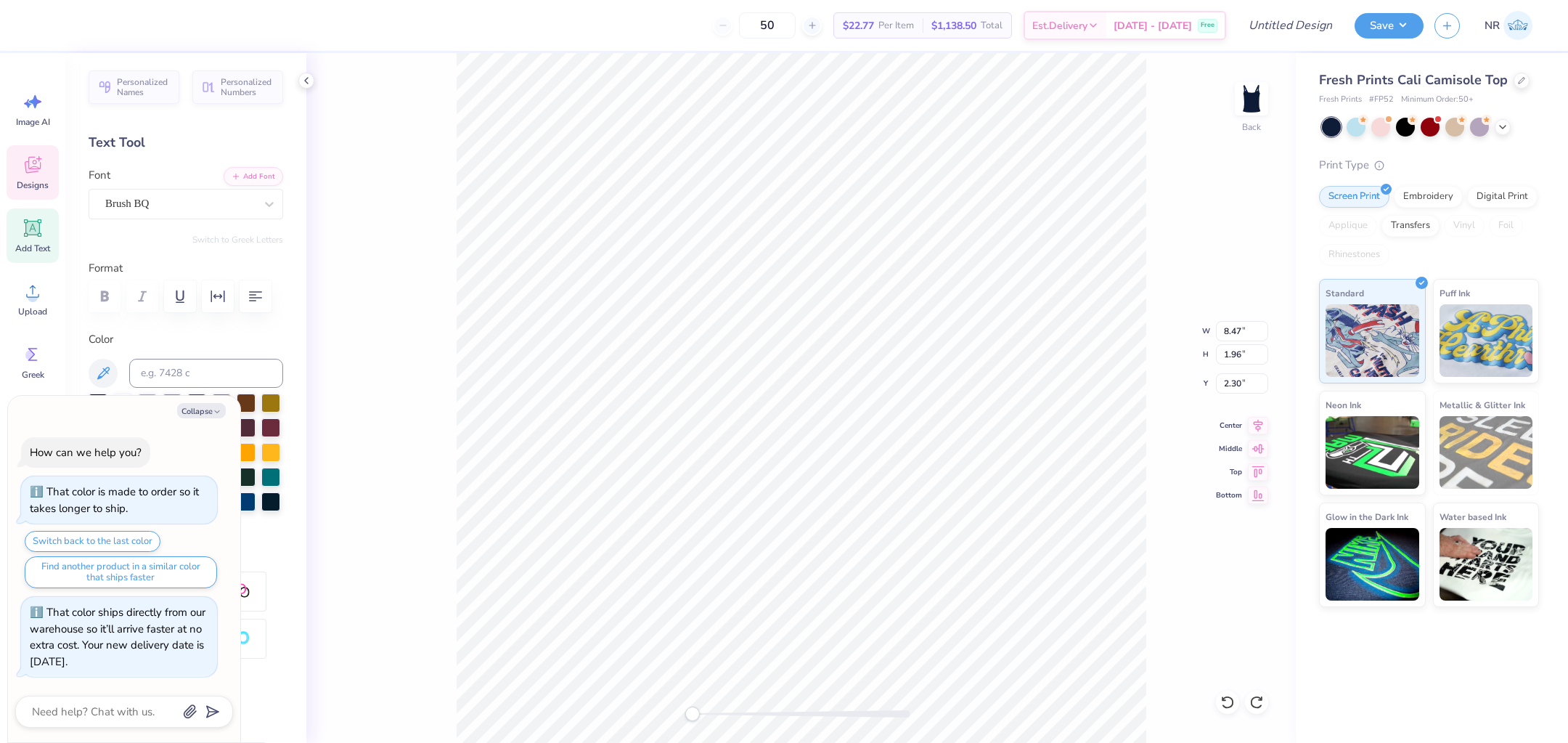
scroll to position [0, 0]
type textarea "x"
type textarea "g"
type textarea "x"
type textarea "ga"
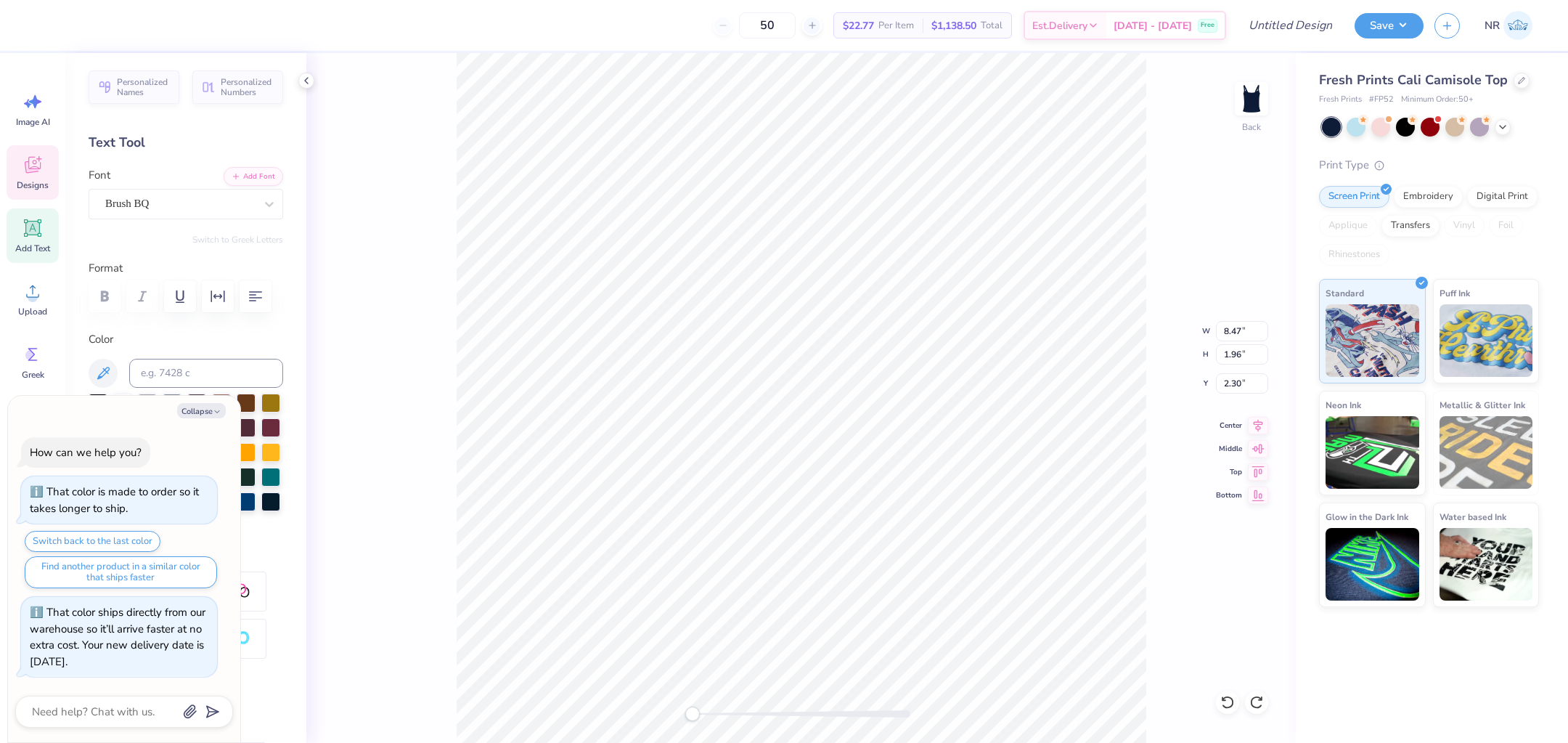
type textarea "x"
type textarea "gam"
type textarea "x"
click at [1255, 425] on icon at bounding box center [1259, 423] width 20 height 17
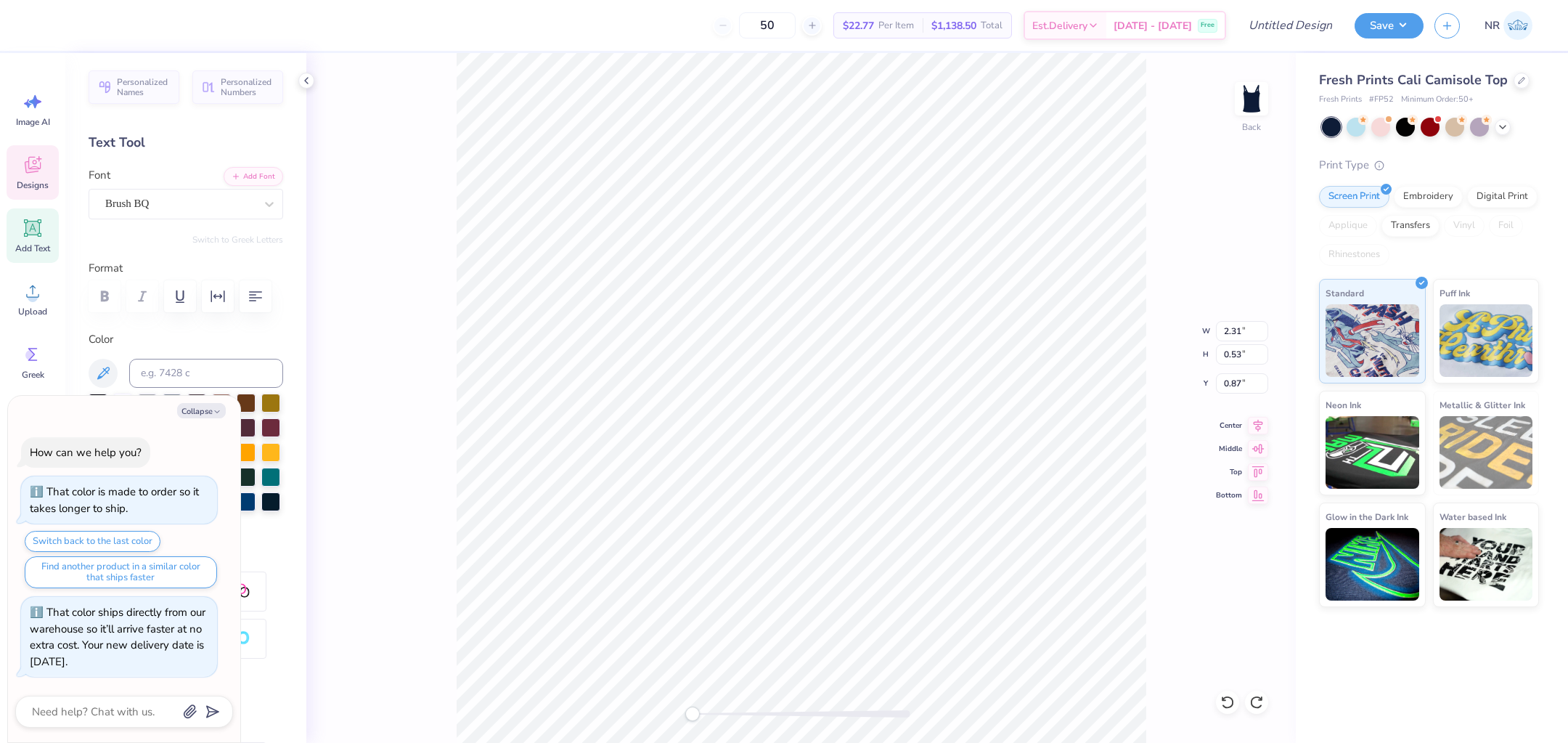
scroll to position [0, 2]
paste textarea "gamma phi beta"
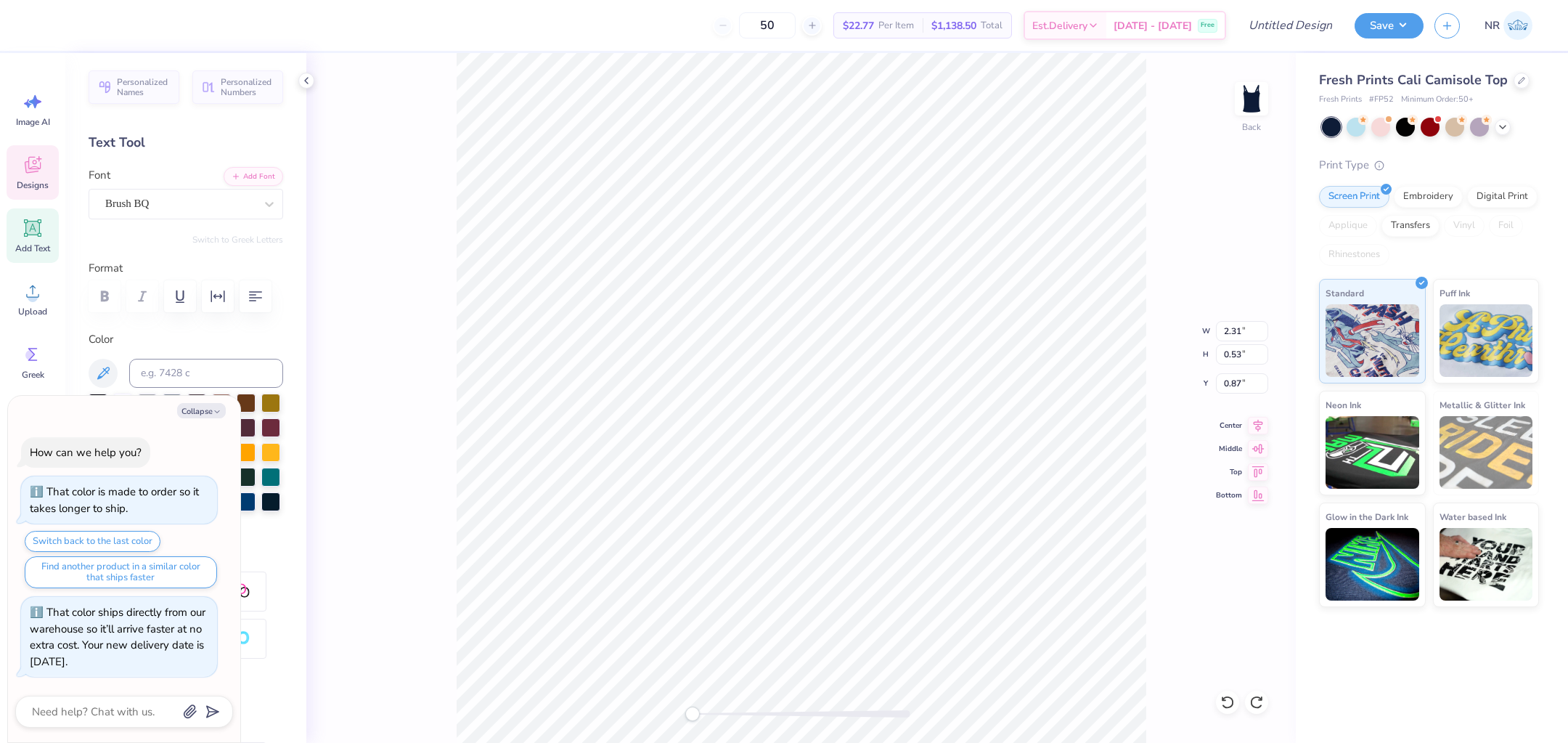
click at [1148, 248] on div "Back W 2.31 2.31 " H 0.53 0.53 " Y 0.87 0.87 " Center Middle Top Bottom" at bounding box center [801, 397] width 989 height 689
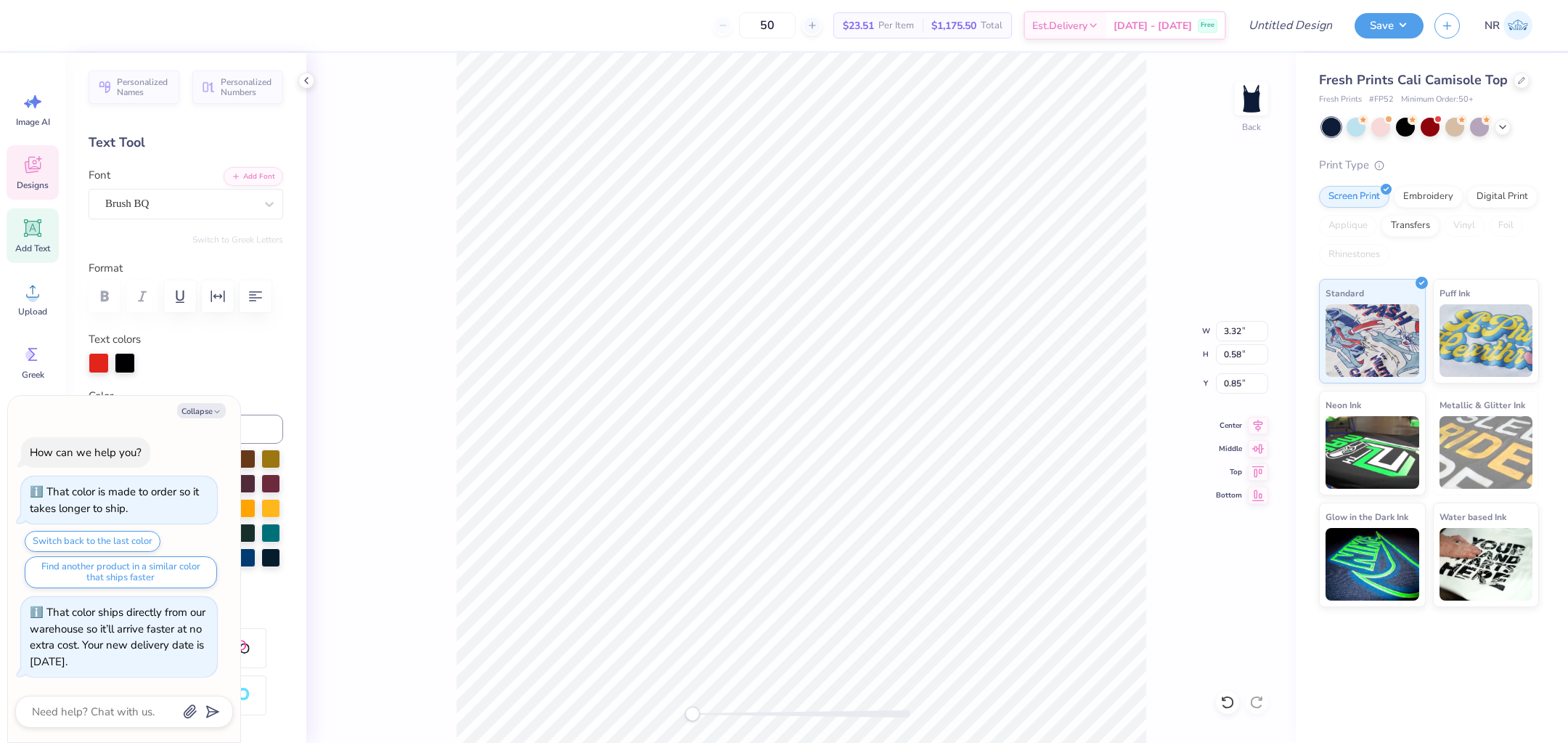
click at [1193, 108] on div "Back W 3.32 3.32 " H 0.58 0.58 " Y 0.85 0.85 " Center Middle Top Bottom" at bounding box center [801, 397] width 989 height 689
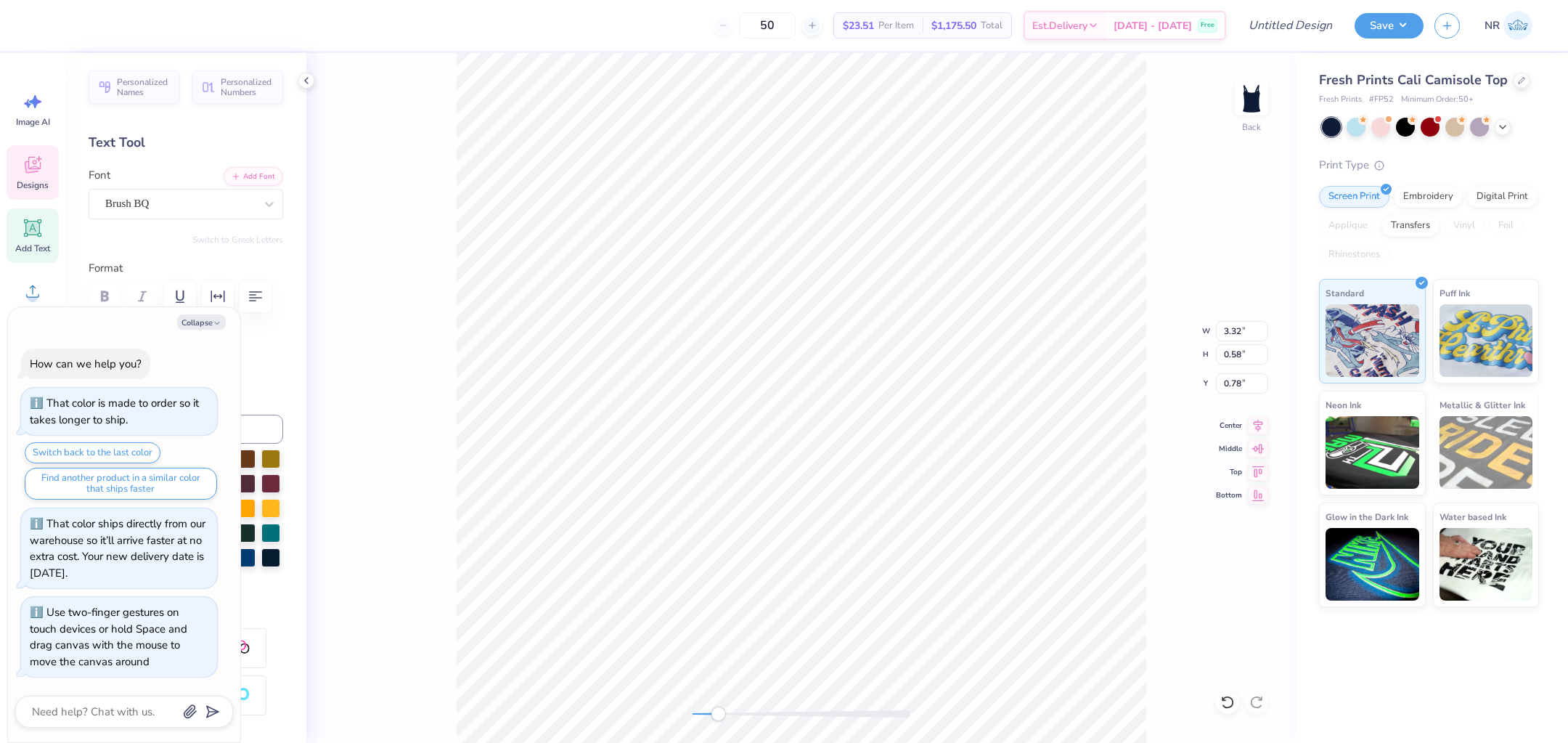
drag, startPoint x: 694, startPoint y: 710, endPoint x: 717, endPoint y: 714, distance: 23.3
click at [717, 715] on div "Accessibility label" at bounding box center [718, 713] width 14 height 14
click at [669, 714] on div "Back W 9.19 9.19 " H 1.59 1.59 " Y 2.48 2.48 " Center Middle Top Bottom" at bounding box center [801, 397] width 989 height 689
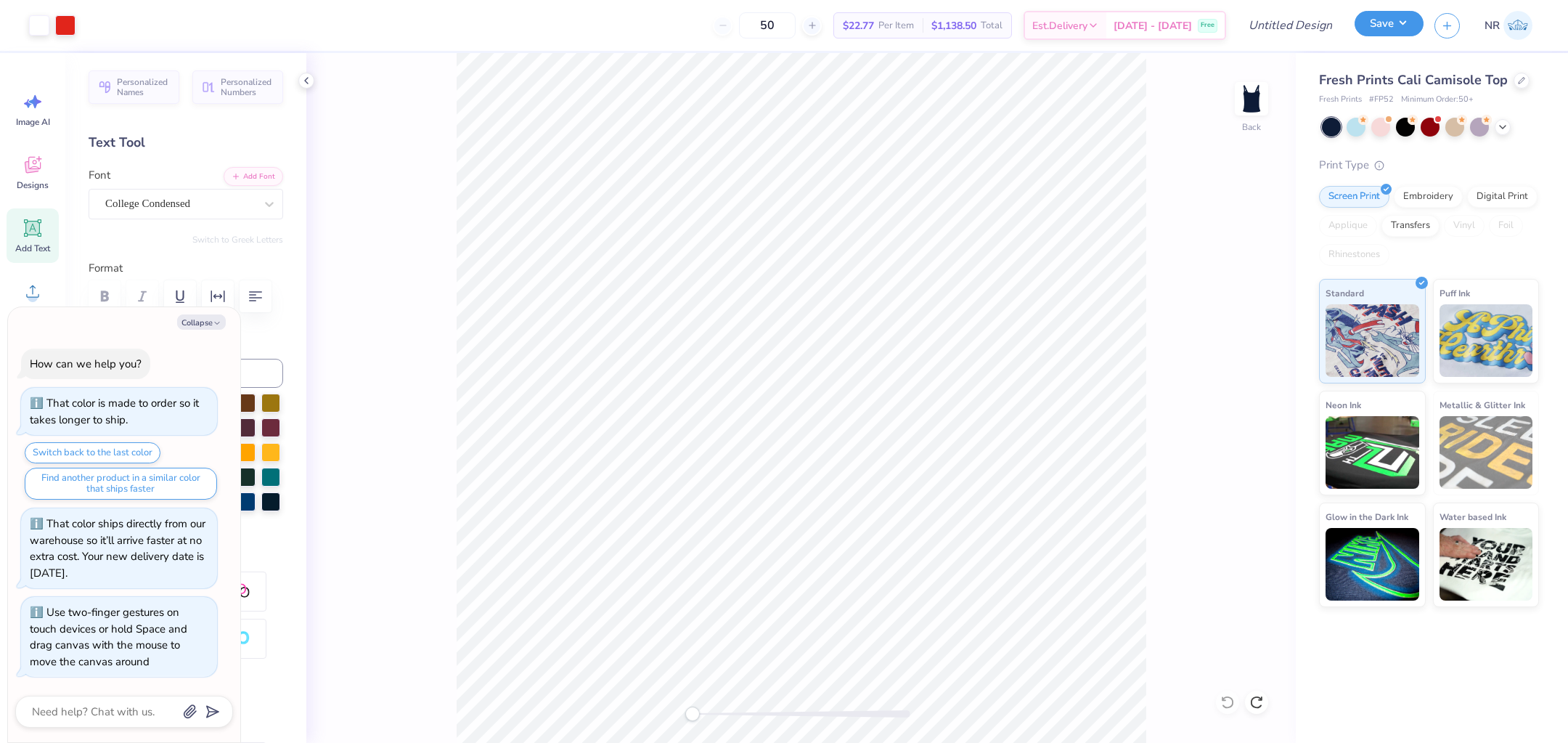
click at [1399, 26] on button "Save" at bounding box center [1389, 24] width 69 height 25
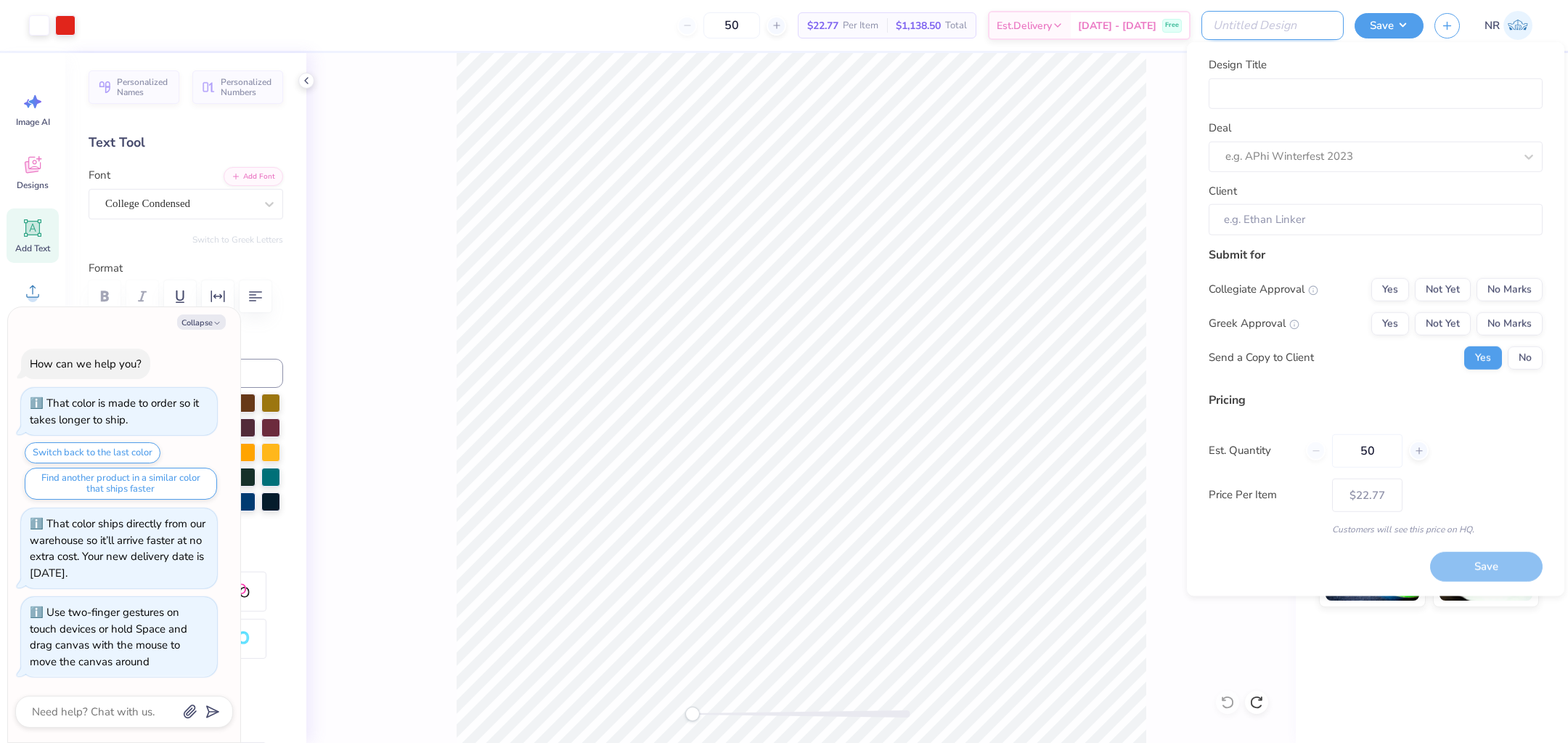
click at [1316, 27] on input "Design Title" at bounding box center [1273, 25] width 142 height 29
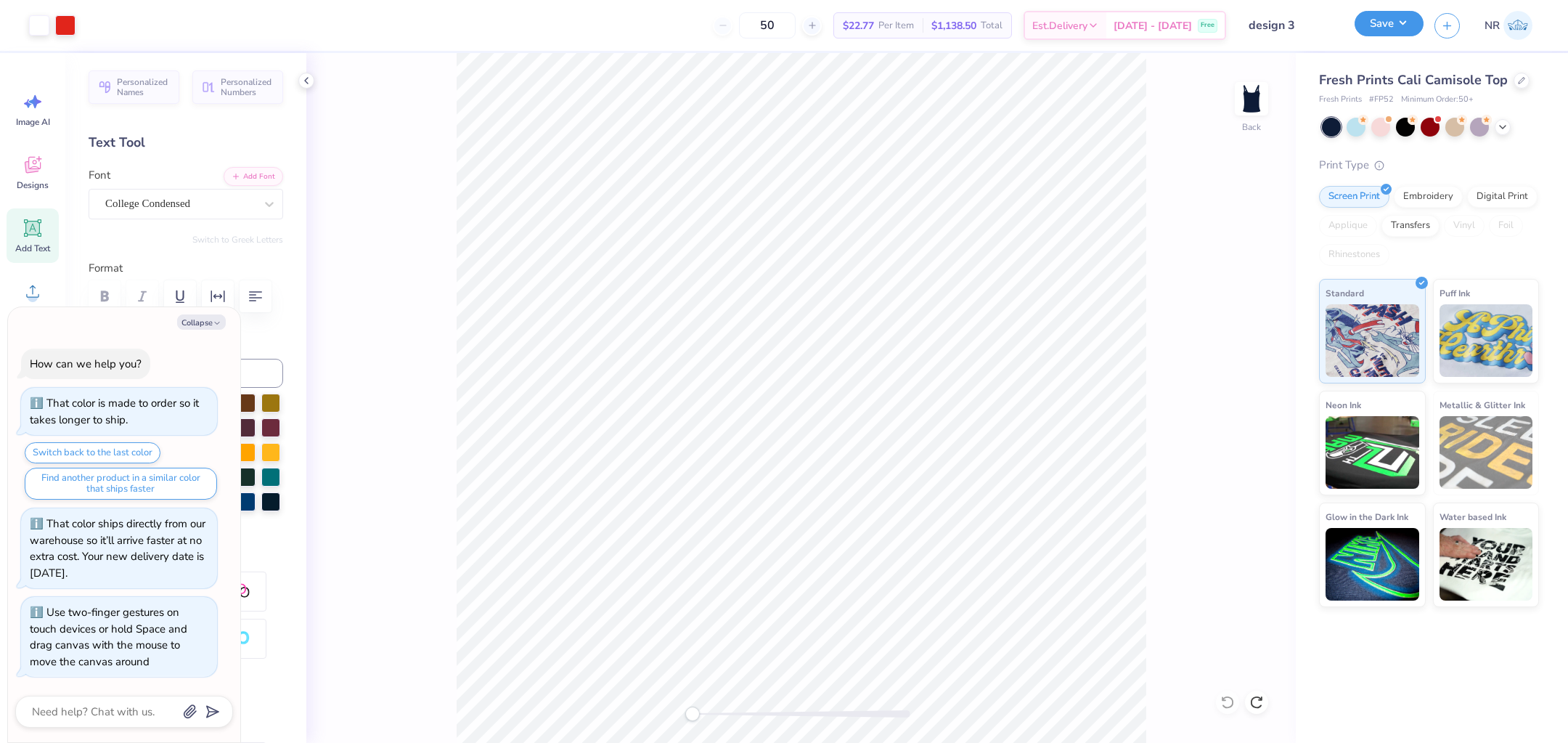
click at [1398, 23] on button "Save" at bounding box center [1389, 24] width 69 height 25
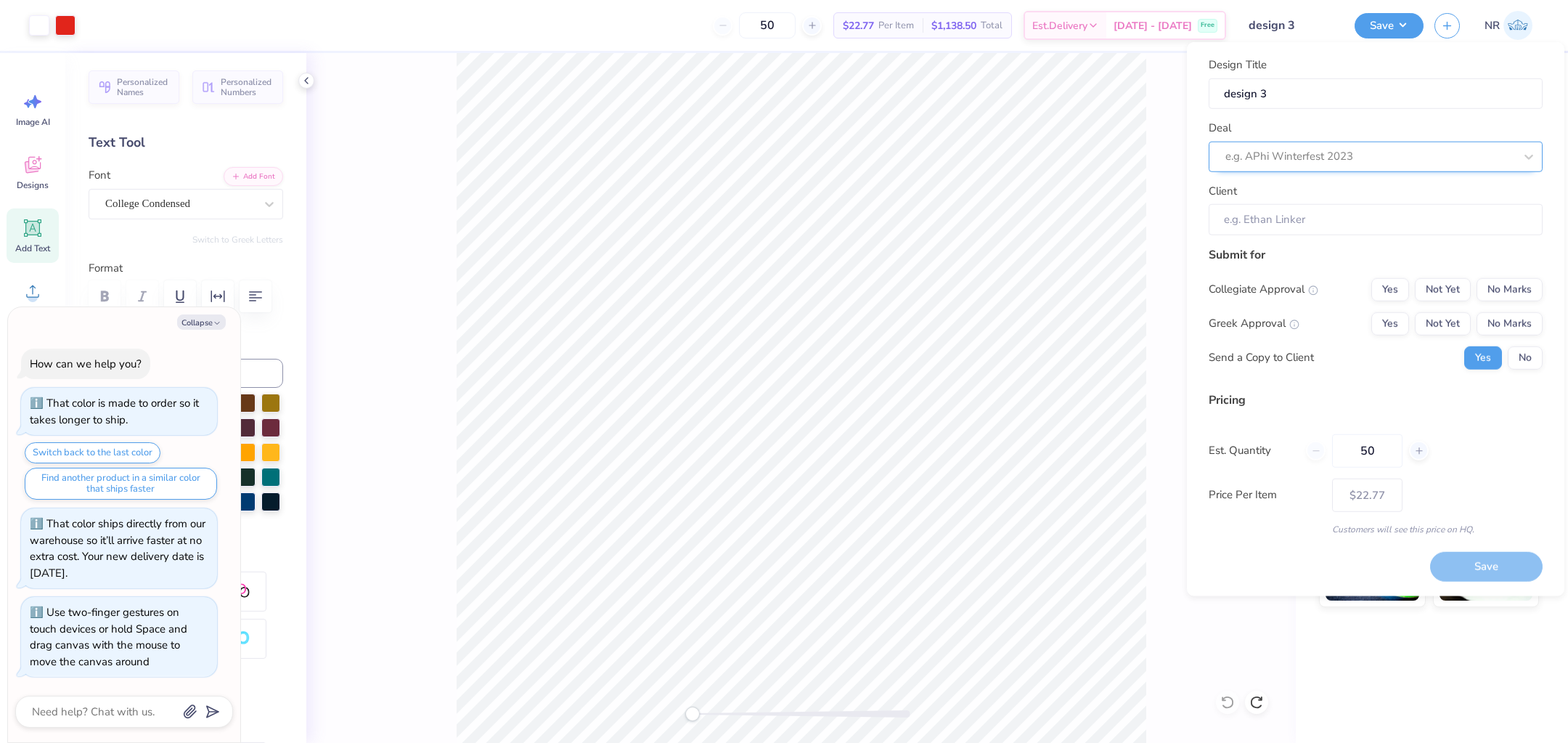
click at [1319, 154] on div at bounding box center [1370, 156] width 289 height 20
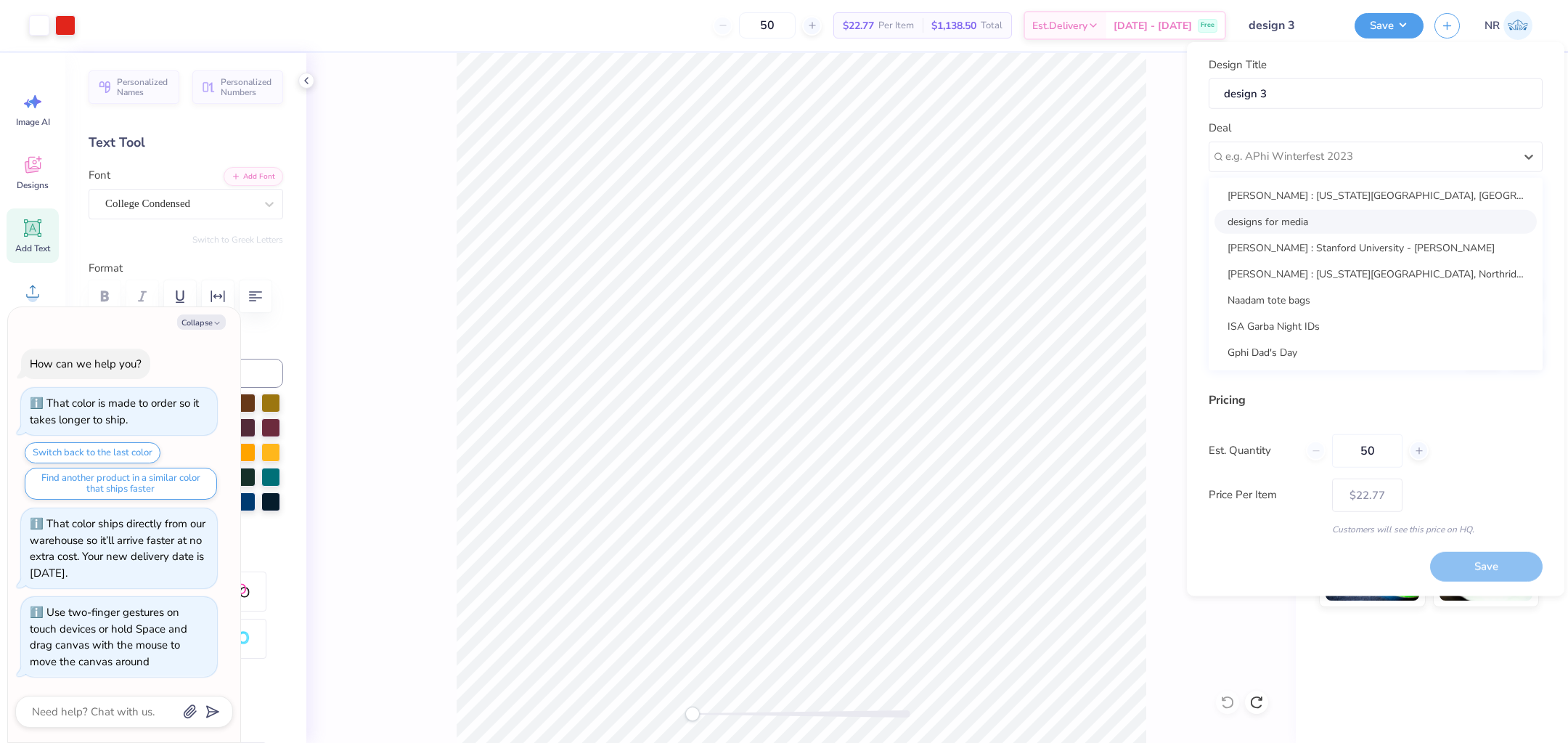
click at [1305, 217] on div "designs for media" at bounding box center [1376, 221] width 323 height 24
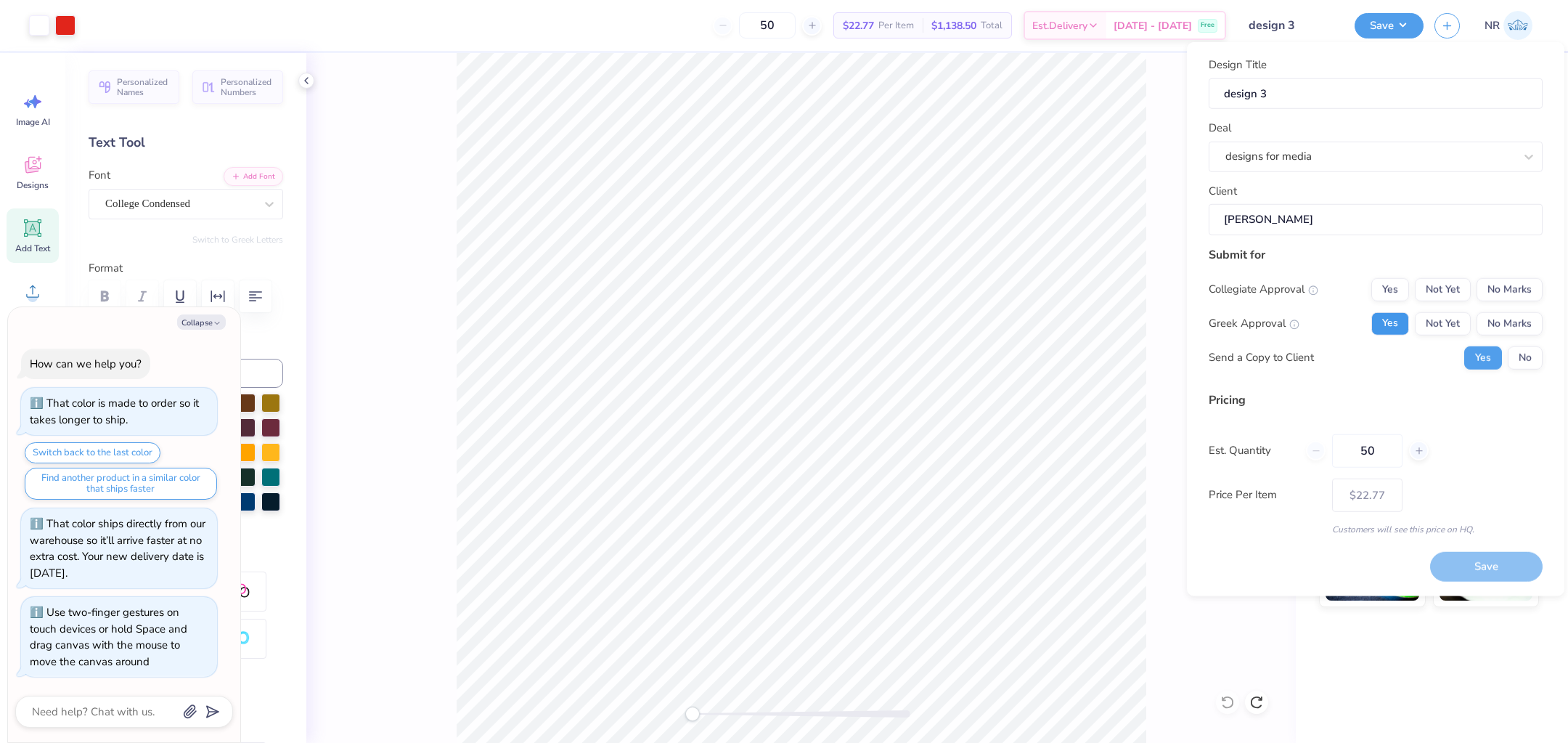
click at [1400, 313] on button "Yes" at bounding box center [1390, 323] width 38 height 24
click at [1495, 290] on button "No Marks" at bounding box center [1510, 289] width 66 height 24
click at [1519, 342] on div "Collegiate Approval Yes Not Yet No Marks Greek Approval Yes Not Yet No Marks Se…" at bounding box center [1376, 323] width 334 height 91
click at [1519, 354] on button "No" at bounding box center [1525, 357] width 35 height 24
click at [1496, 563] on button "Save" at bounding box center [1486, 567] width 113 height 30
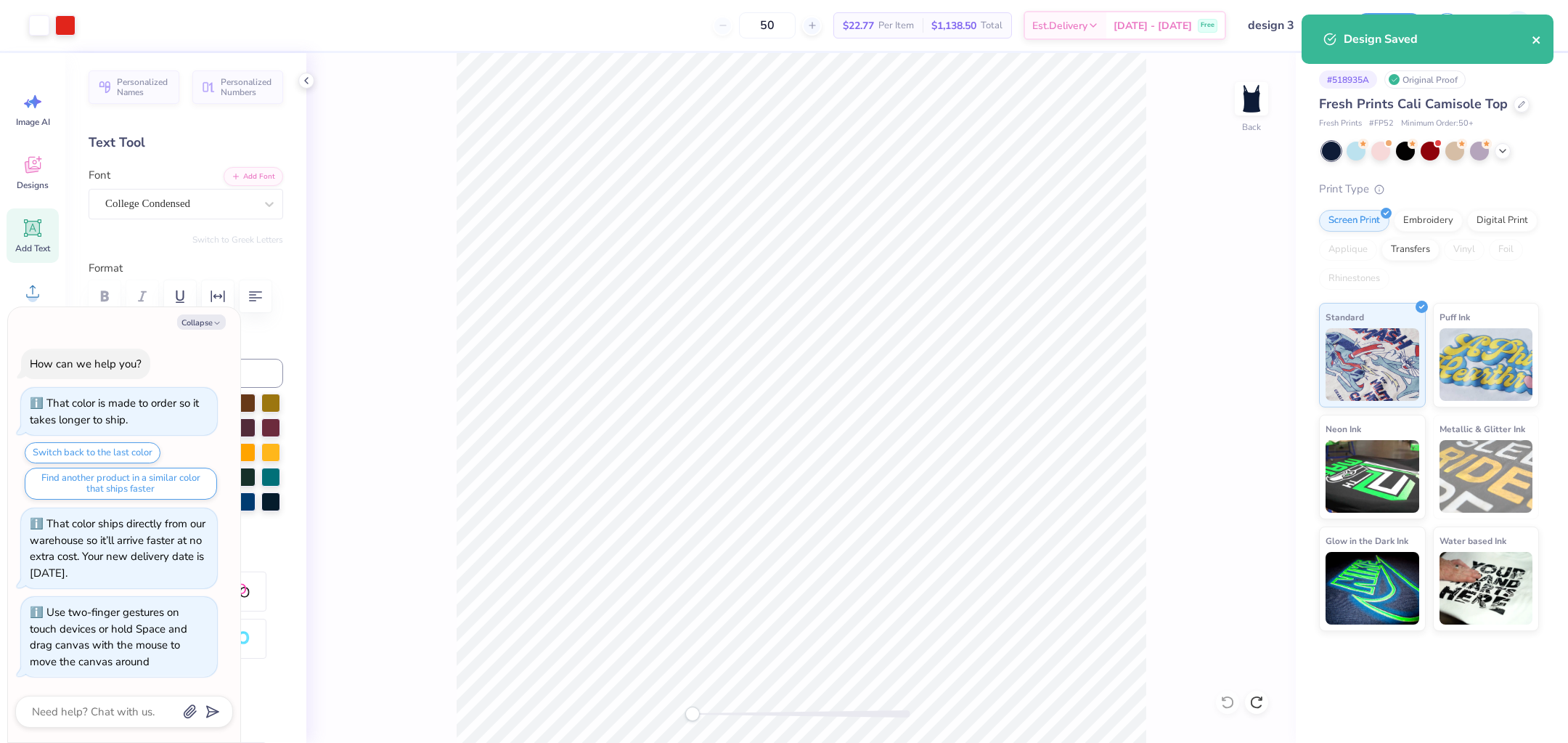
click at [1532, 36] on icon "close" at bounding box center [1537, 39] width 10 height 12
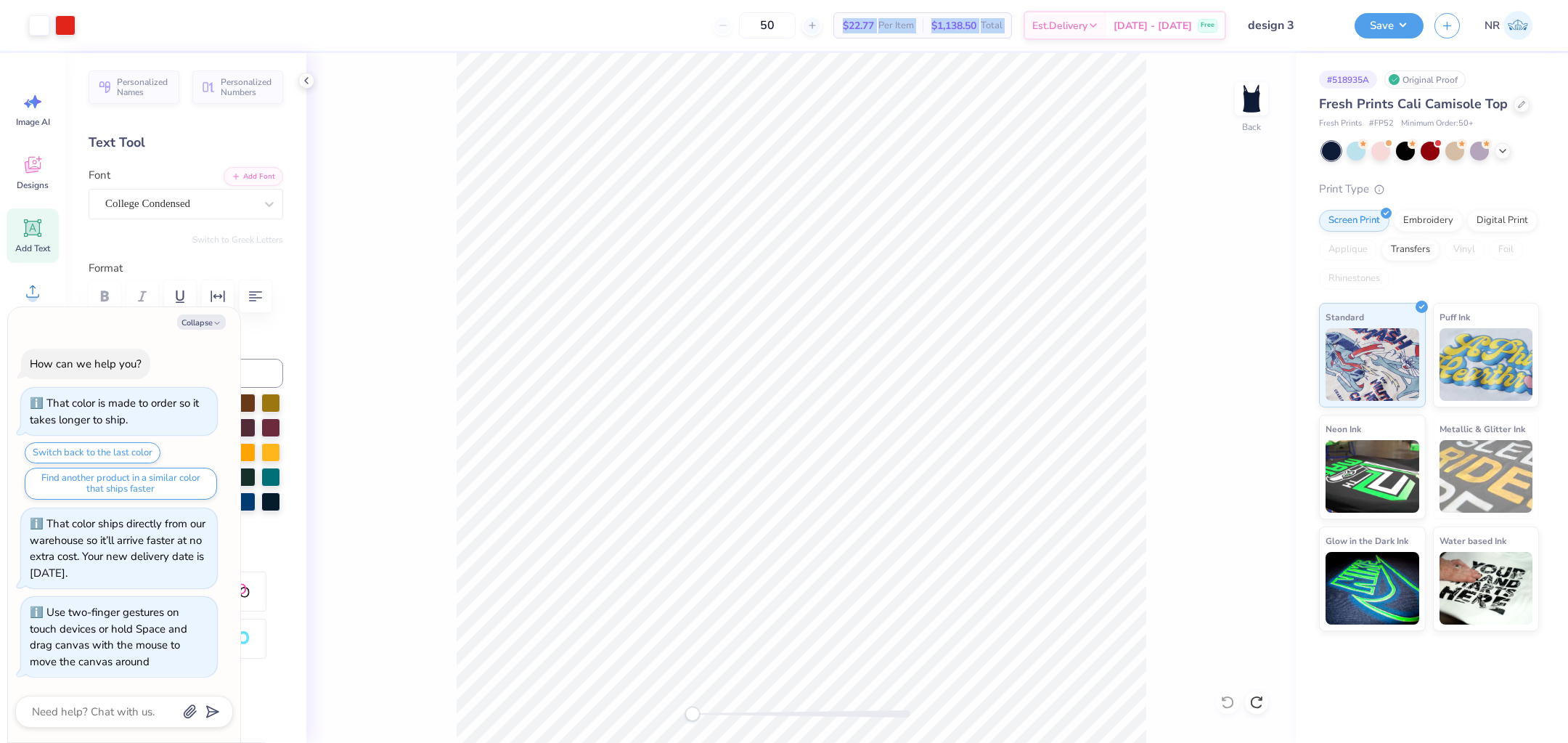
drag, startPoint x: 871, startPoint y: 12, endPoint x: 813, endPoint y: 2, distance: 58.9
click at [815, 3] on div "50 $22.77 Per Item $1,138.50 Total Est. Delivery [DATE] - [DATE] Free" at bounding box center [656, 25] width 1140 height 51
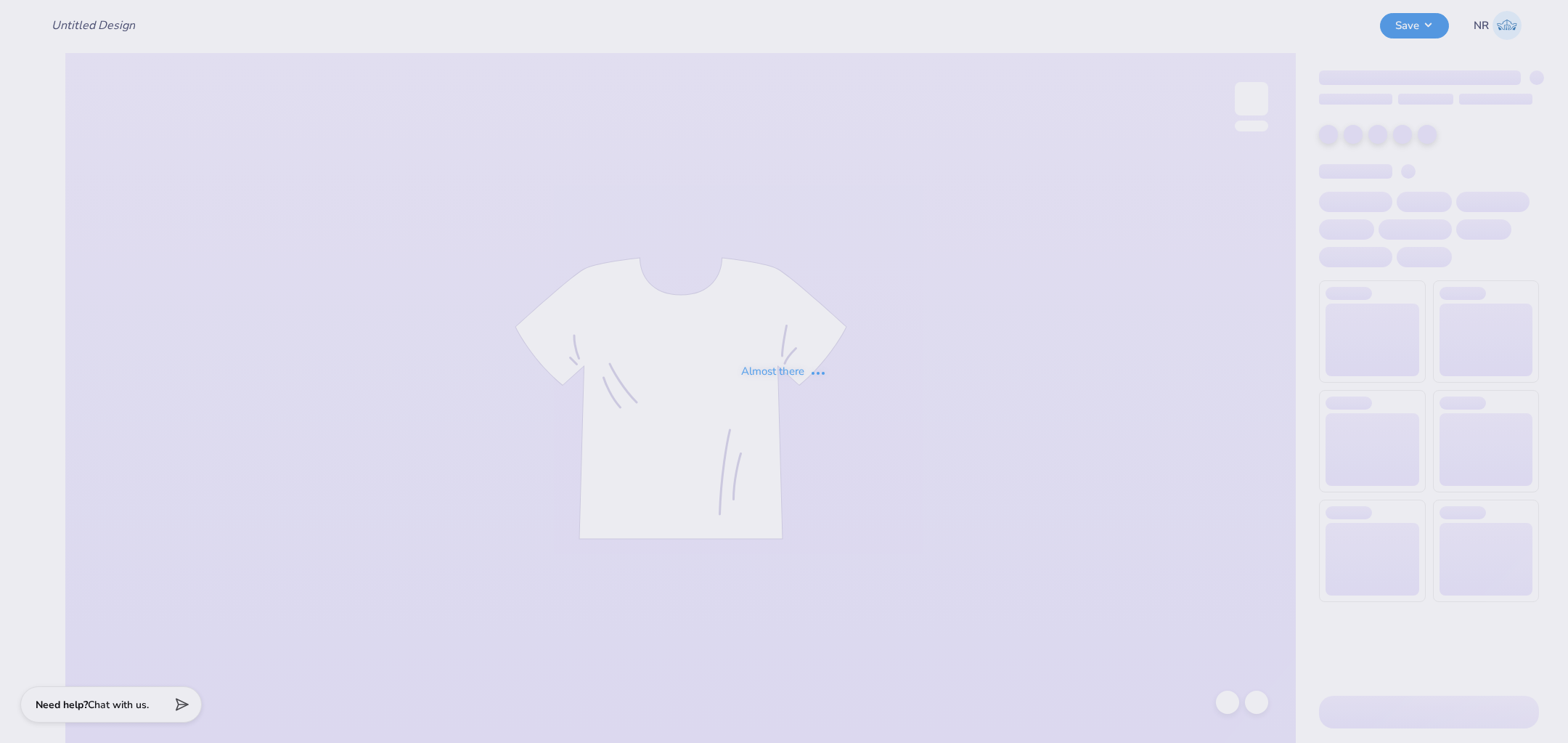
type input "design 3"
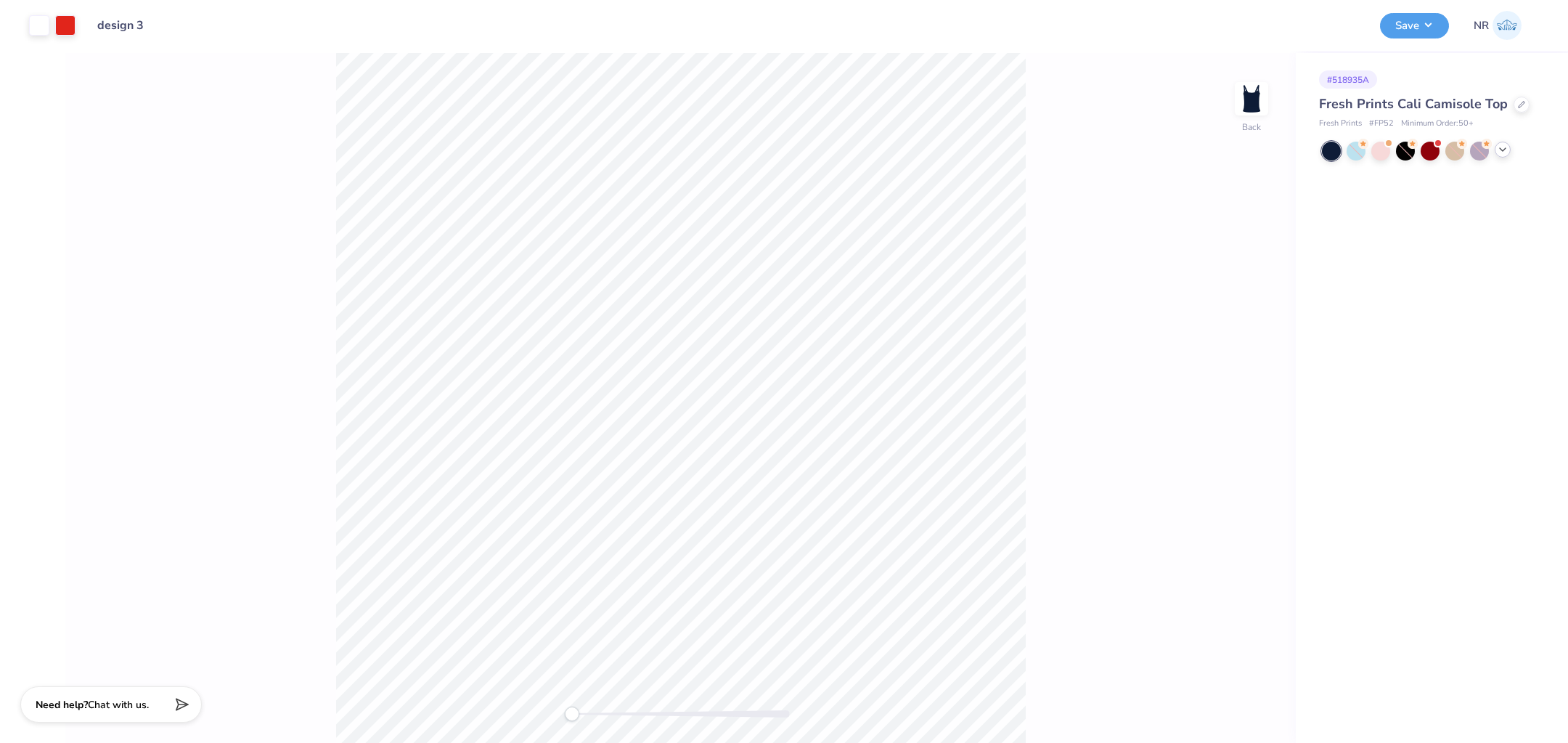
click at [1503, 148] on icon at bounding box center [1503, 150] width 12 height 12
click at [1410, 171] on div at bounding box center [1406, 174] width 19 height 19
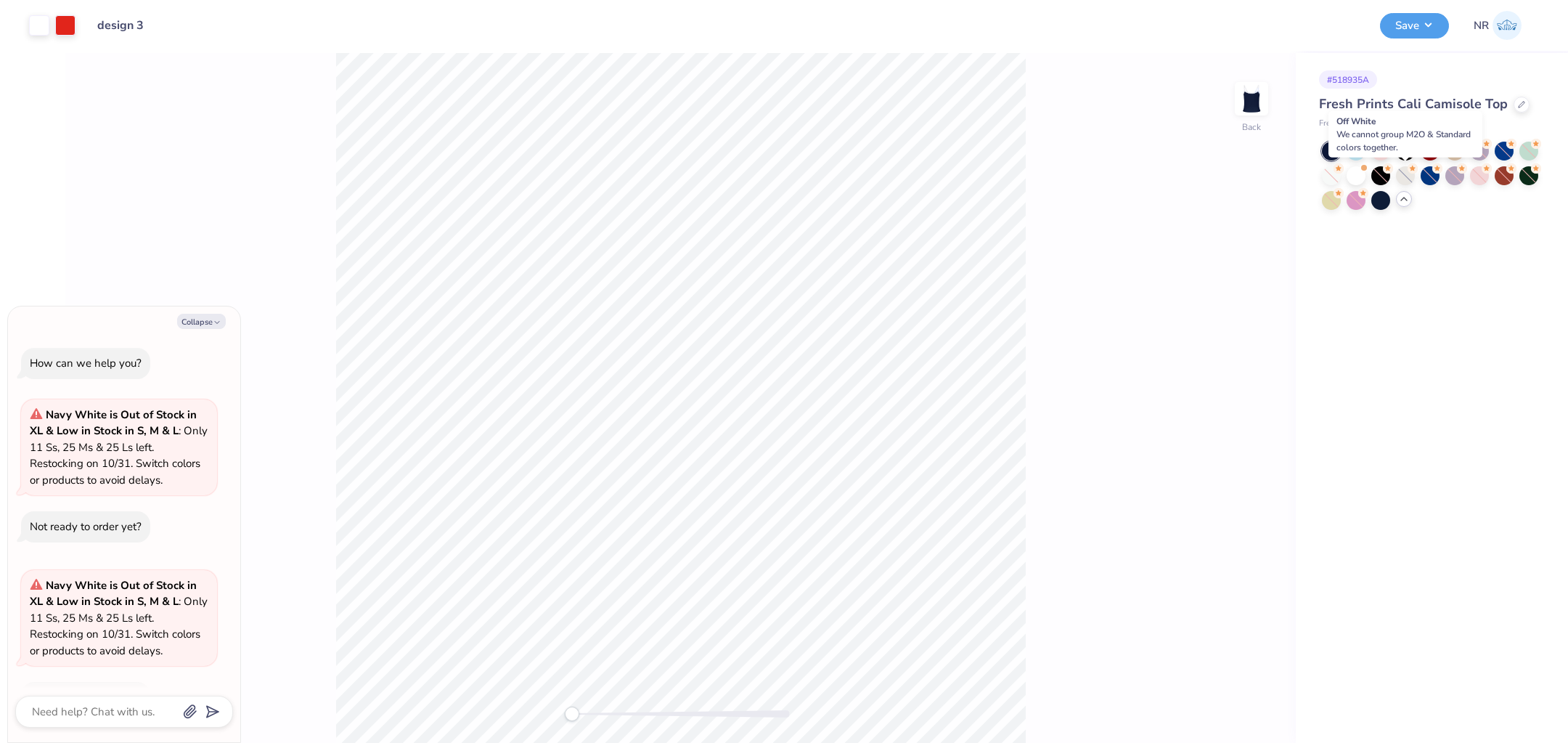
scroll to position [43, 0]
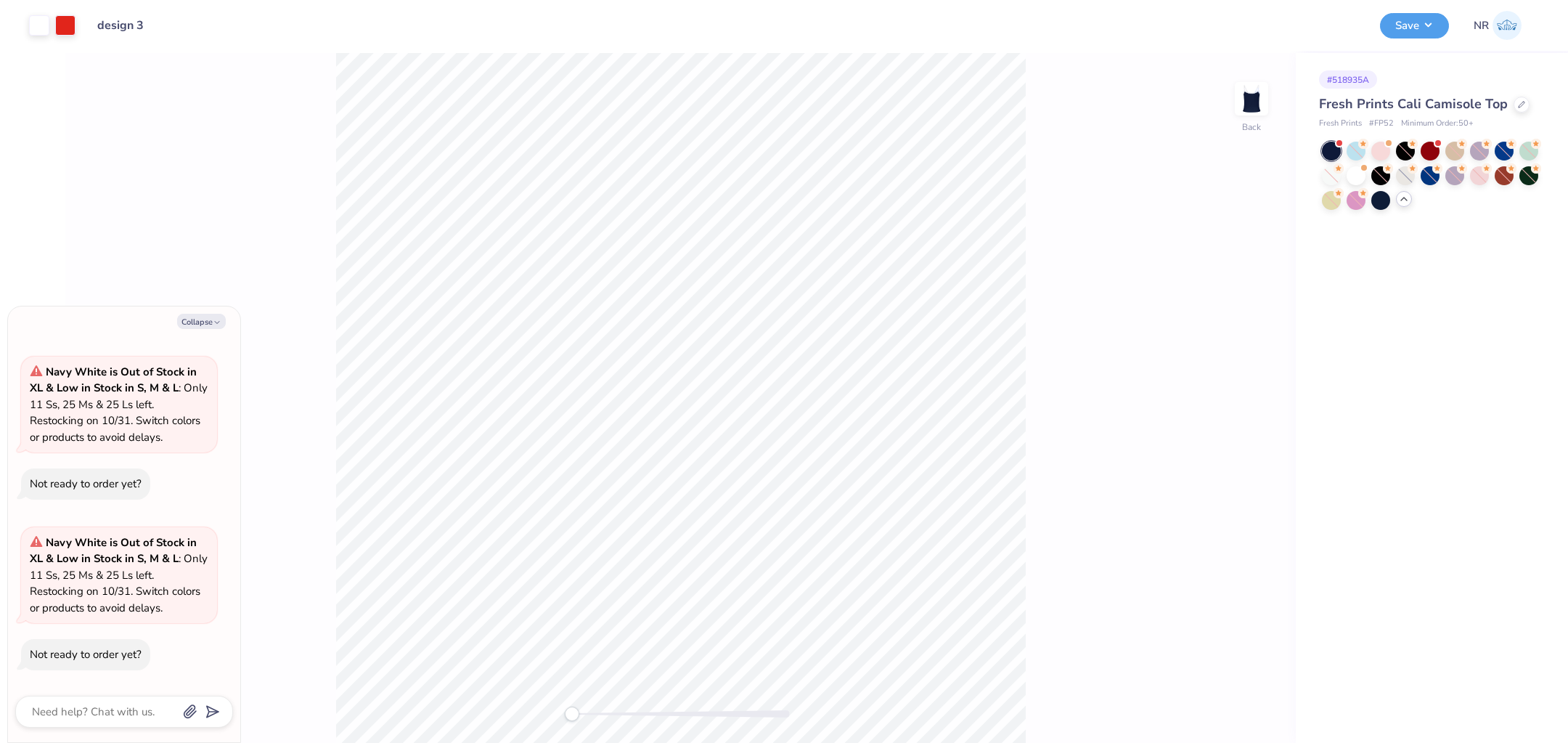
click at [1335, 151] on div at bounding box center [1332, 151] width 19 height 19
click at [1379, 192] on div at bounding box center [1381, 199] width 19 height 19
click at [1414, 147] on circle at bounding box center [1412, 143] width 10 height 10
click at [1520, 104] on icon at bounding box center [1522, 102] width 7 height 7
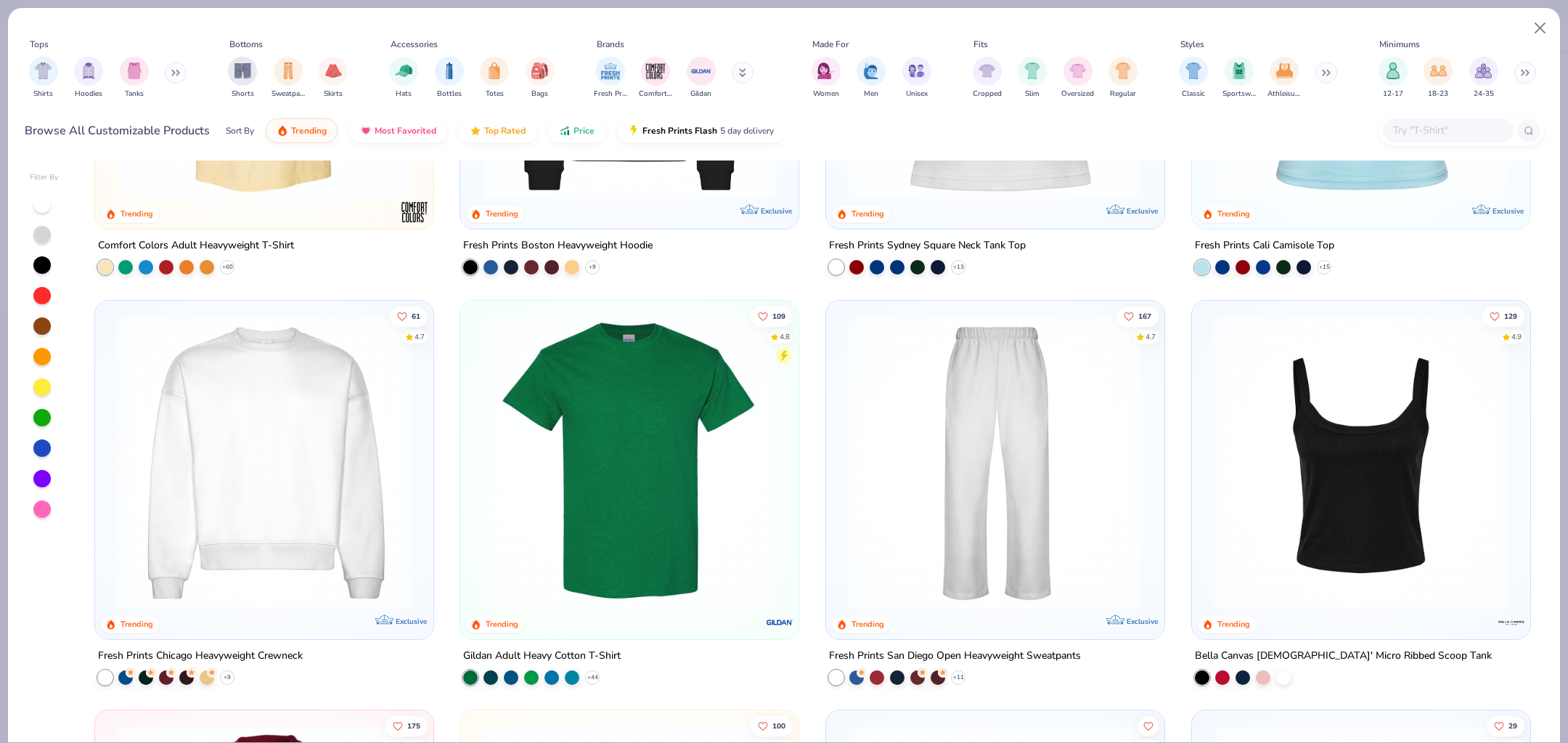
scroll to position [745, 0]
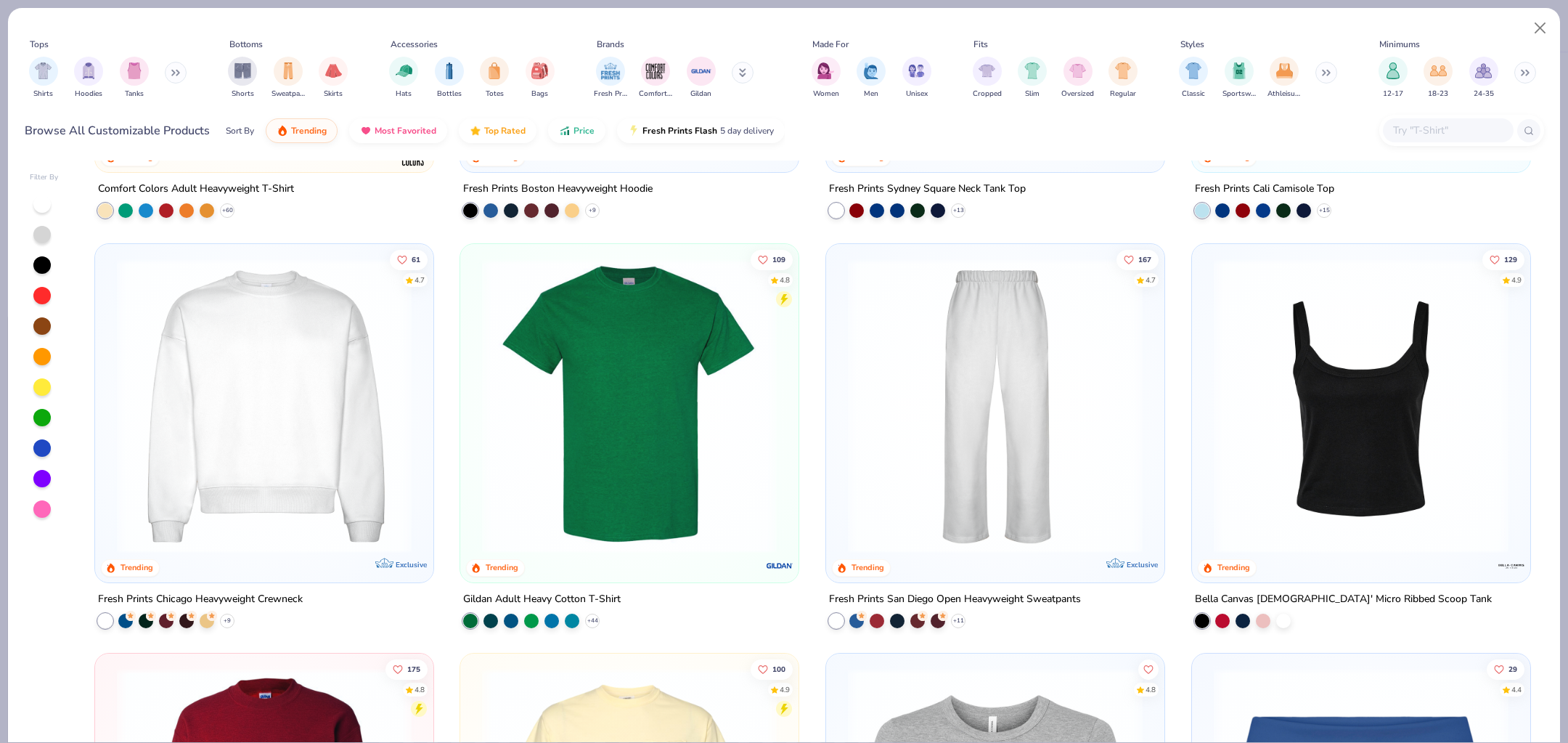
click at [1329, 434] on img at bounding box center [1361, 405] width 309 height 294
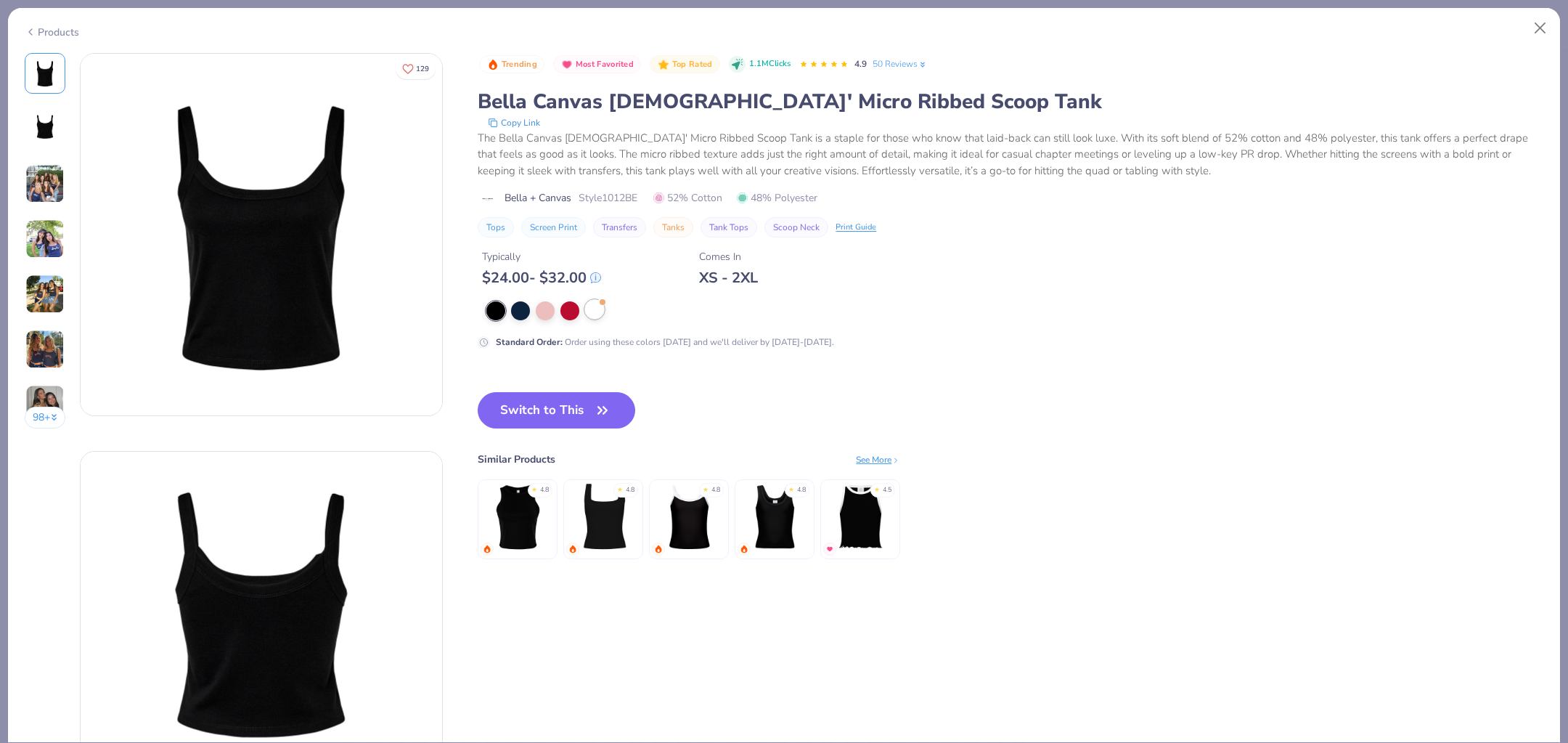
click at [605, 304] on span at bounding box center [602, 301] width 8 height 8
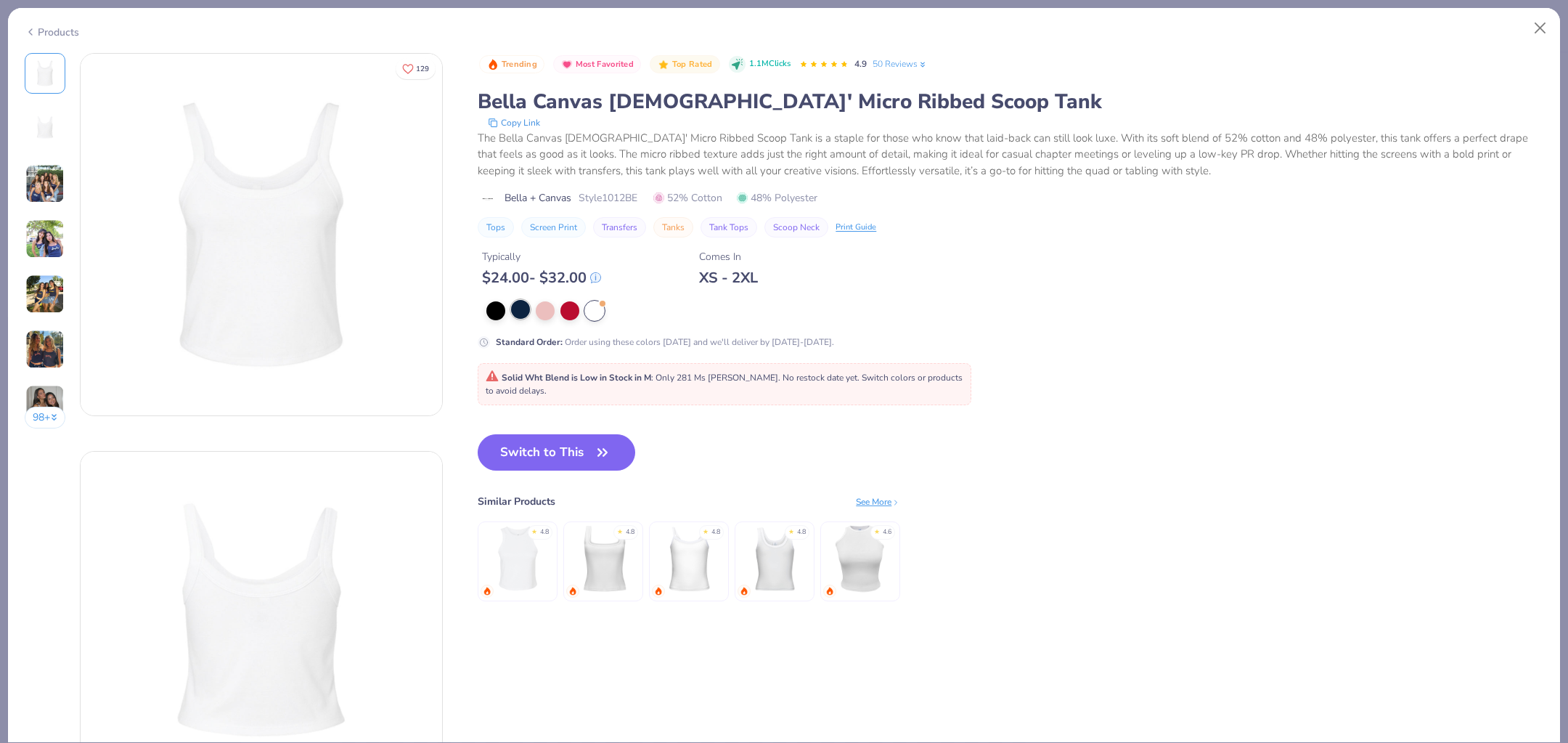
click at [516, 309] on div at bounding box center [520, 309] width 19 height 19
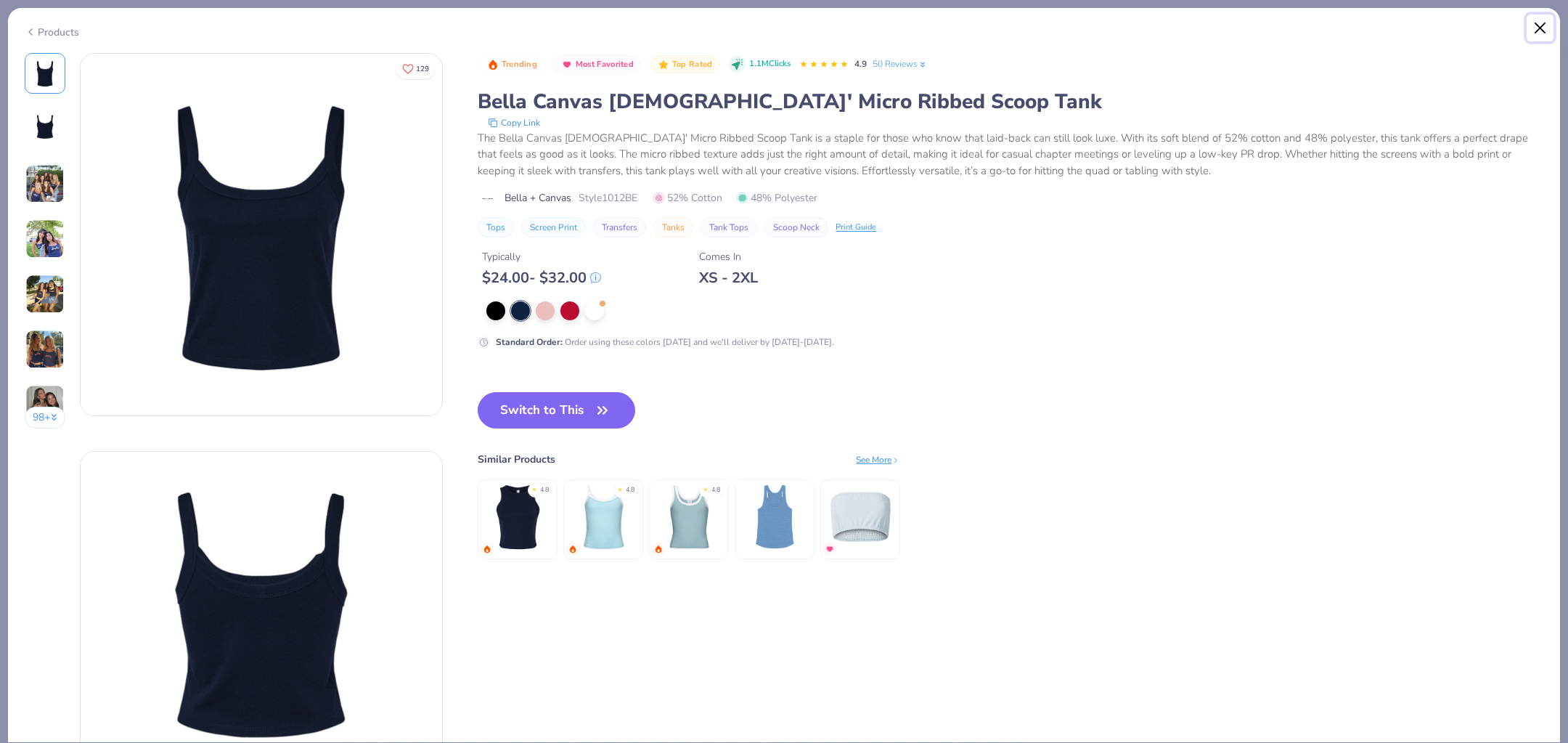
click at [1541, 29] on button "Close" at bounding box center [1540, 28] width 28 height 28
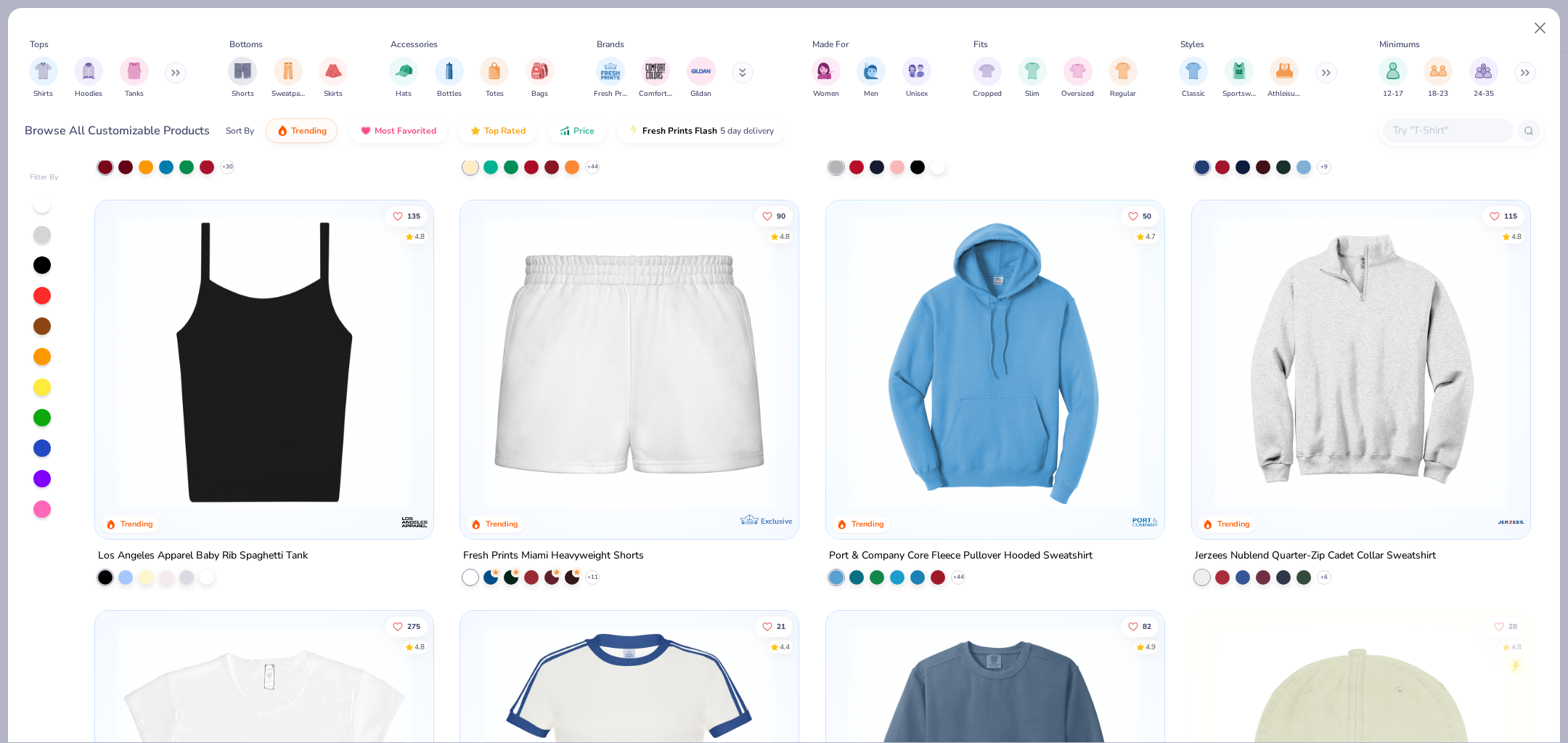
scroll to position [1773, 0]
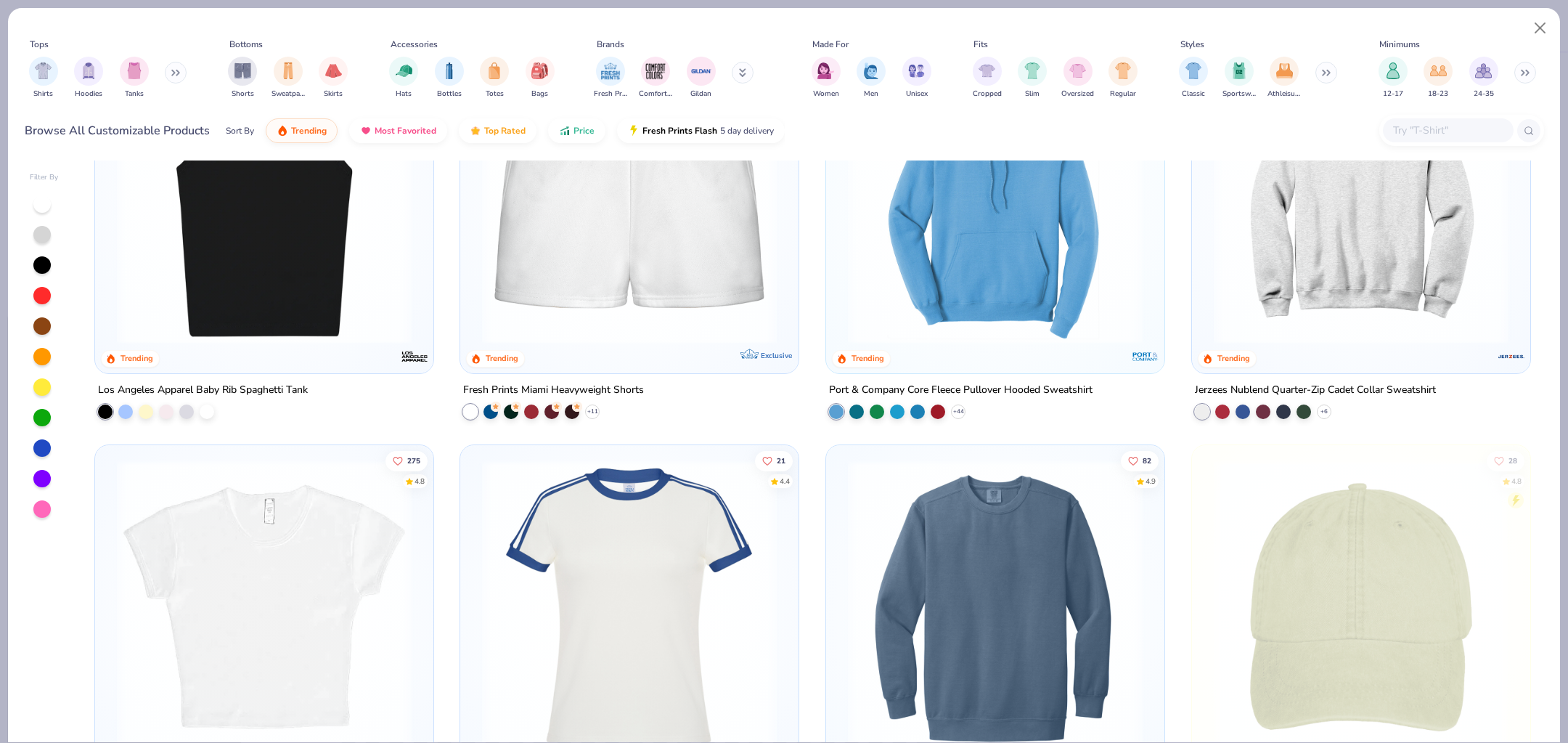
click at [315, 277] on img at bounding box center [264, 197] width 309 height 294
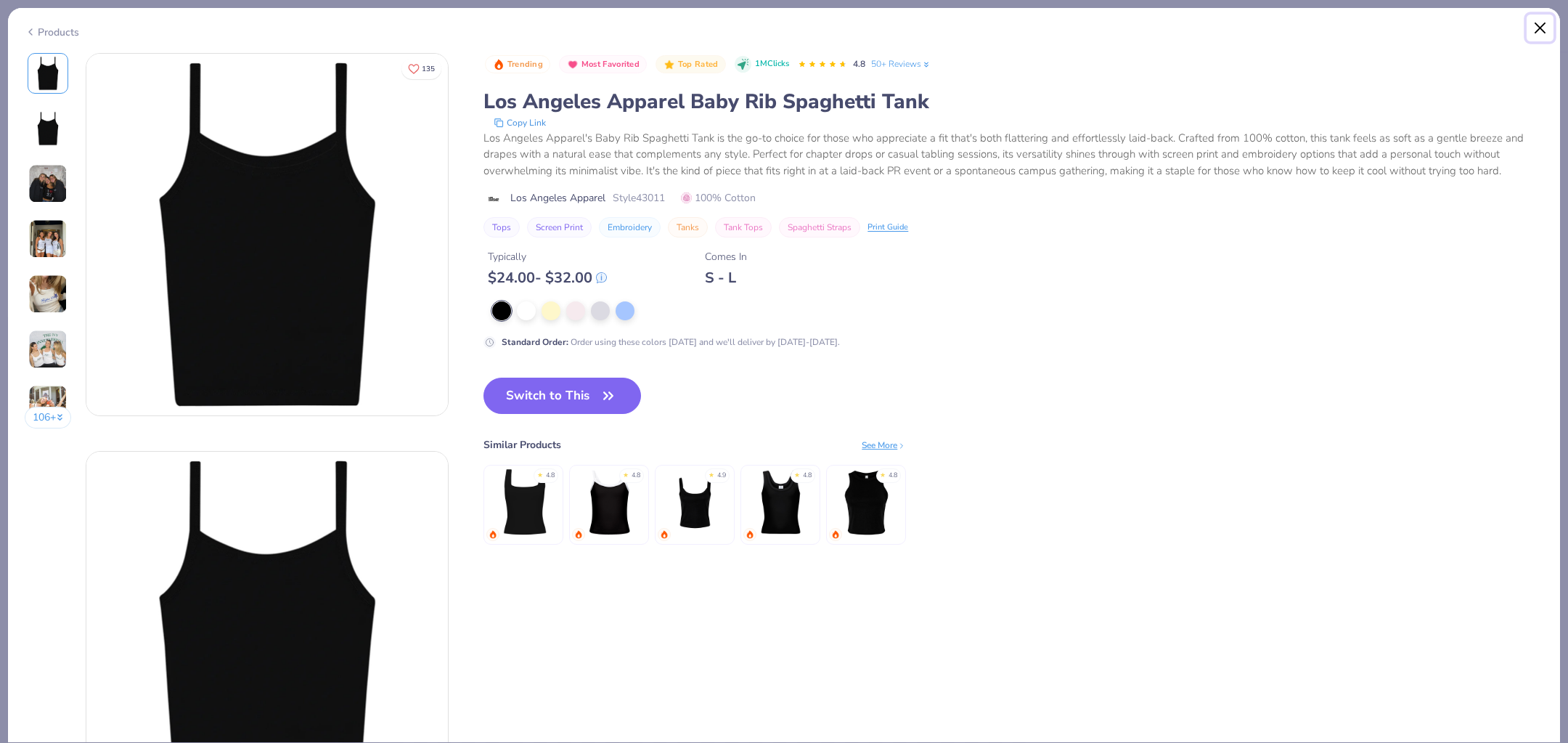
click at [1529, 24] on button "Close" at bounding box center [1540, 28] width 28 height 28
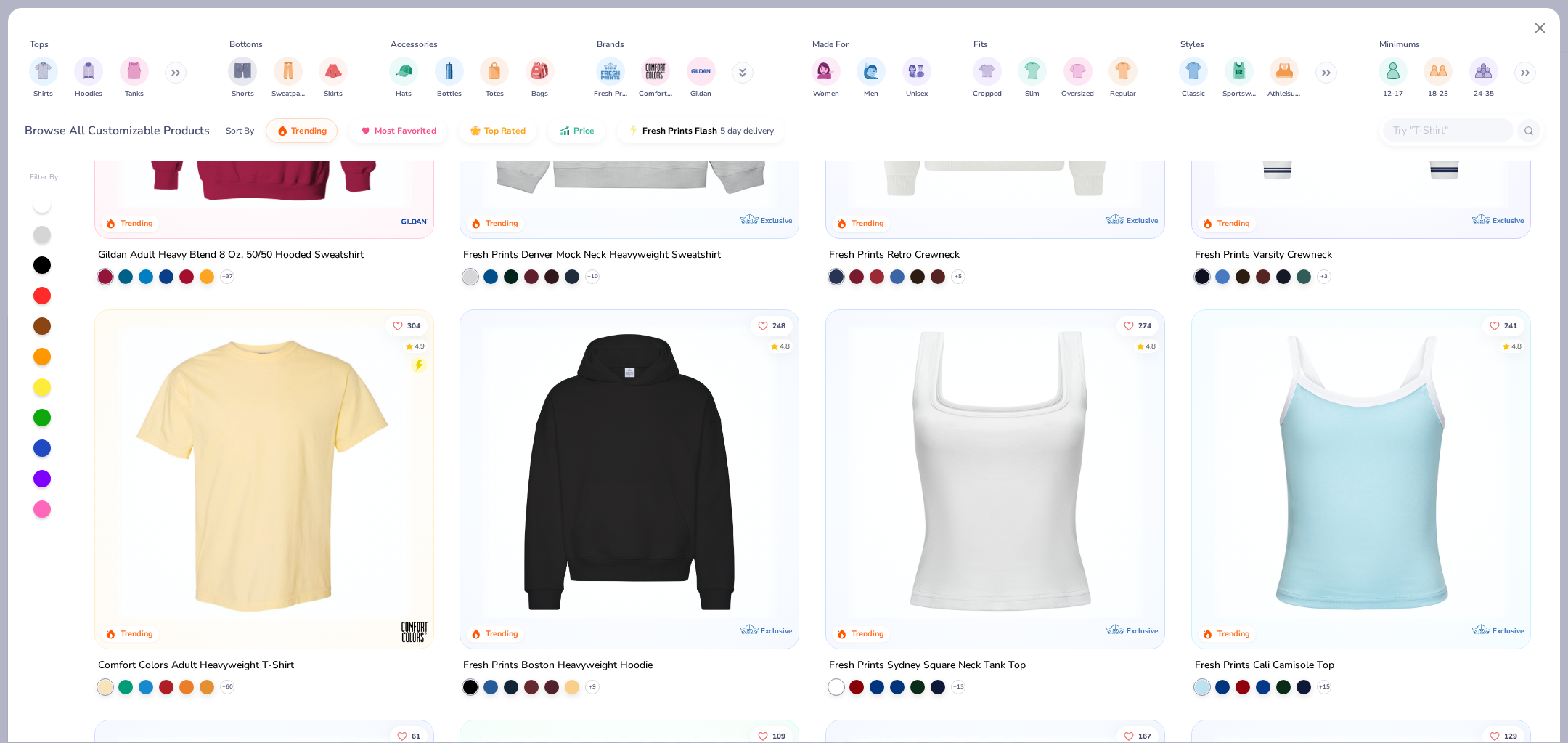
scroll to position [301, 0]
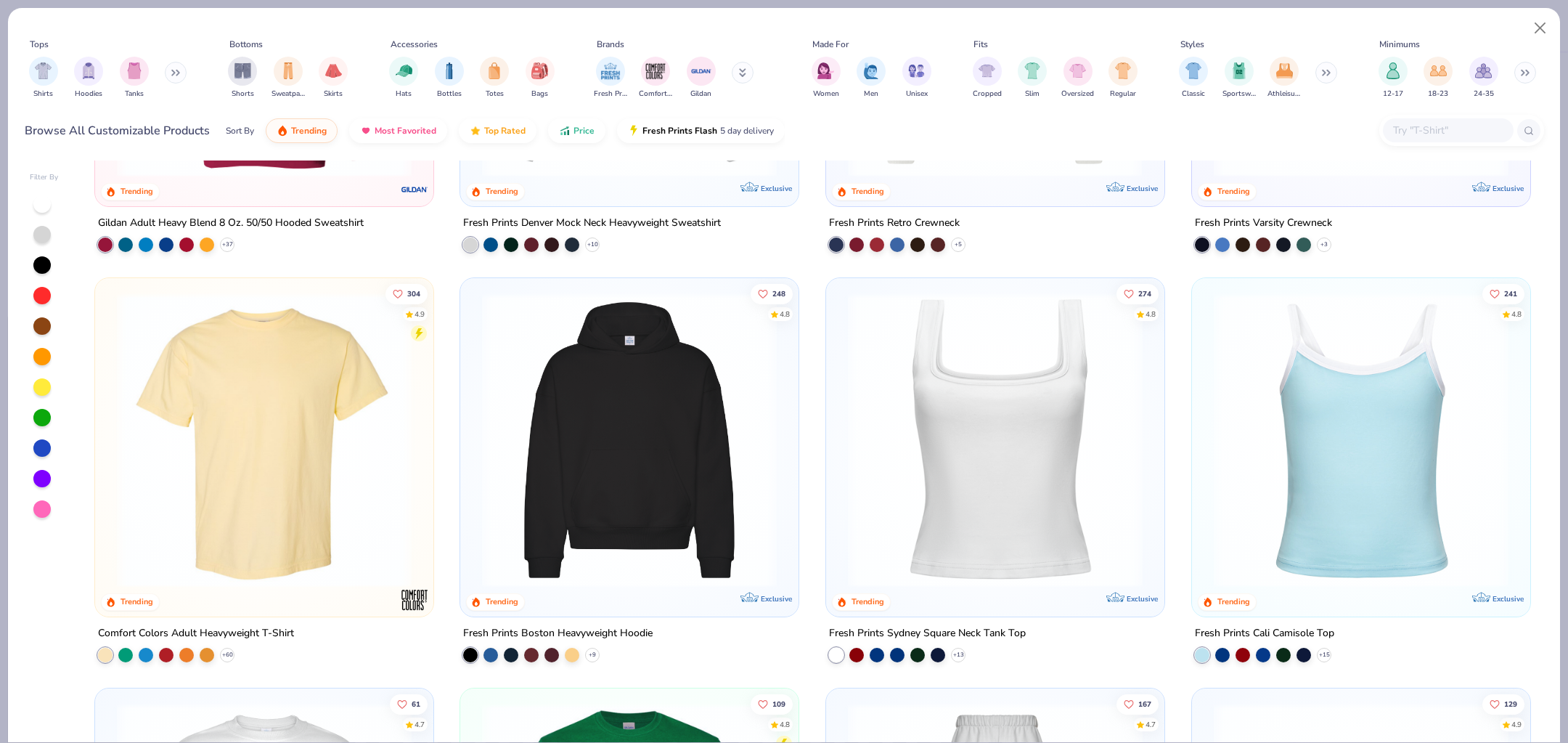
click at [1011, 459] on img at bounding box center [995, 440] width 309 height 294
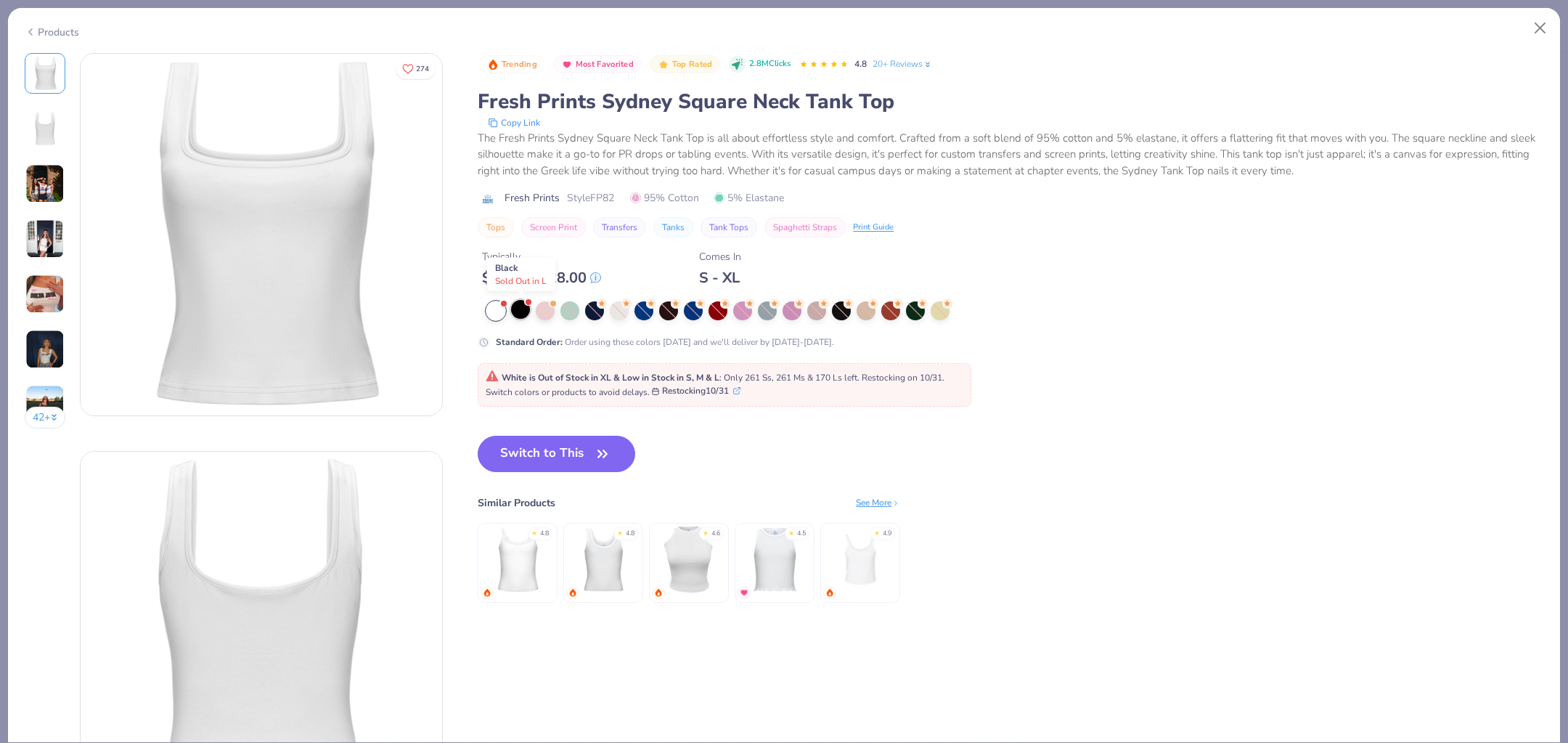
click at [523, 308] on div at bounding box center [520, 309] width 19 height 19
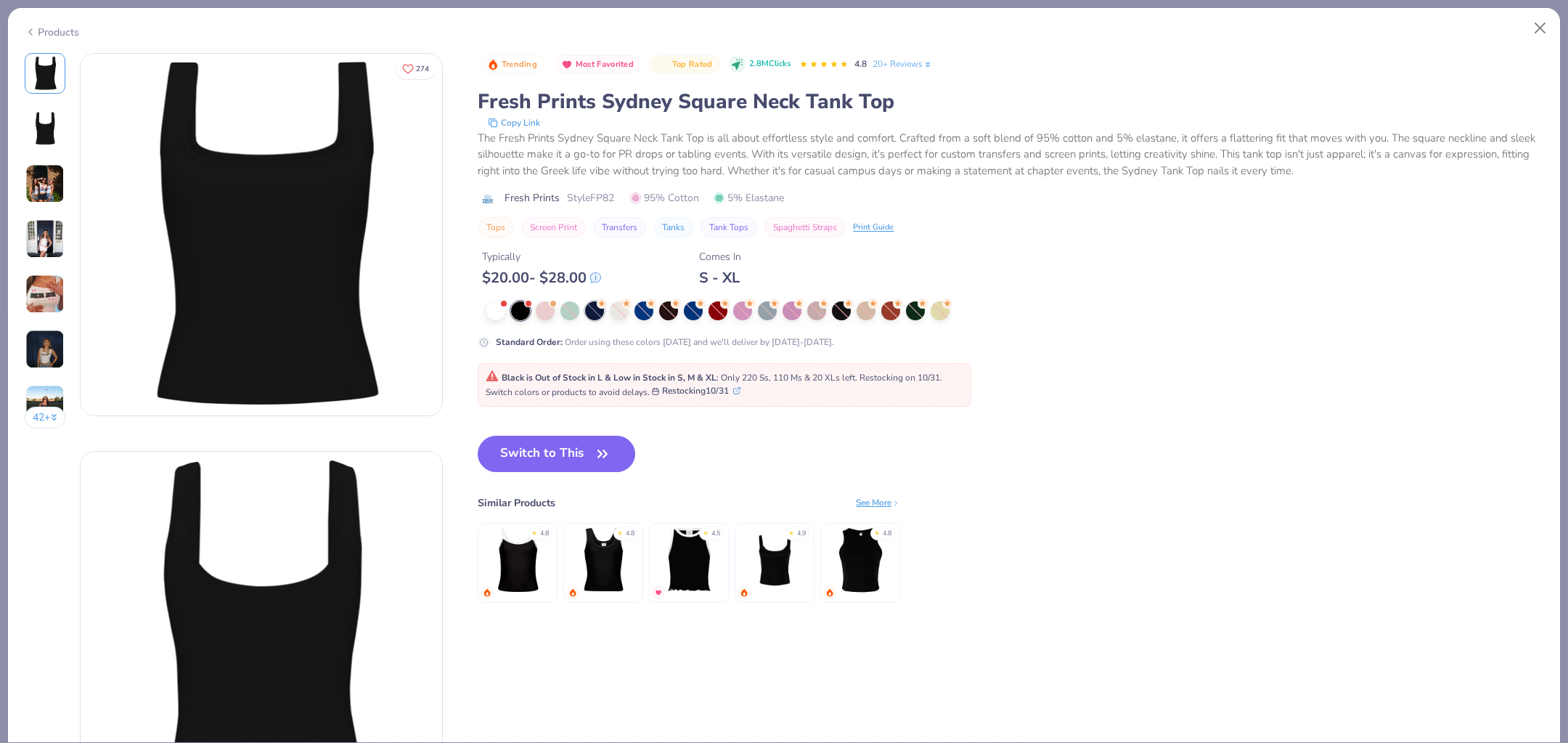
click at [594, 308] on div at bounding box center [594, 311] width 19 height 19
click at [598, 309] on div at bounding box center [594, 311] width 19 height 19
click at [624, 312] on div at bounding box center [619, 311] width 19 height 19
click at [642, 311] on div at bounding box center [644, 311] width 19 height 19
click at [1541, 25] on button "Close" at bounding box center [1540, 28] width 28 height 28
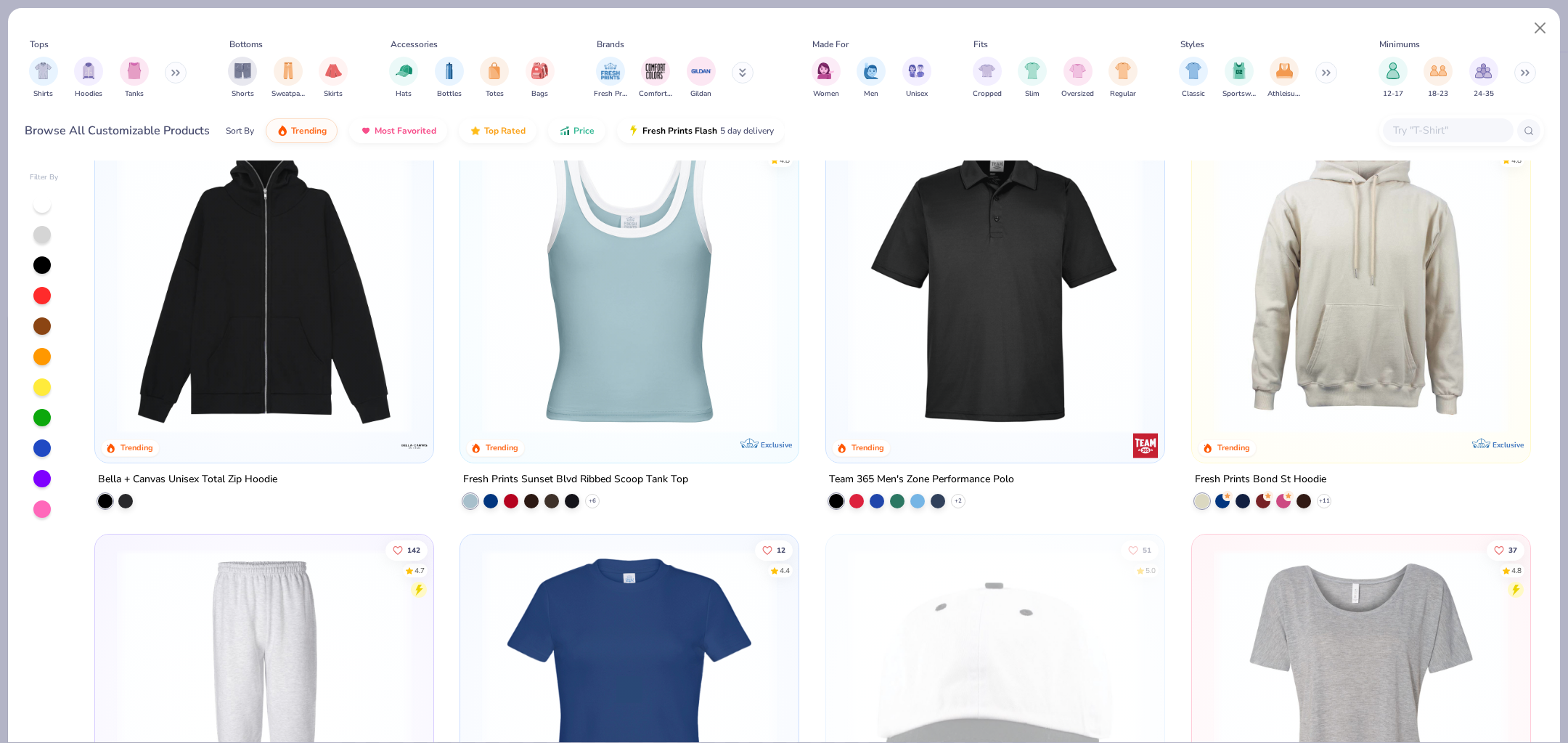
scroll to position [3329, 0]
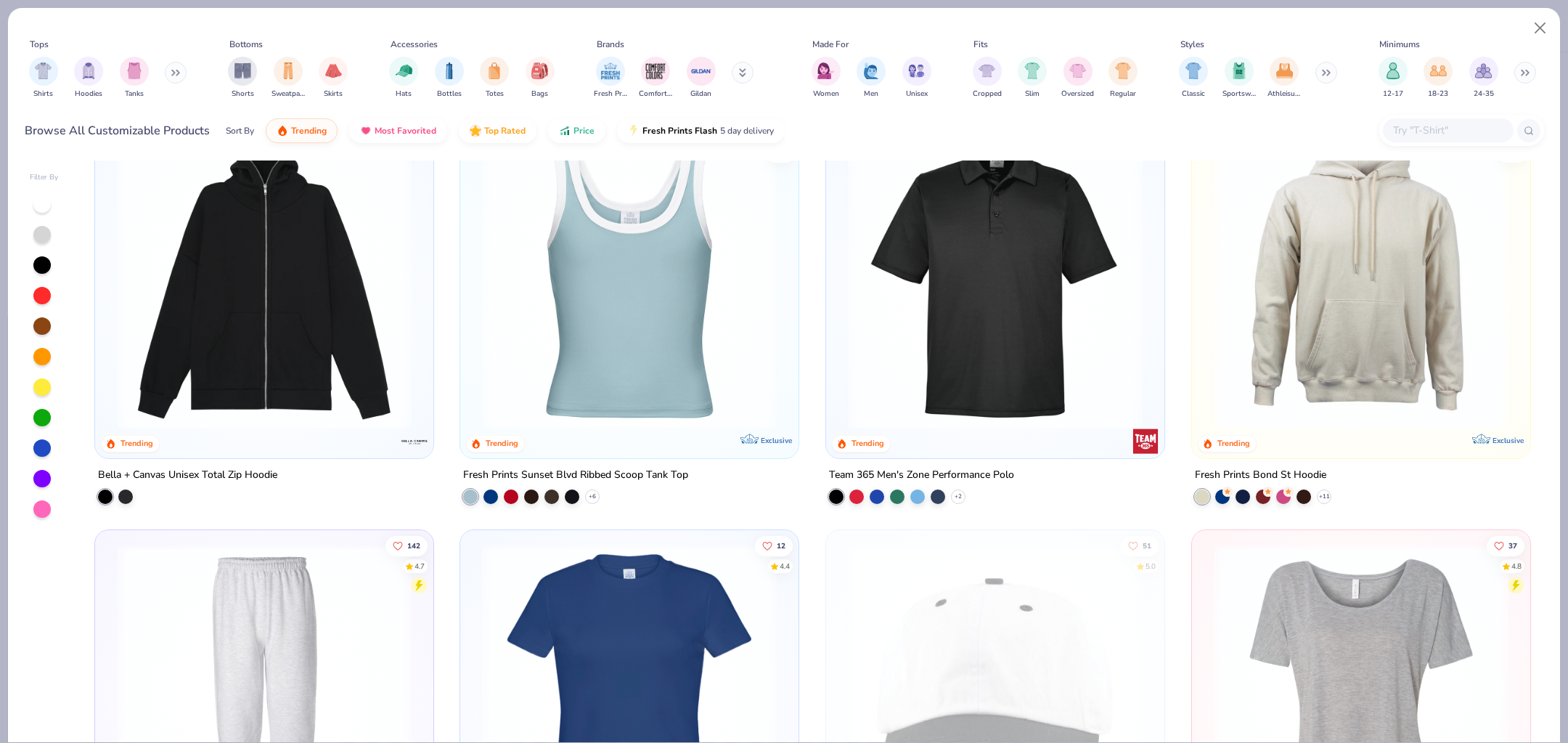
click at [627, 368] on img at bounding box center [629, 282] width 309 height 294
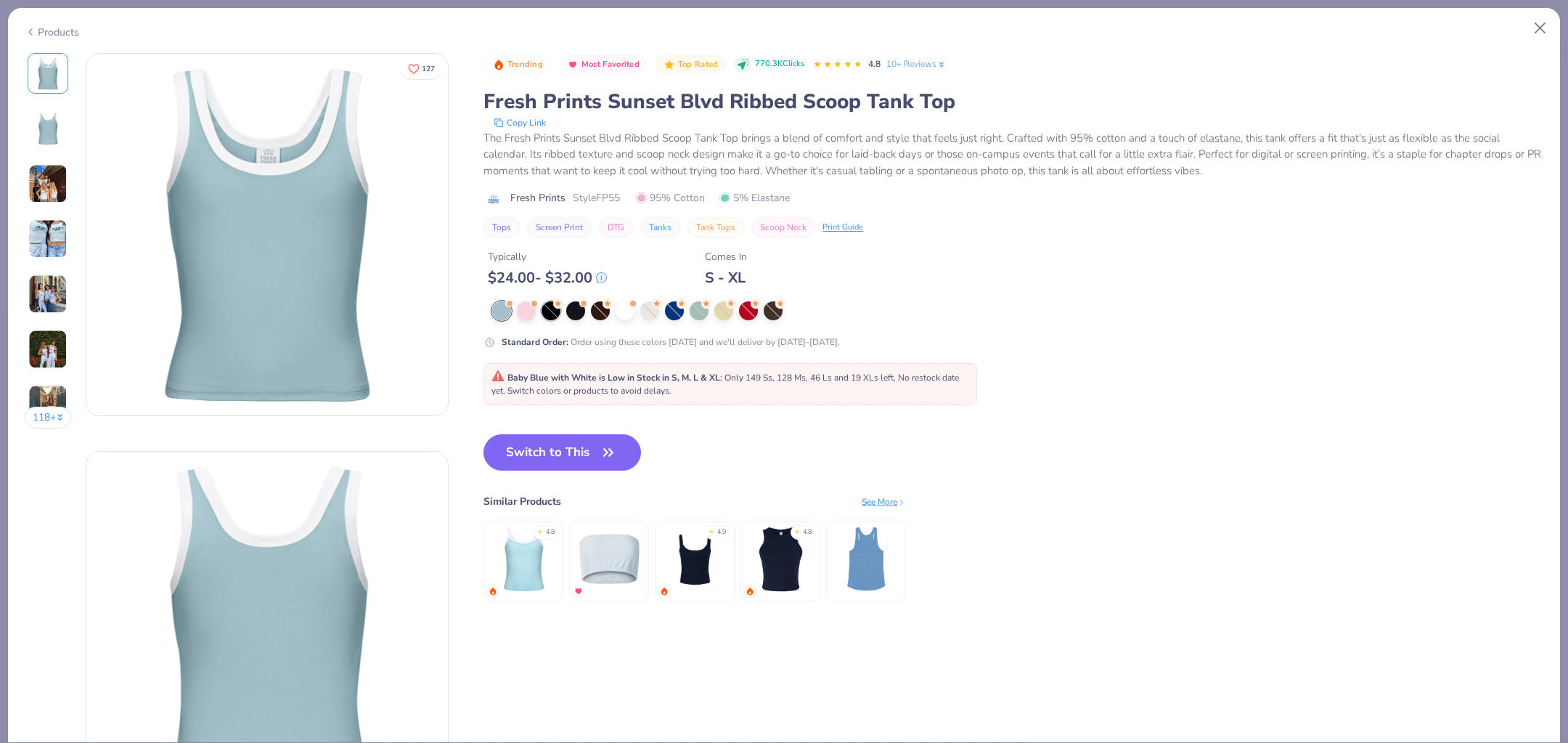
click at [552, 316] on div at bounding box center [551, 311] width 19 height 19
click at [592, 313] on div at bounding box center [601, 311] width 19 height 19
click at [581, 312] on div at bounding box center [575, 309] width 19 height 19
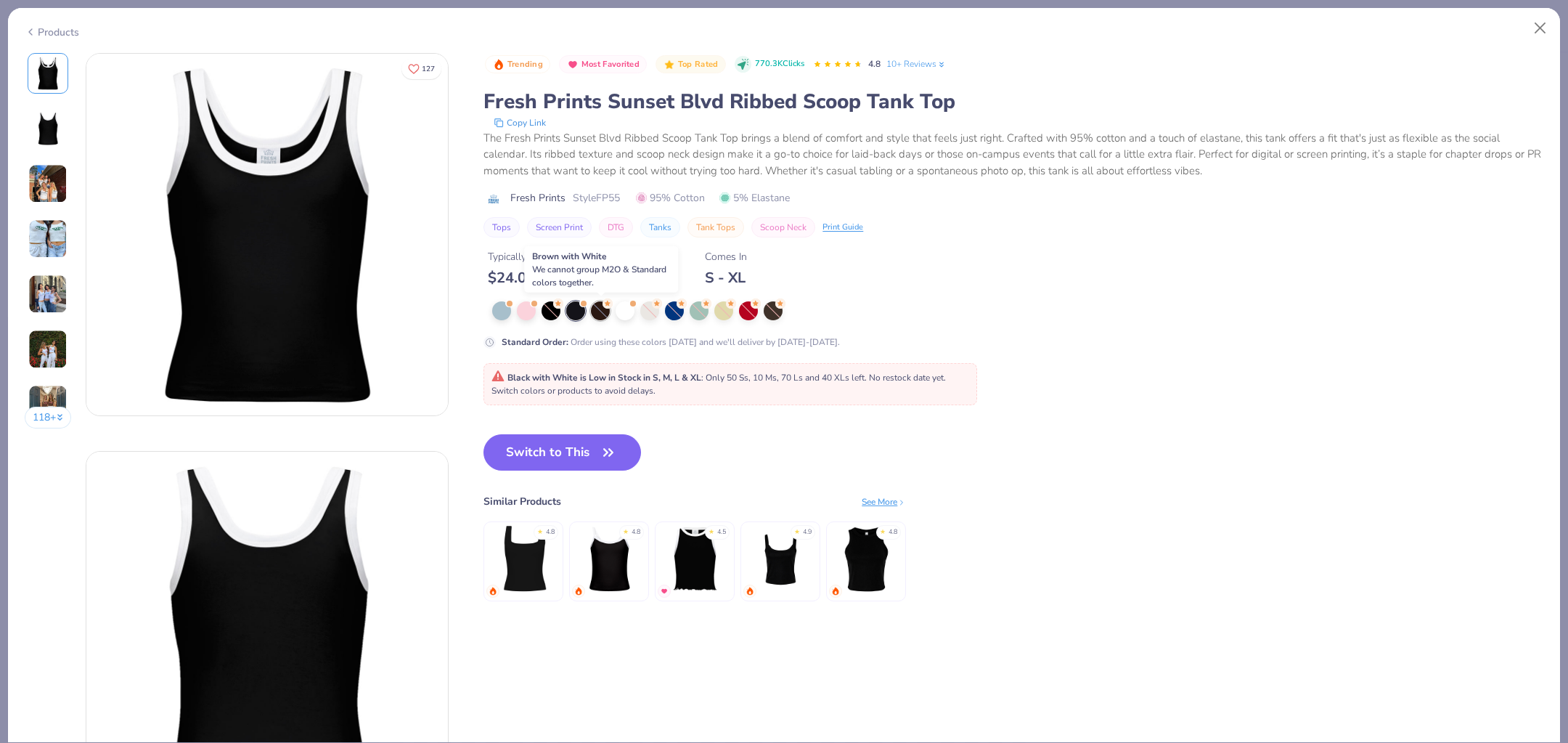
click at [604, 310] on div at bounding box center [601, 311] width 19 height 19
click at [777, 309] on div at bounding box center [773, 311] width 19 height 19
click at [1534, 24] on button "Close" at bounding box center [1540, 28] width 28 height 28
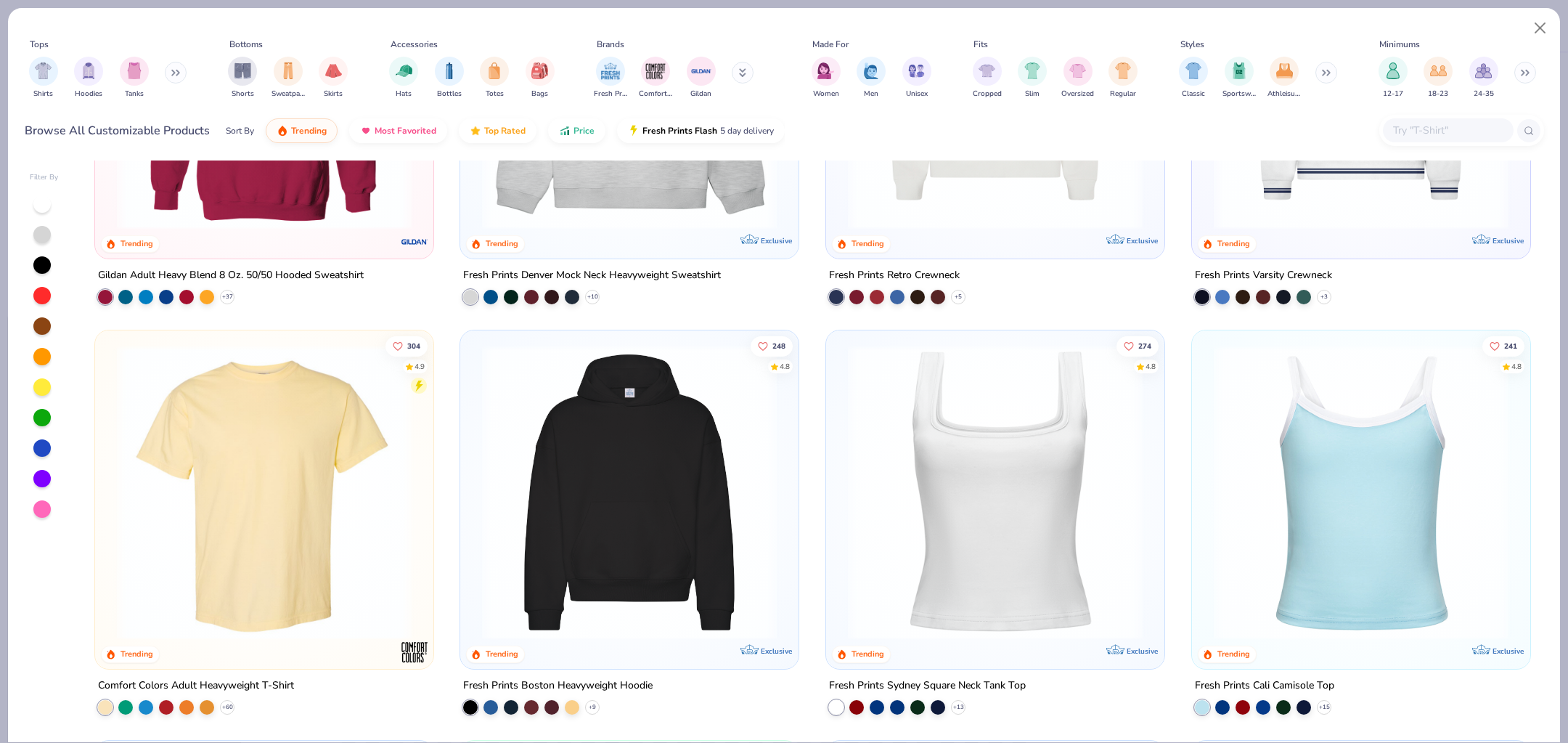
scroll to position [253, 0]
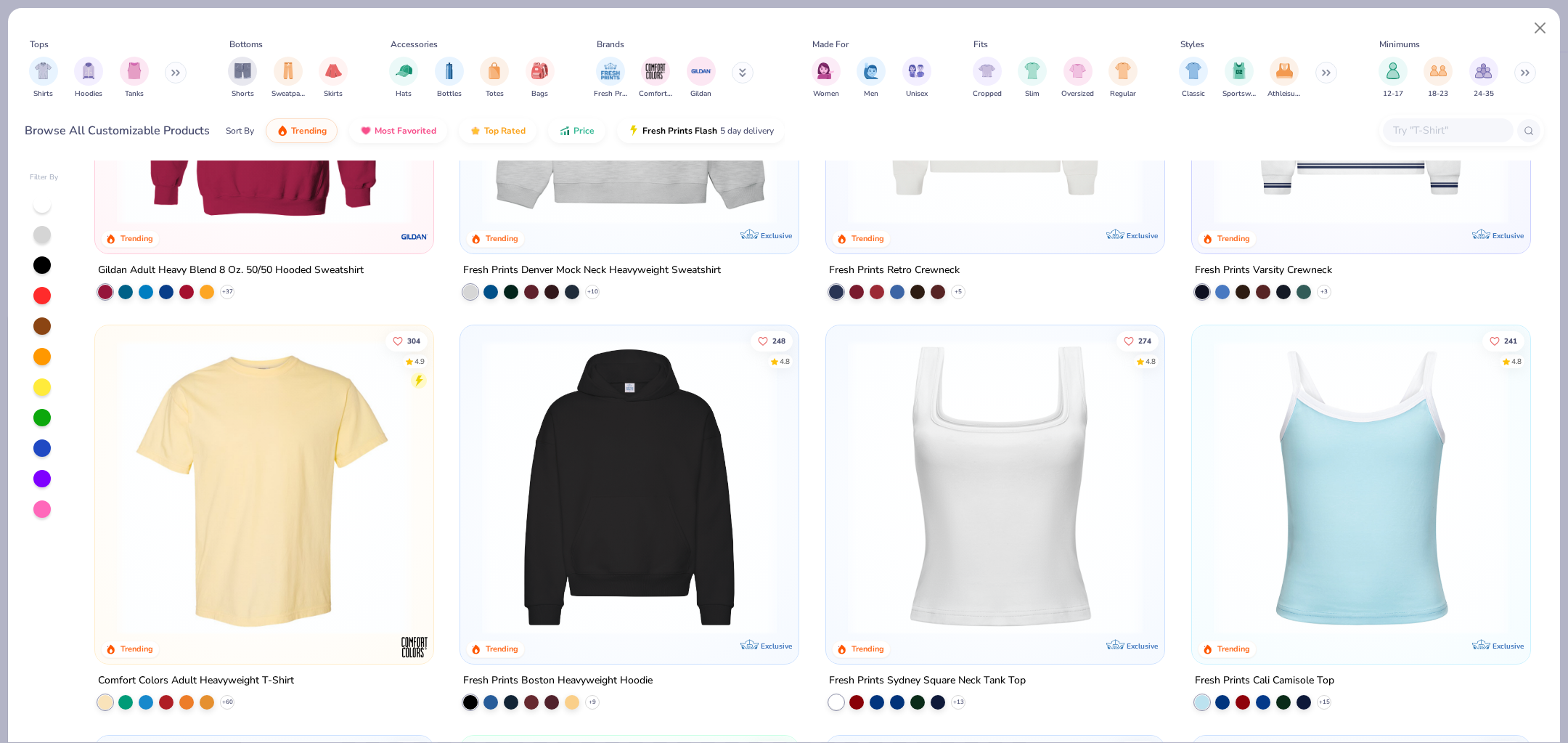
click at [640, 528] on img at bounding box center [629, 487] width 309 height 294
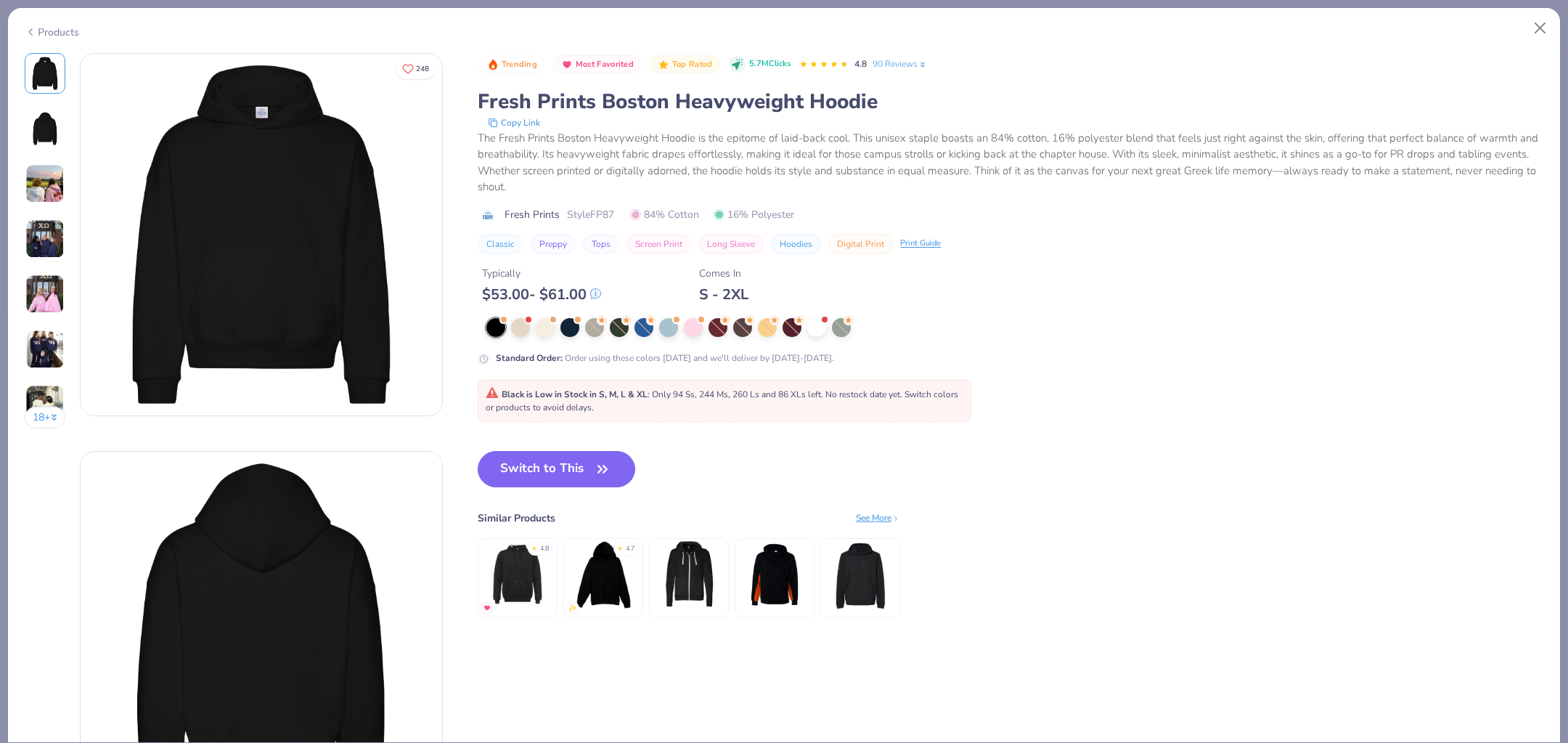
click at [42, 181] on img at bounding box center [45, 183] width 39 height 39
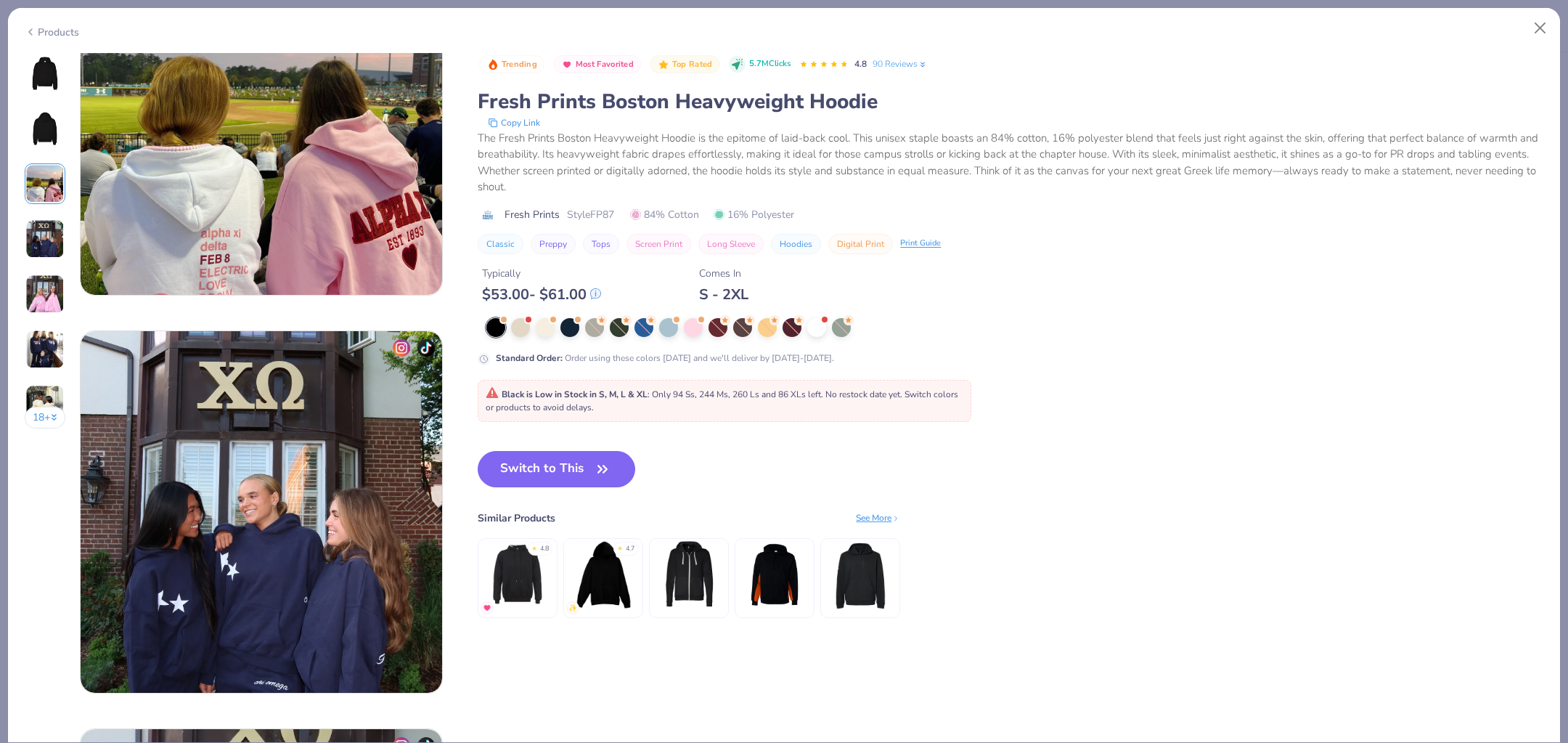
scroll to position [919, 0]
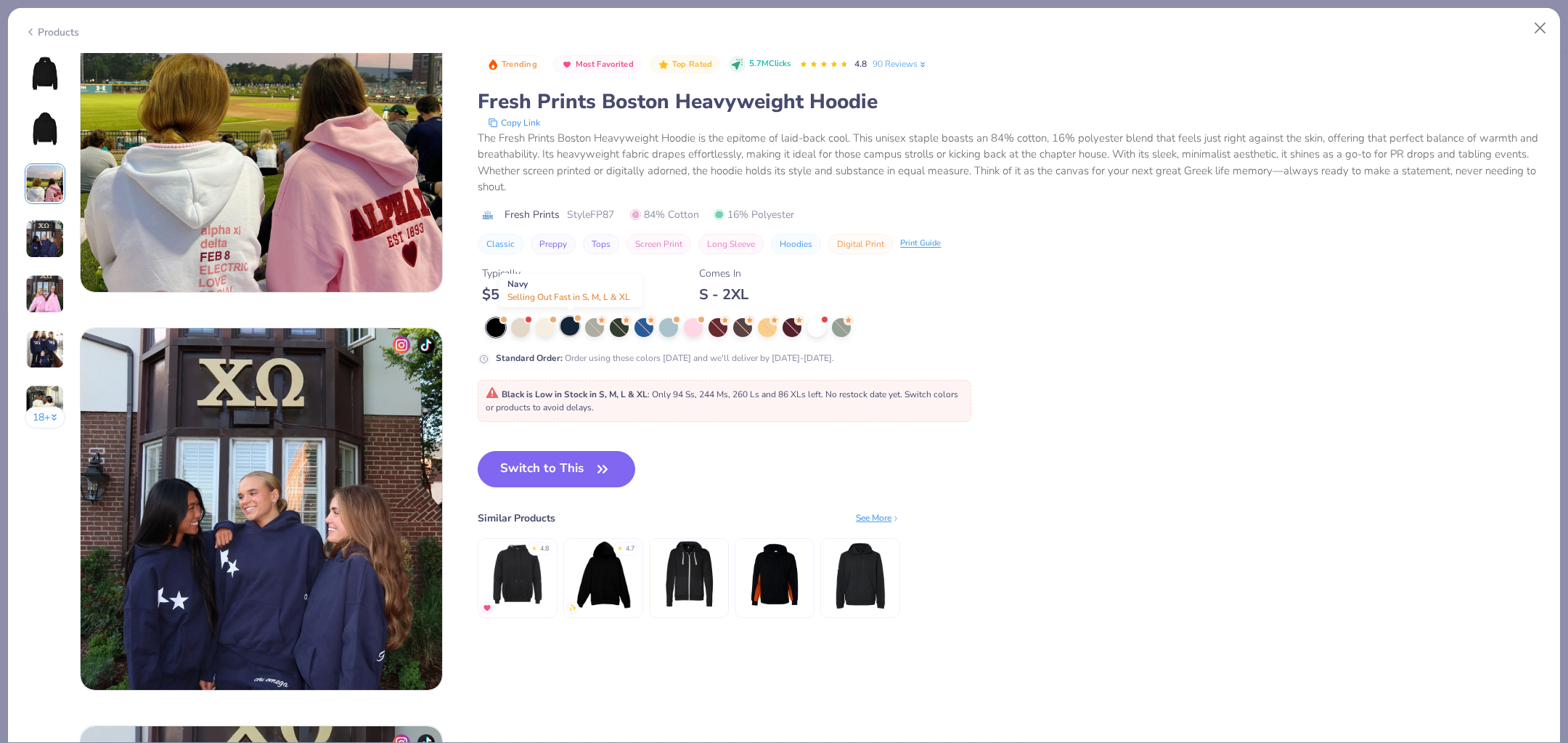
click at [566, 327] on div at bounding box center [570, 326] width 19 height 19
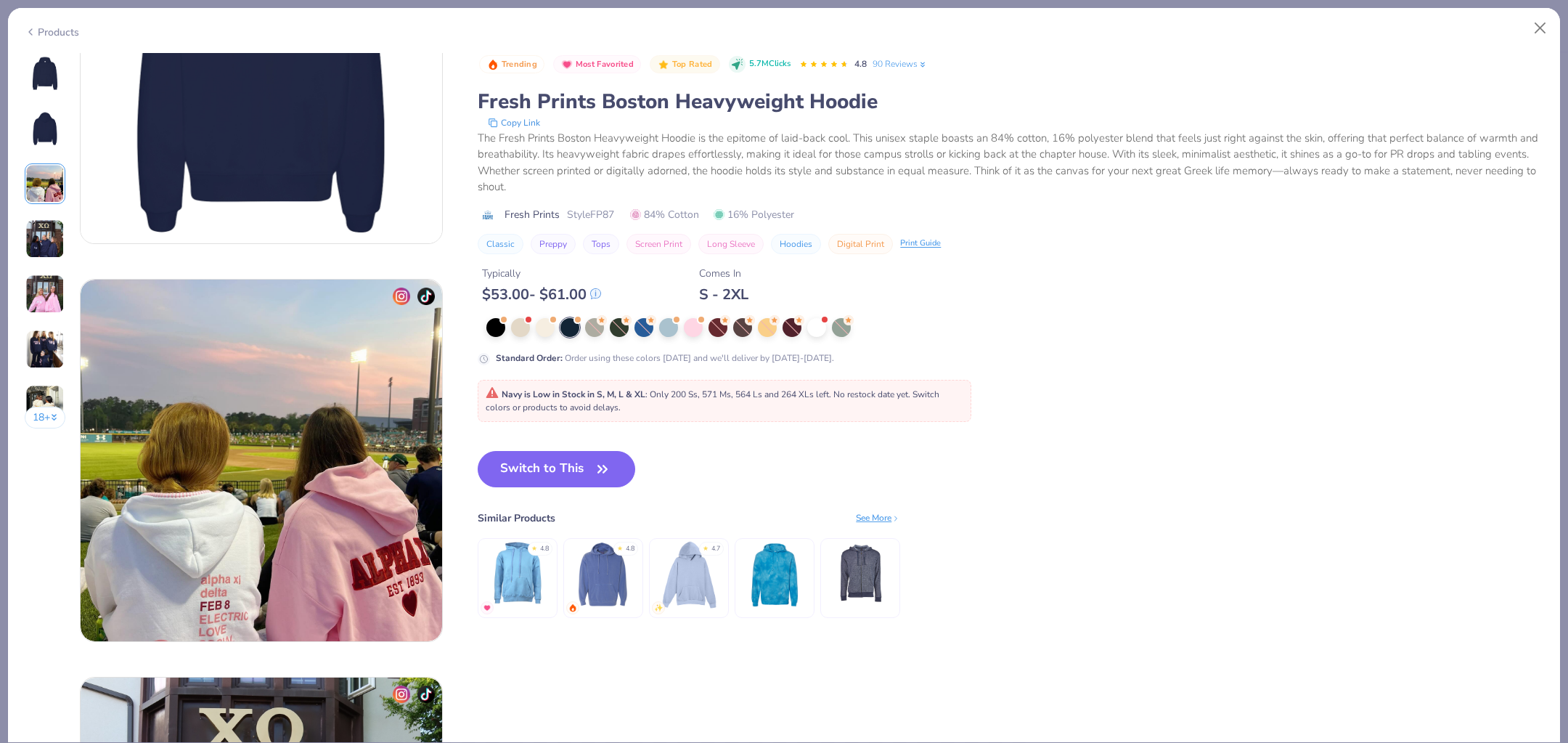
scroll to position [365, 0]
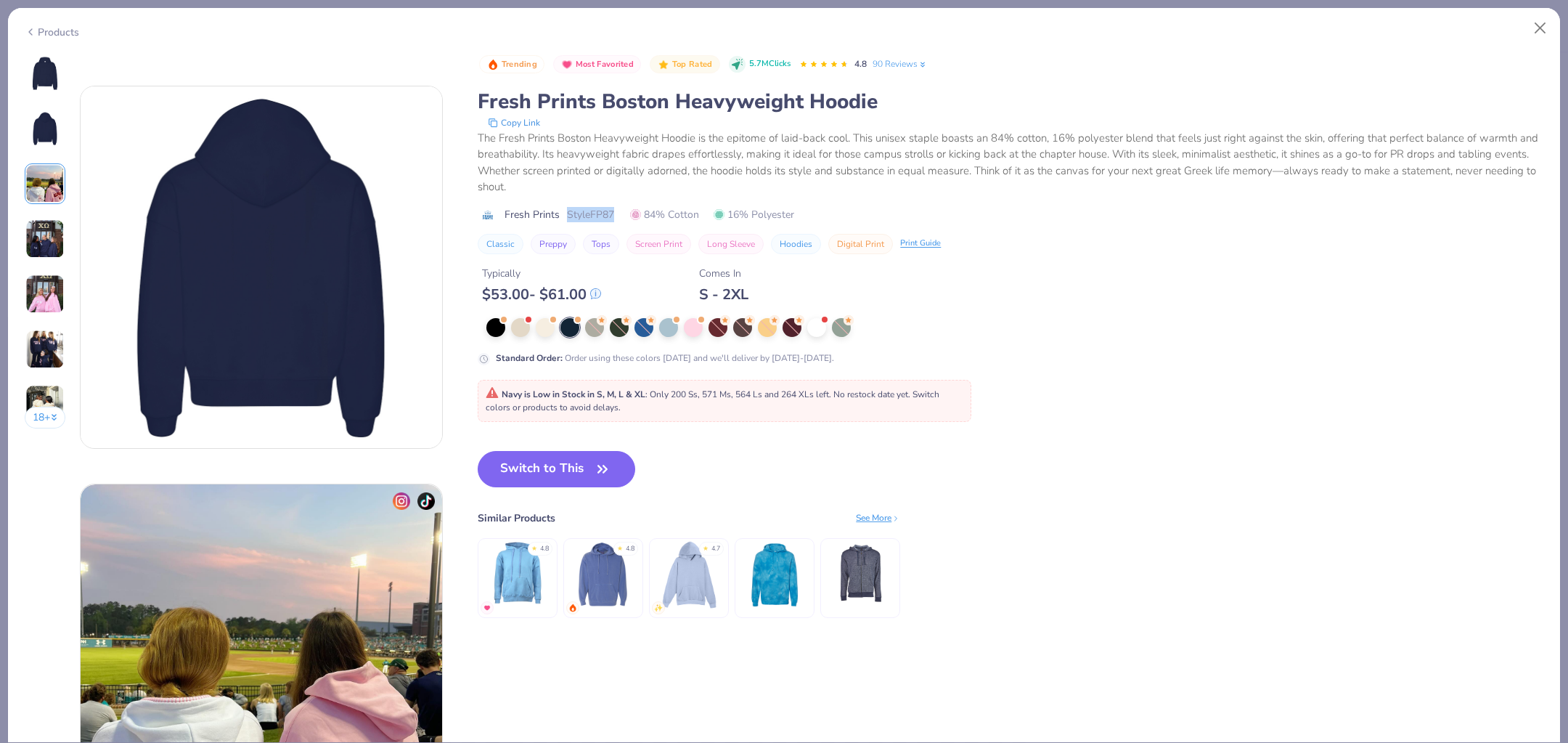
drag, startPoint x: 619, startPoint y: 211, endPoint x: 566, endPoint y: 210, distance: 53.0
click at [566, 210] on div "Fresh Prints Style FP87 84% Cotton 16% Polyester" at bounding box center [1011, 214] width 1066 height 15
copy span "Style FP87"
click at [592, 211] on span "Style FP87" at bounding box center [590, 214] width 47 height 15
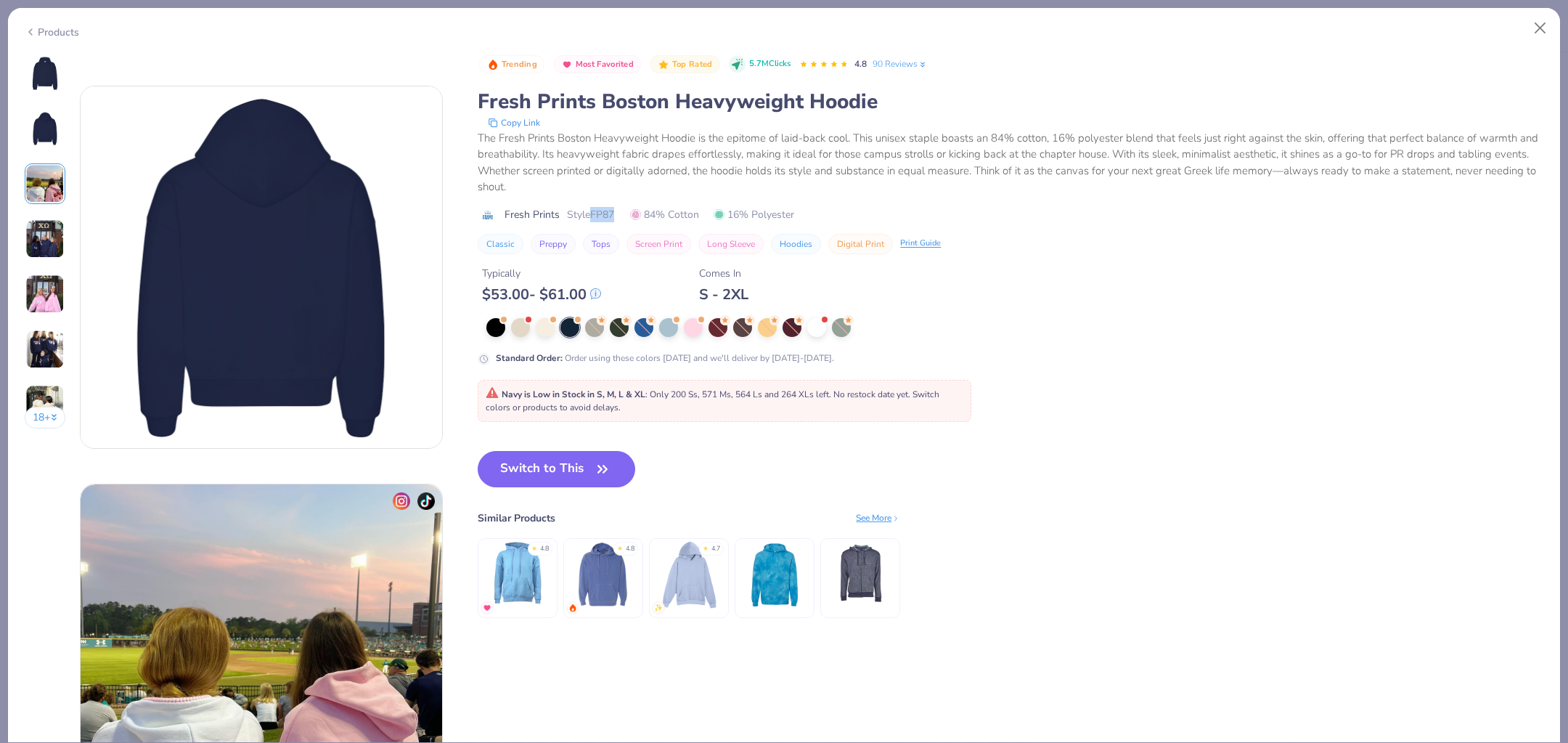
copy span "FP87"
type textarea "x"
